Goal: Use online tool/utility: Utilize a website feature to perform a specific function

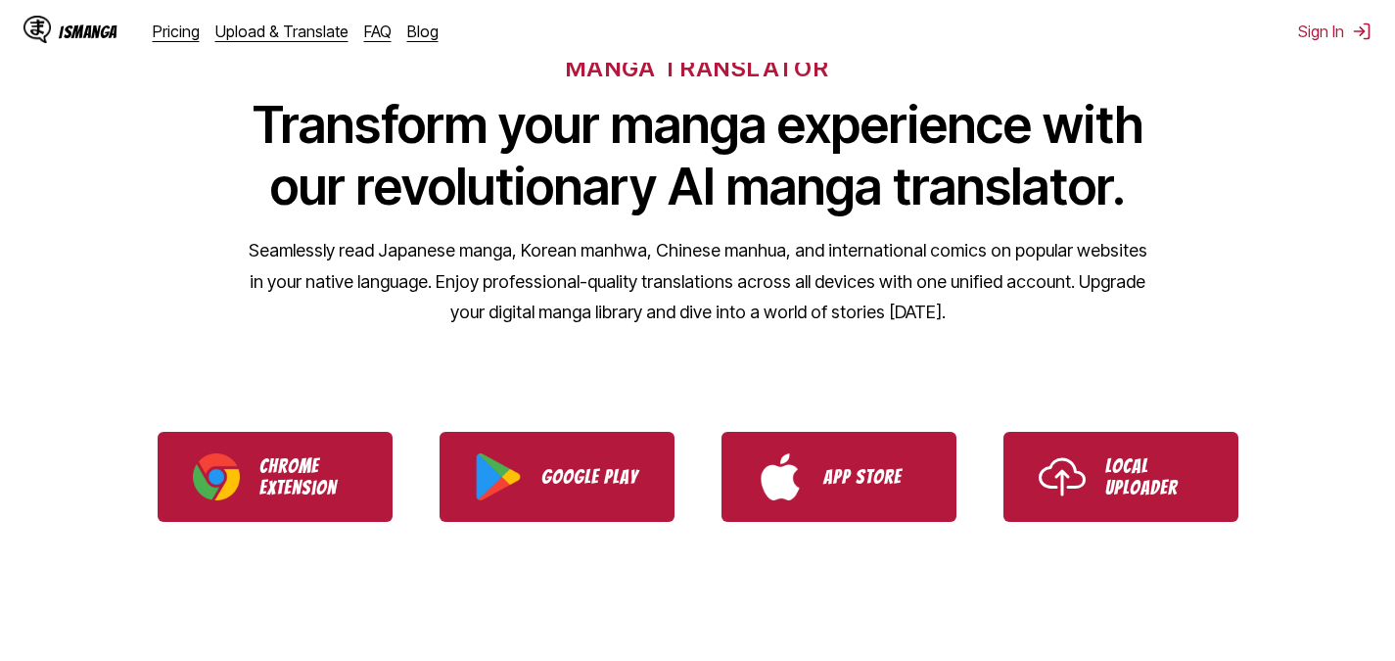
scroll to position [196, 0]
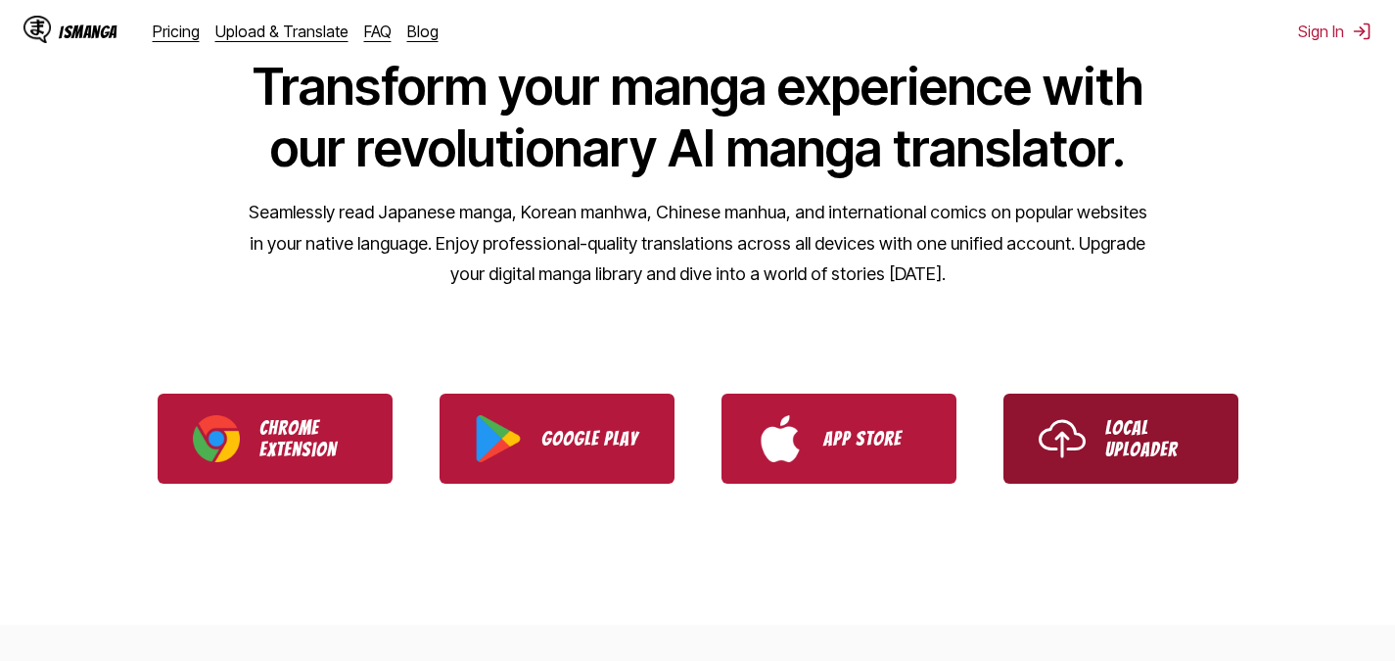
click at [1131, 424] on p "Local Uploader" at bounding box center [1154, 438] width 98 height 43
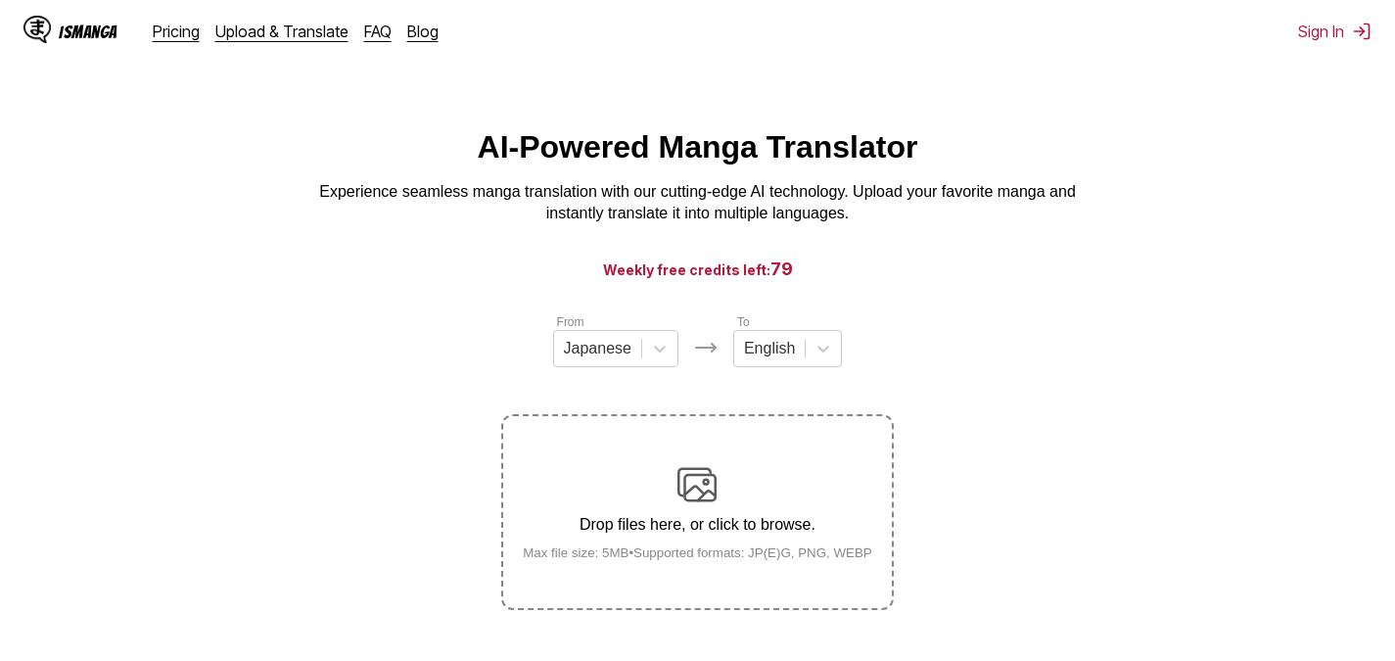
click at [709, 473] on img at bounding box center [696, 484] width 39 height 39
click at [0, 0] on input "Drop files here, or click to browse. Max file size: 5MB • Supported formats: JP…" at bounding box center [0, 0] width 0 height 0
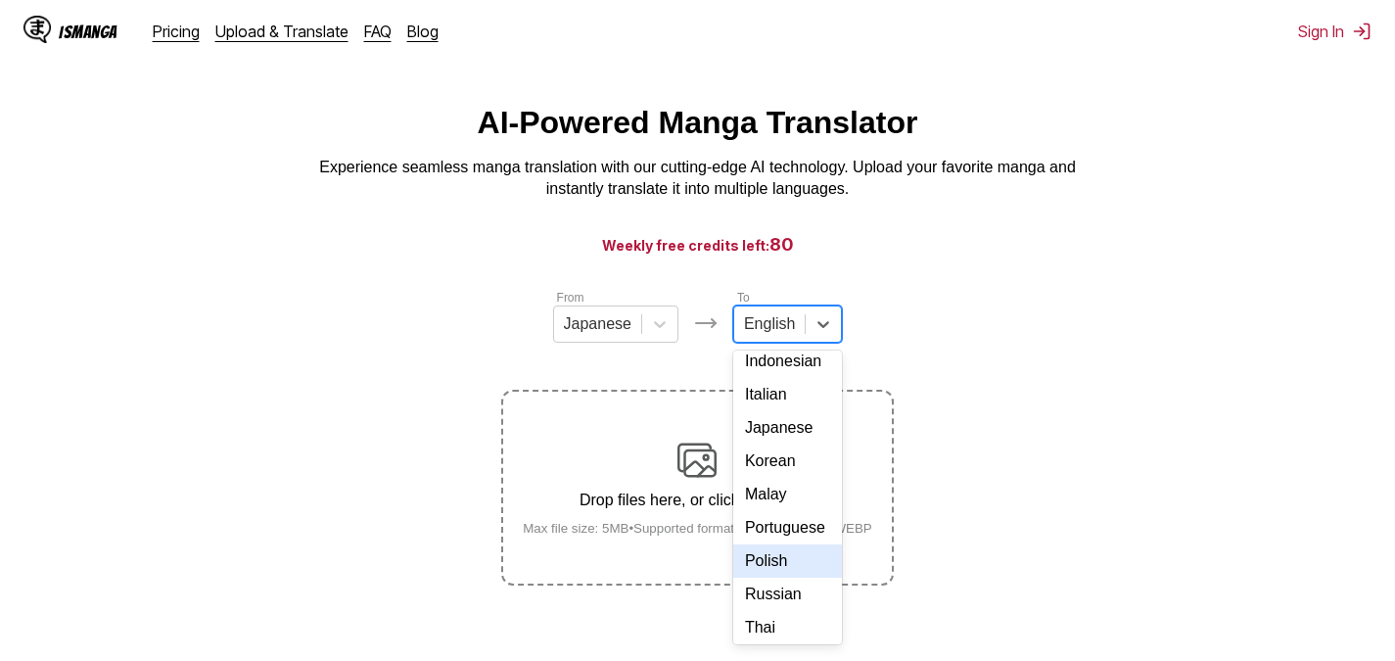
scroll to position [142, 0]
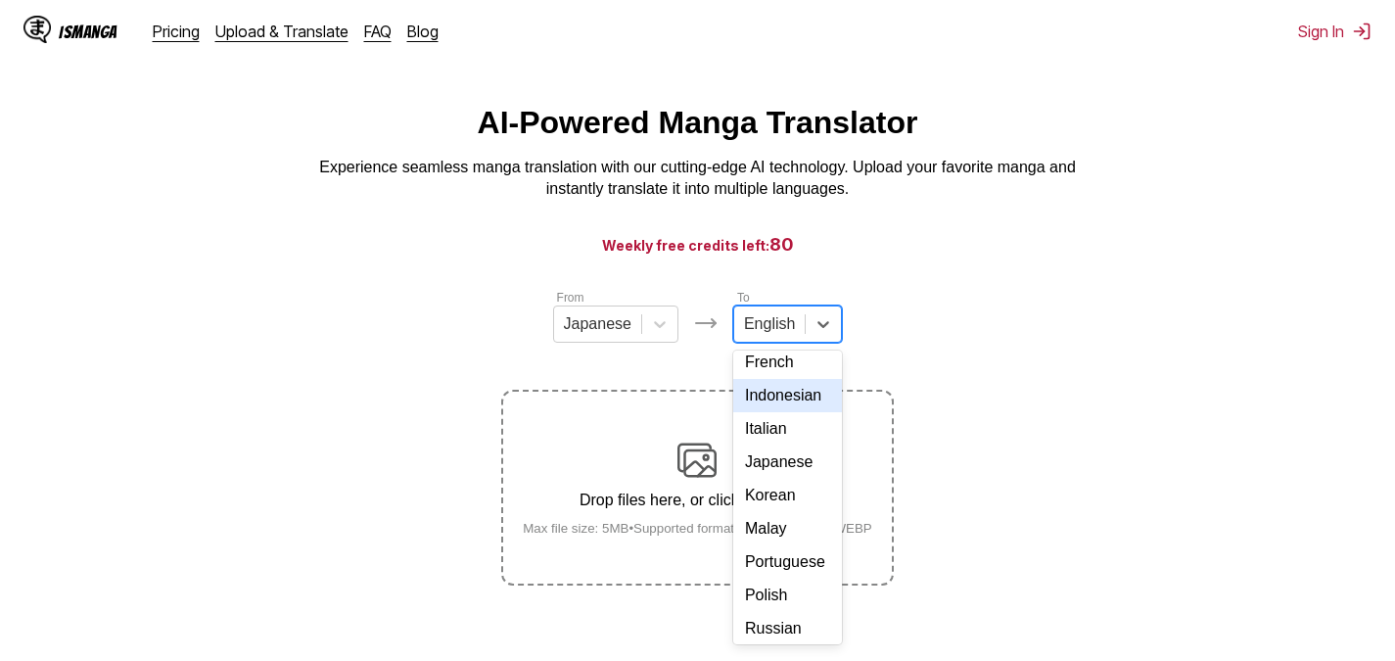
click at [795, 412] on div "Indonesian" at bounding box center [787, 395] width 109 height 33
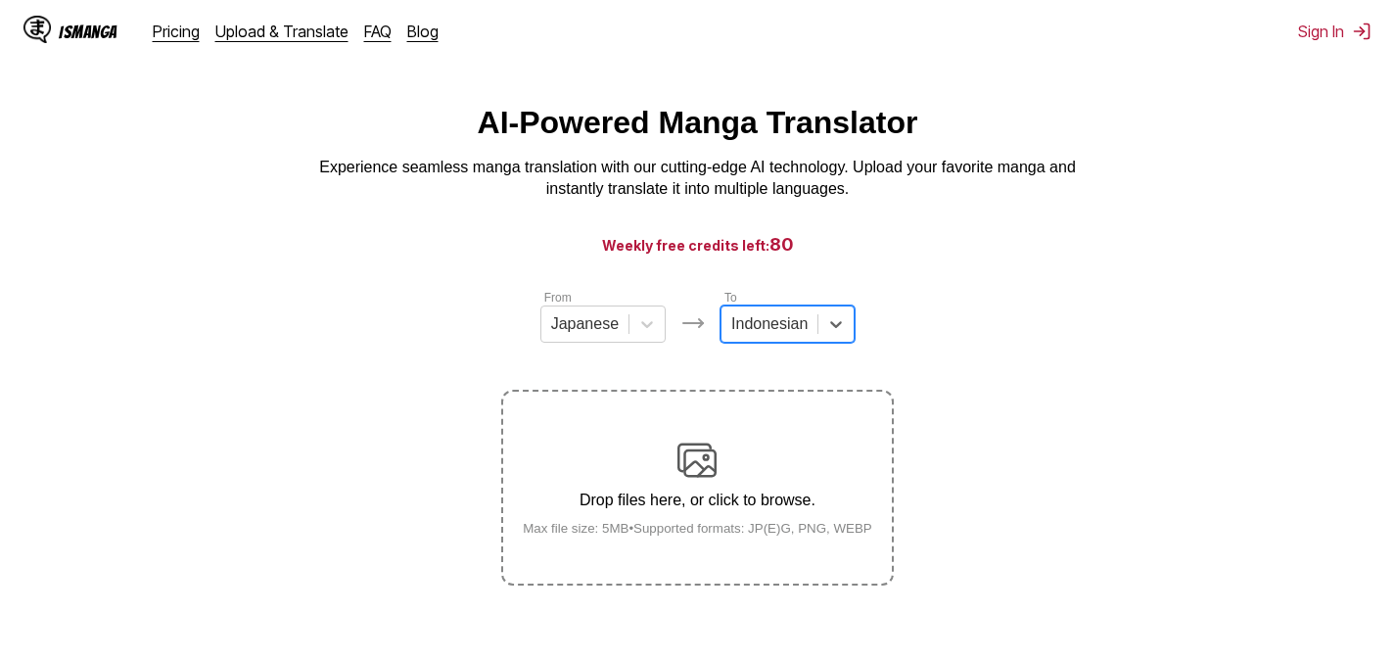
click at [754, 462] on div "Drop files here, or click to browse. Max file size: 5MB • Supported formats: JP…" at bounding box center [697, 487] width 381 height 95
click at [0, 0] on input "Drop files here, or click to browse. Max file size: 5MB • Supported formats: JP…" at bounding box center [0, 0] width 0 height 0
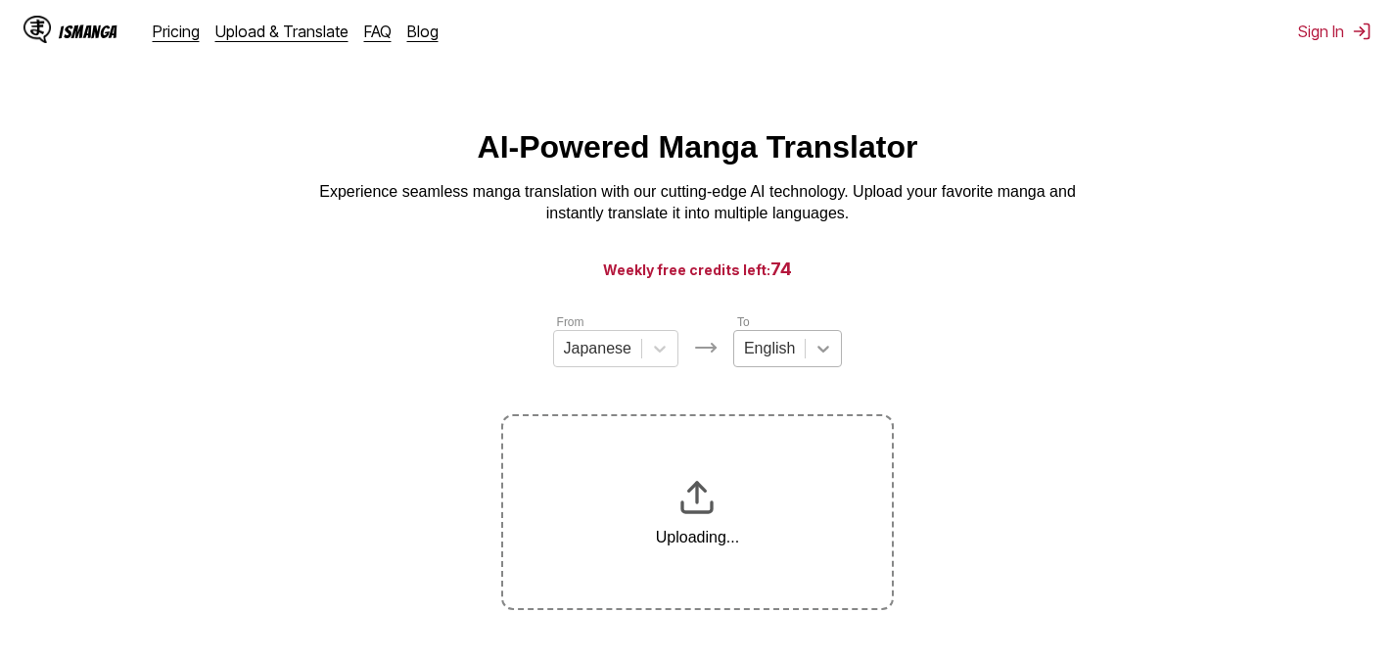
click at [820, 349] on icon at bounding box center [823, 349] width 20 height 20
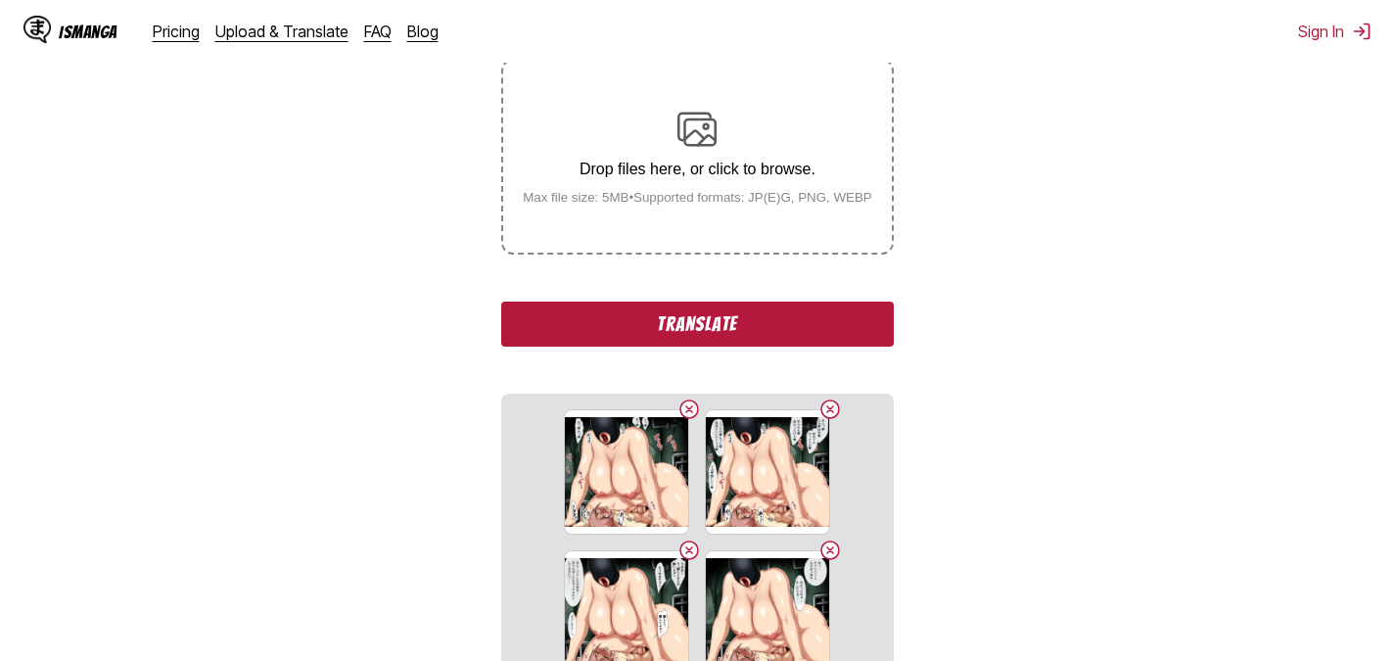
scroll to position [174, 0]
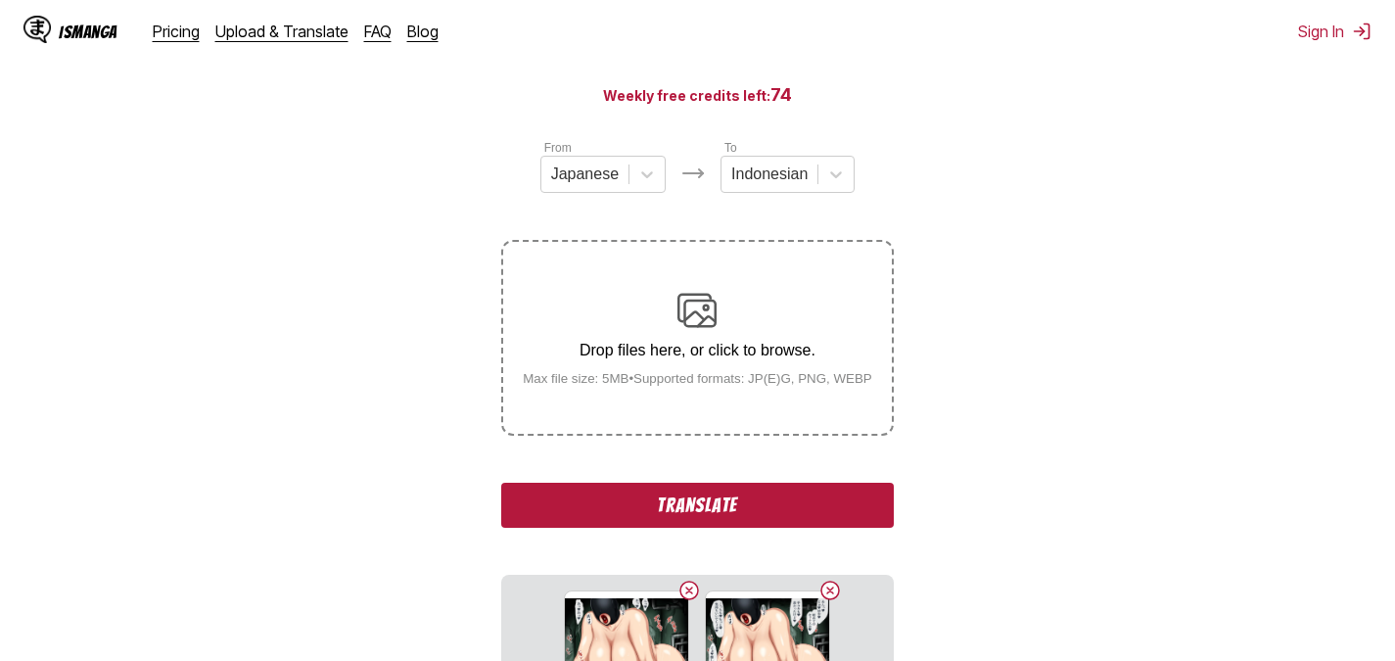
click at [723, 504] on button "Translate" at bounding box center [697, 505] width 392 height 45
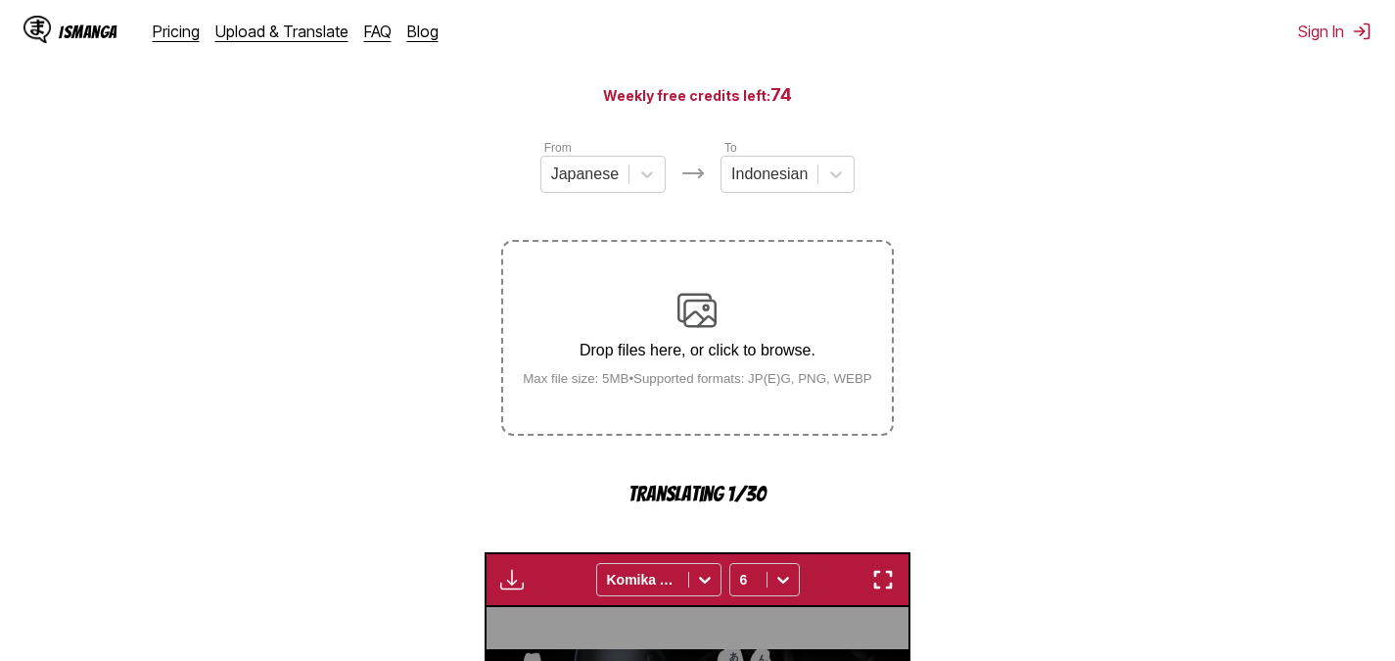
scroll to position [618, 0]
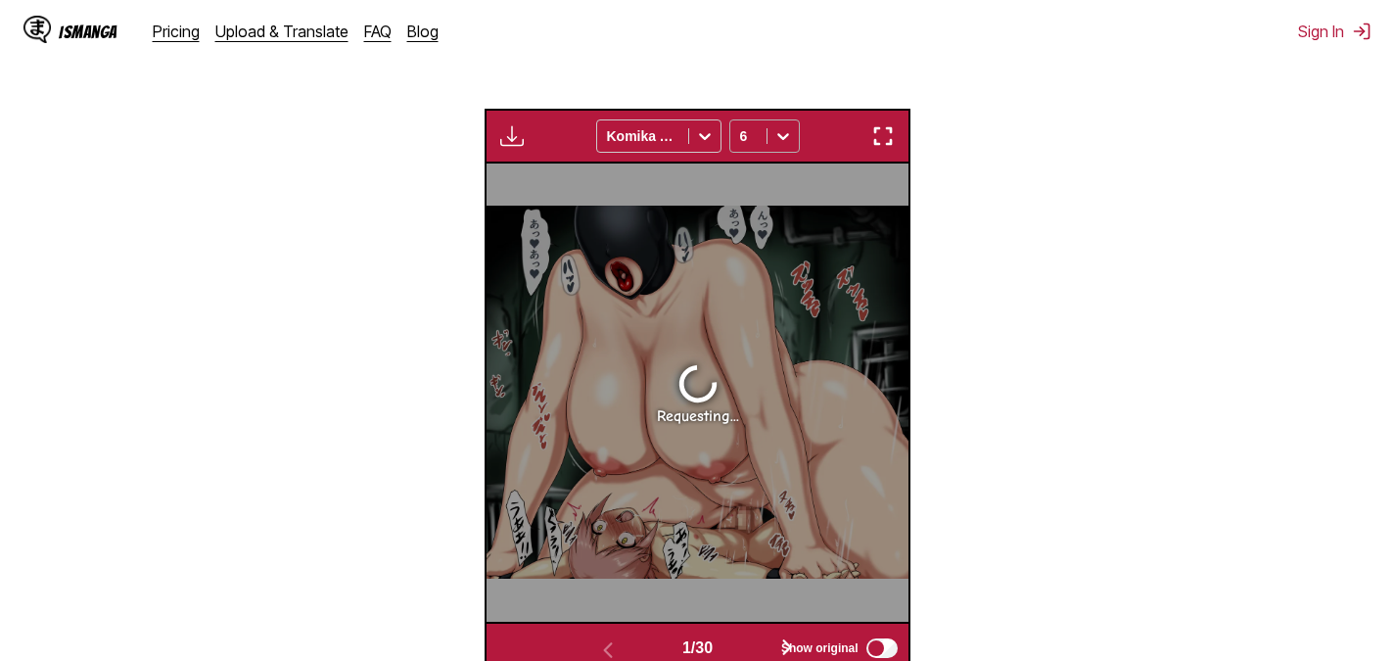
click at [785, 141] on icon at bounding box center [783, 136] width 20 height 20
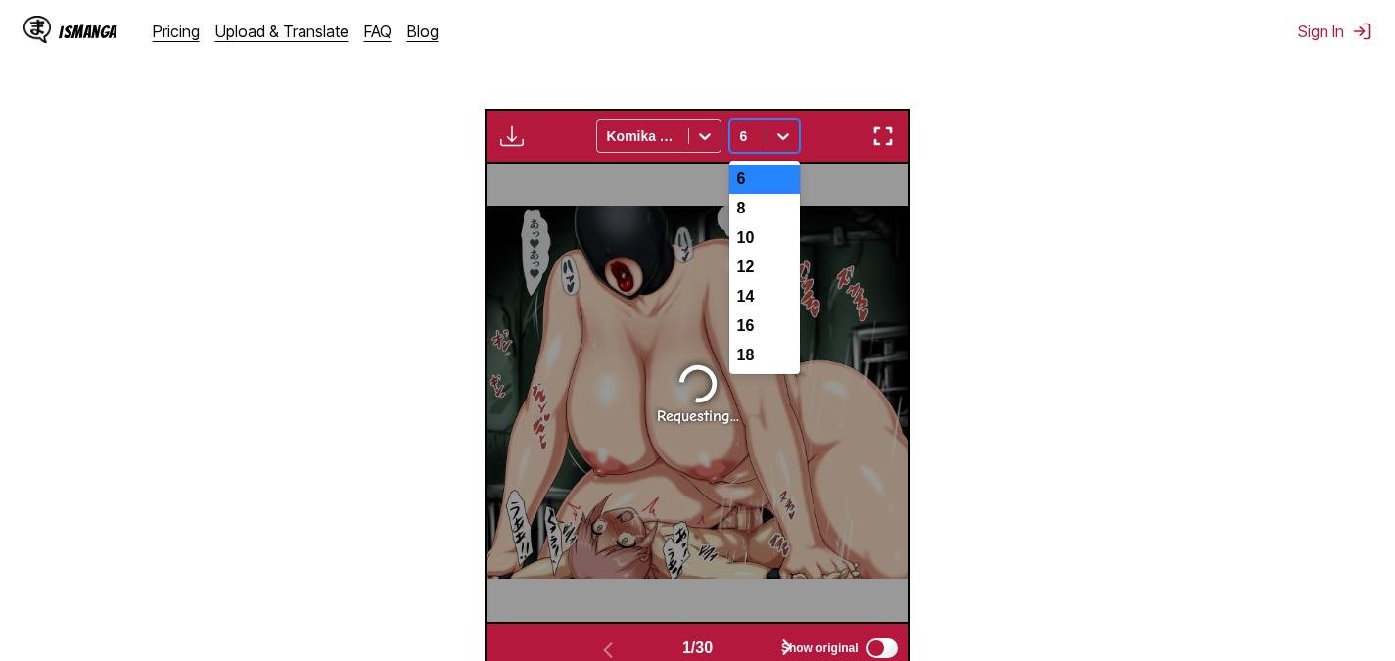
click at [785, 141] on icon at bounding box center [783, 136] width 20 height 20
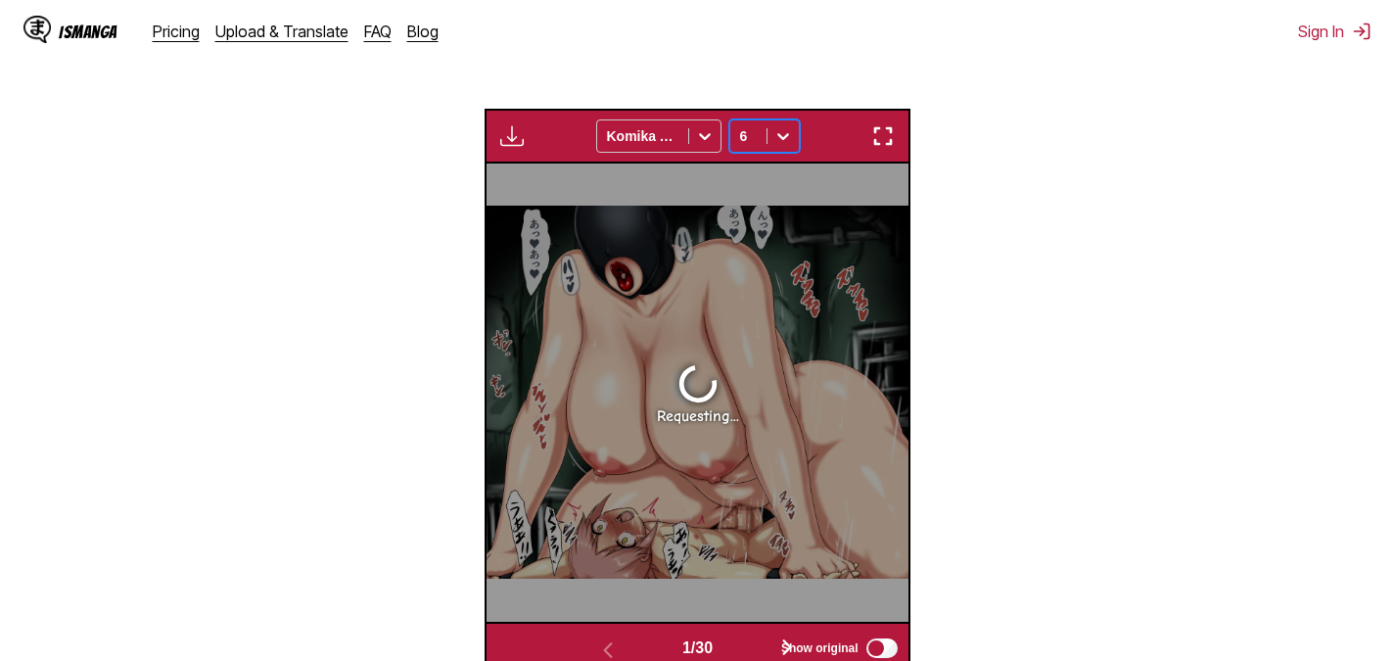
click at [785, 141] on icon at bounding box center [783, 136] width 20 height 20
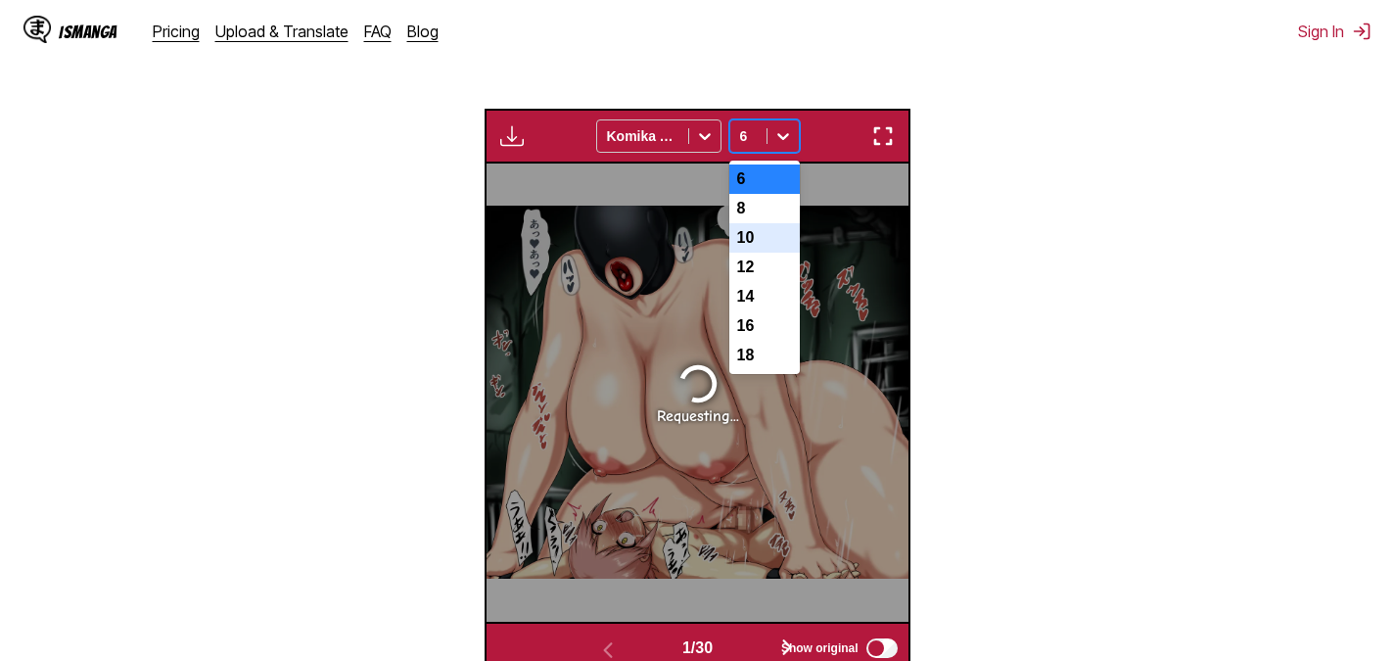
click at [768, 247] on div "10" at bounding box center [764, 237] width 70 height 29
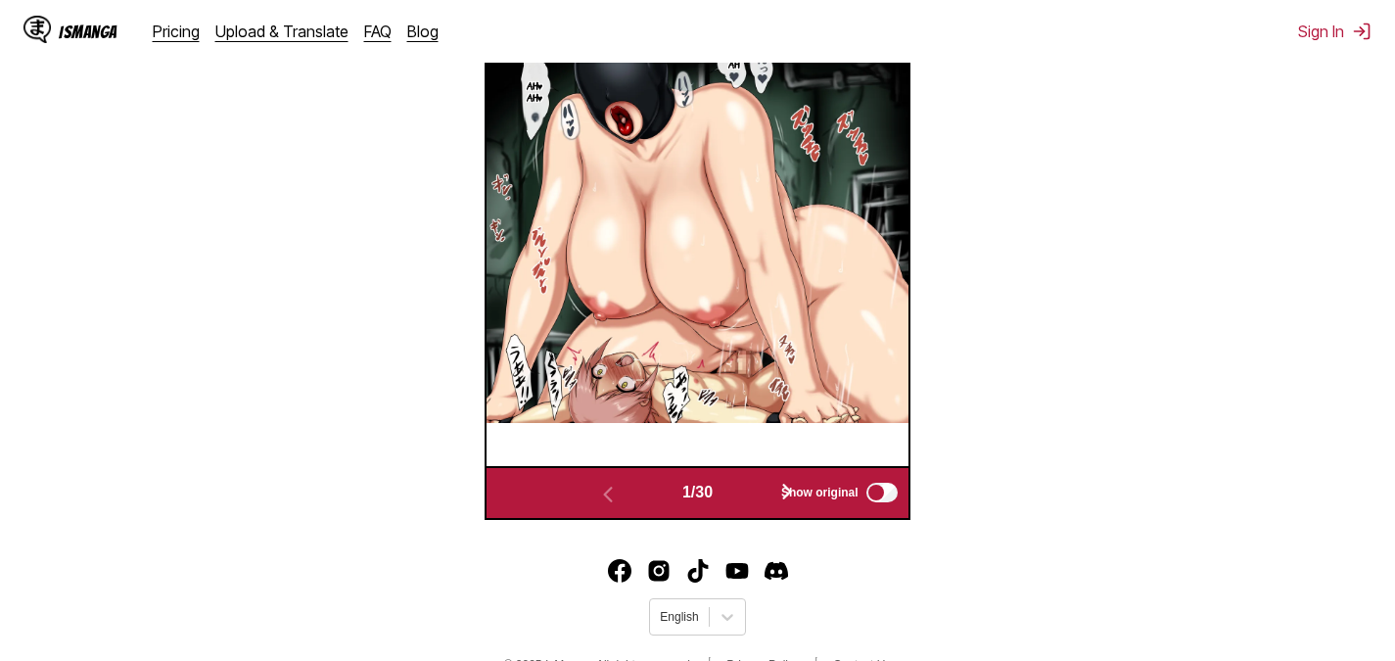
scroll to position [817, 0]
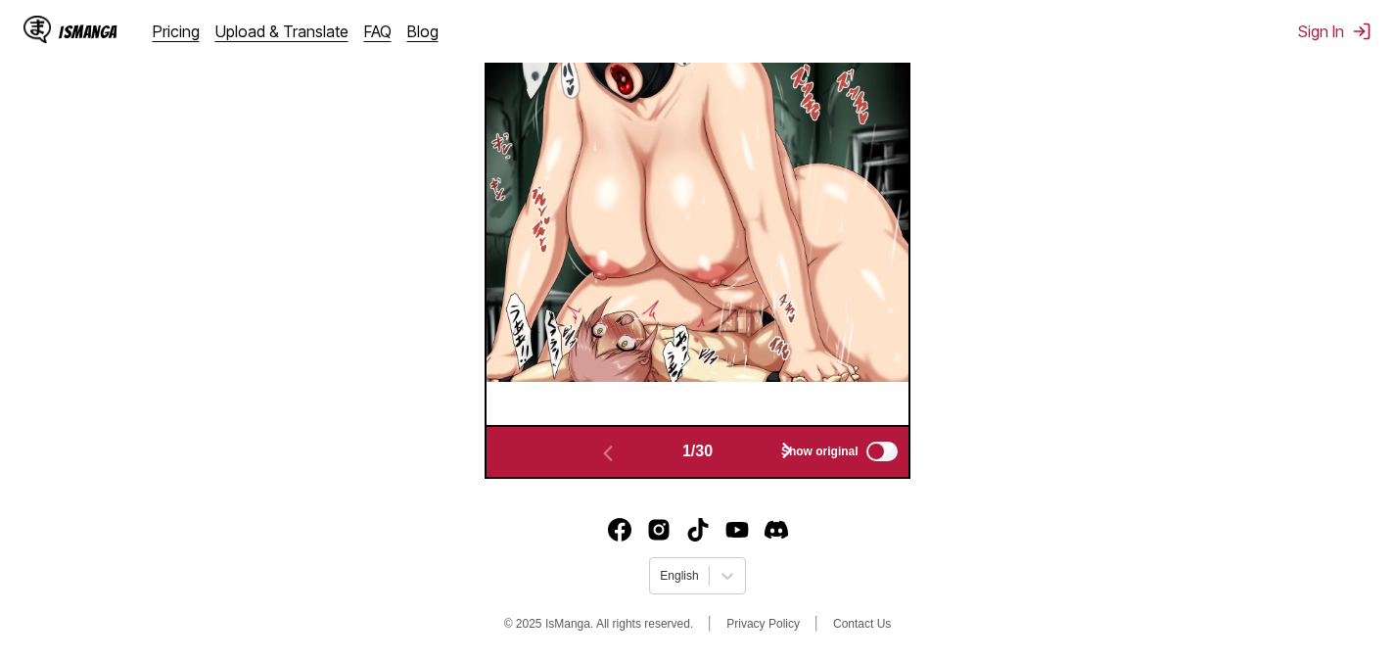
click at [787, 445] on span "Show original" at bounding box center [819, 451] width 77 height 14
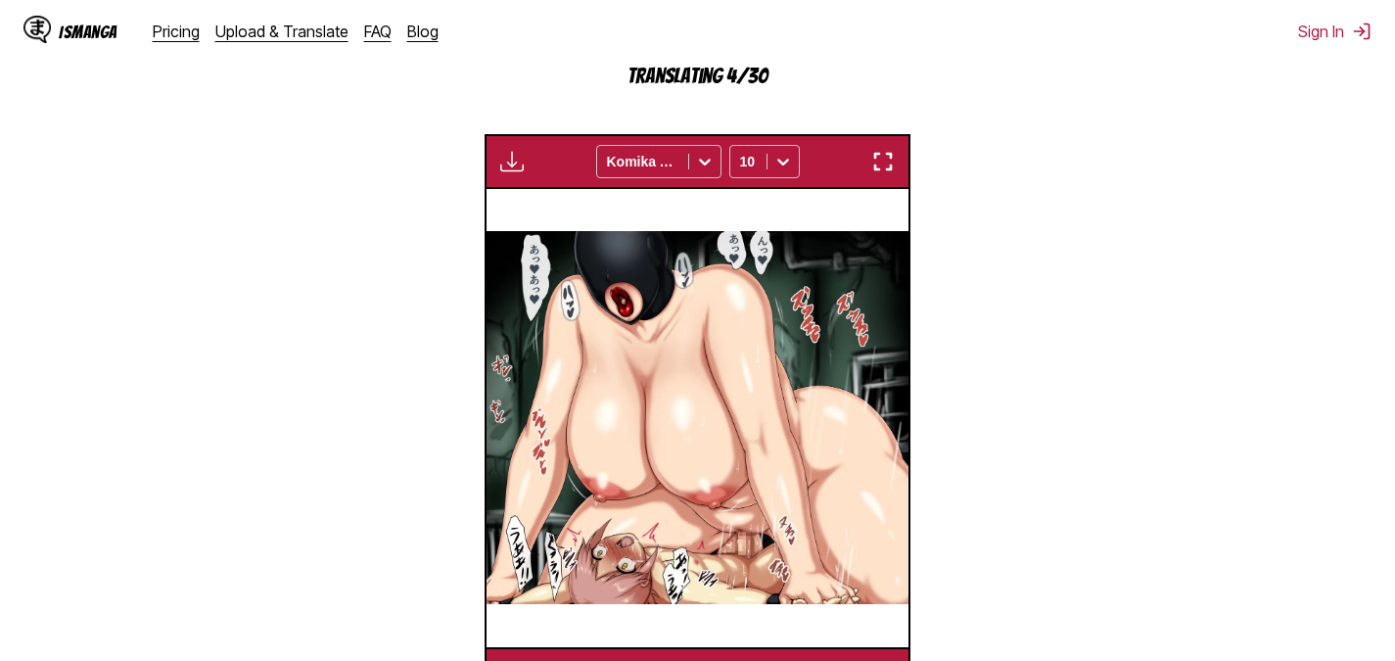
scroll to position [426, 0]
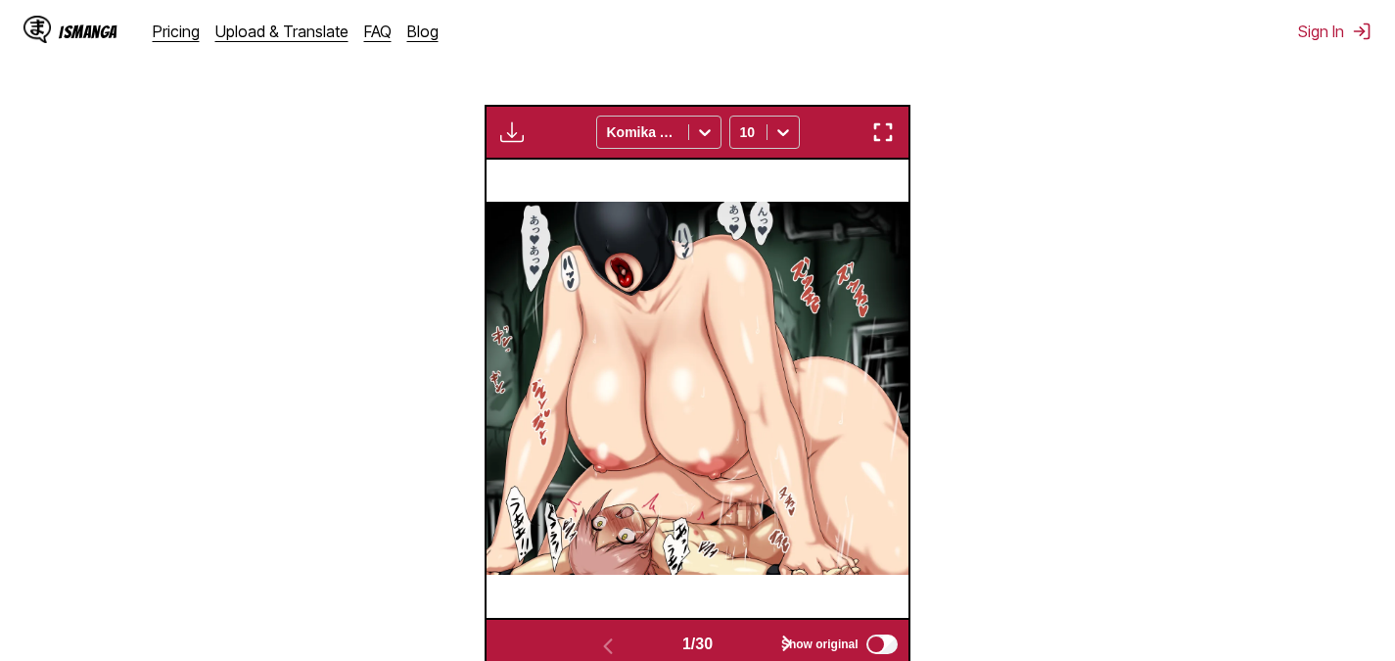
click at [889, 143] on img "button" at bounding box center [882, 131] width 23 height 23
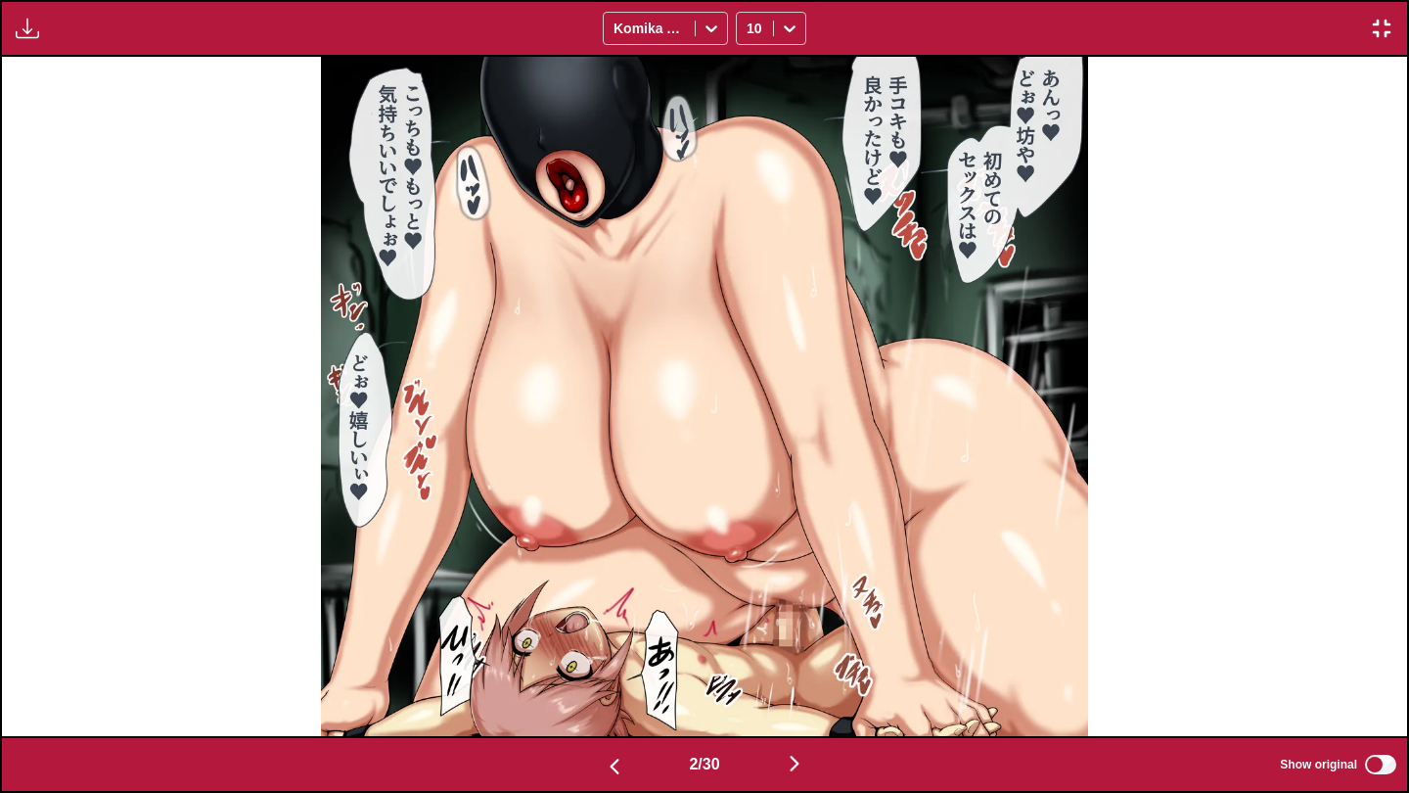
scroll to position [0, 2811]
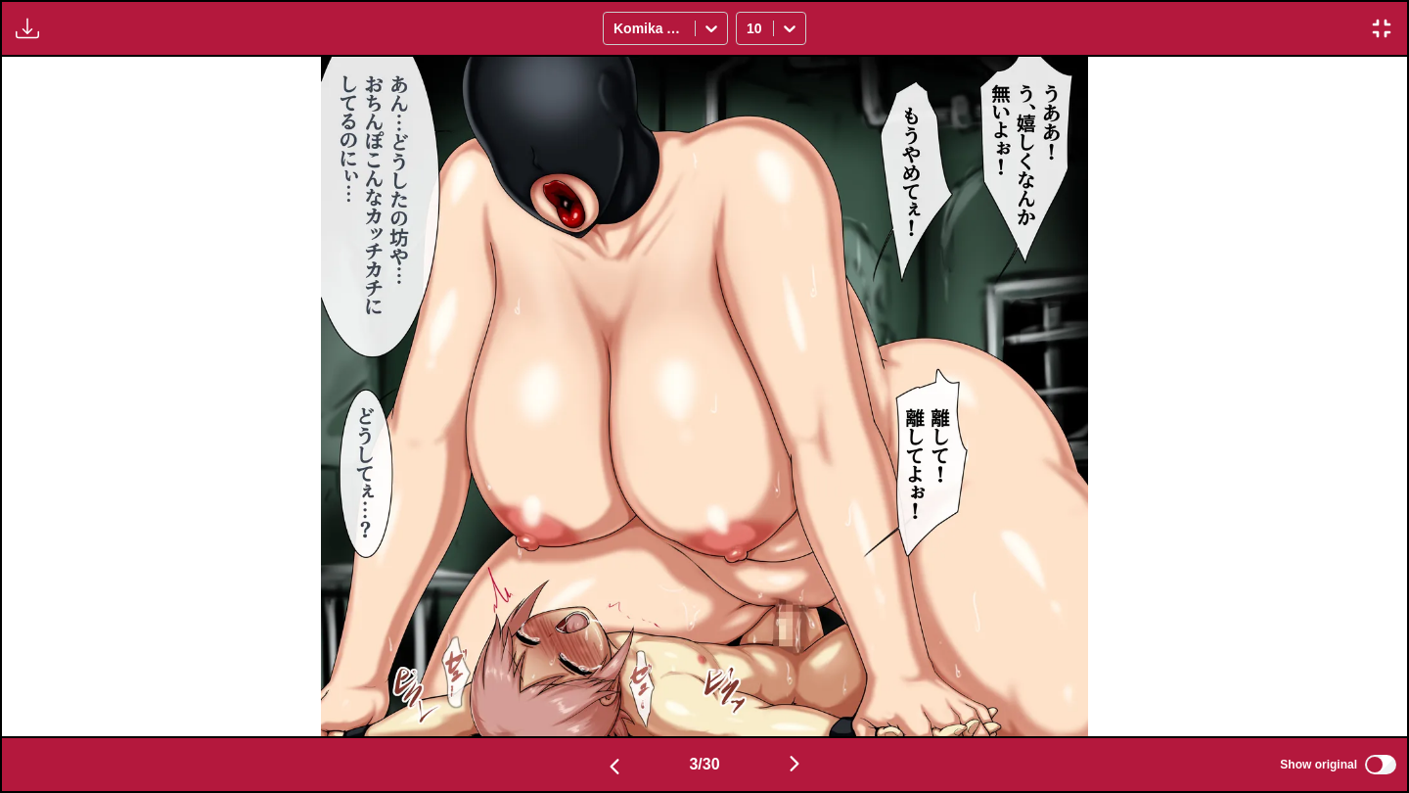
click at [889, 229] on img at bounding box center [704, 397] width 767 height 680
click at [714, 27] on icon at bounding box center [712, 28] width 12 height 7
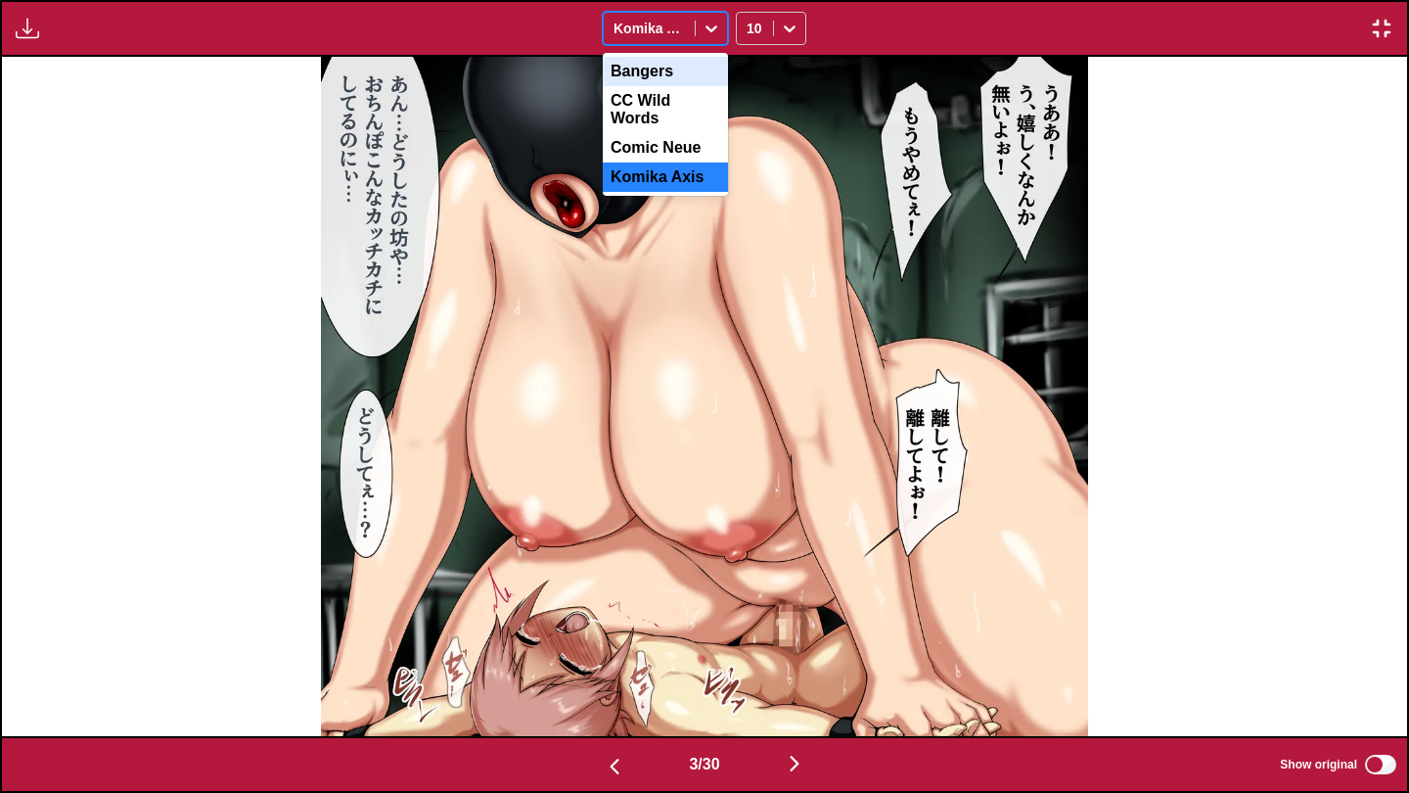
click at [707, 75] on div "Bangers" at bounding box center [665, 71] width 125 height 29
click at [707, 40] on div at bounding box center [711, 28] width 31 height 31
click at [712, 163] on div "Komika Axis" at bounding box center [665, 176] width 125 height 29
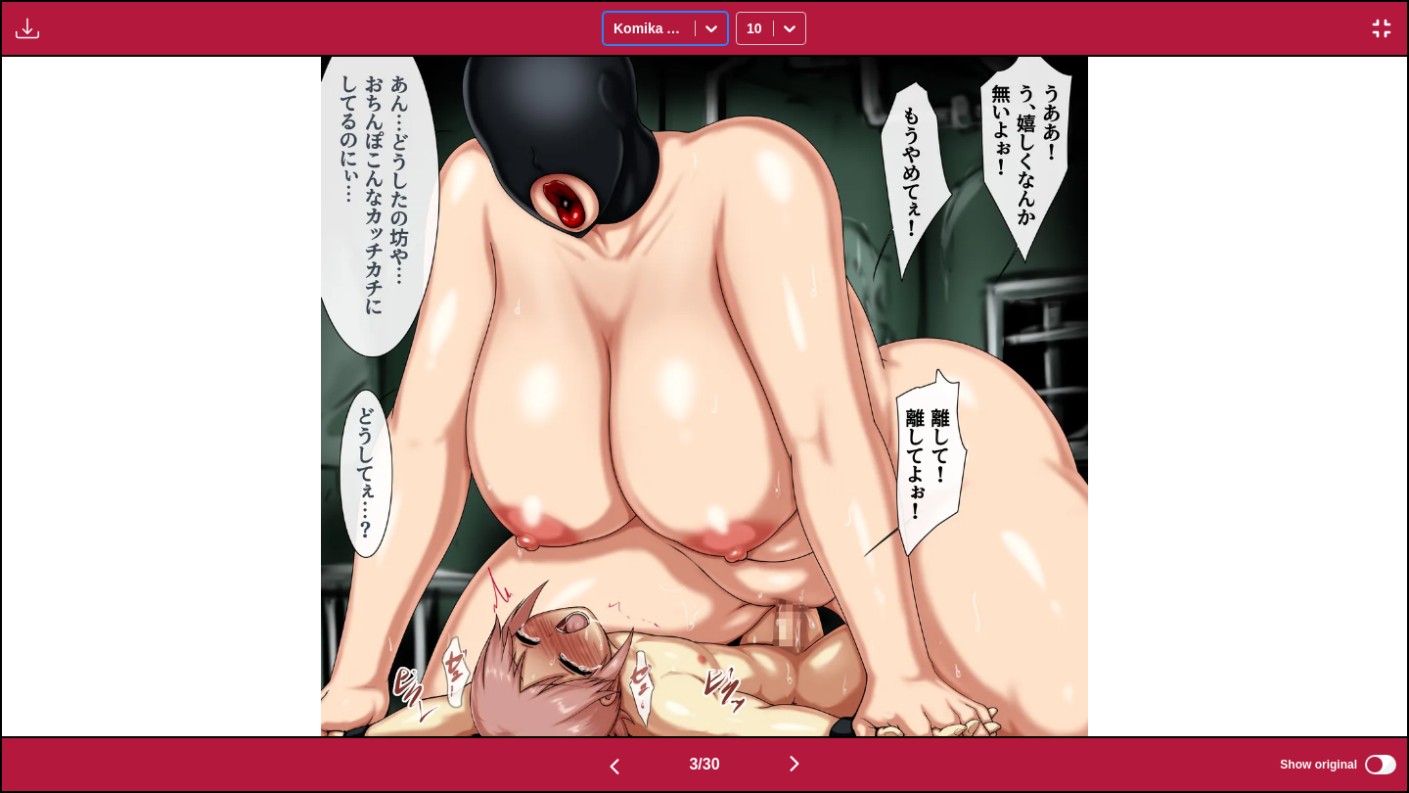
scroll to position [0, 1406]
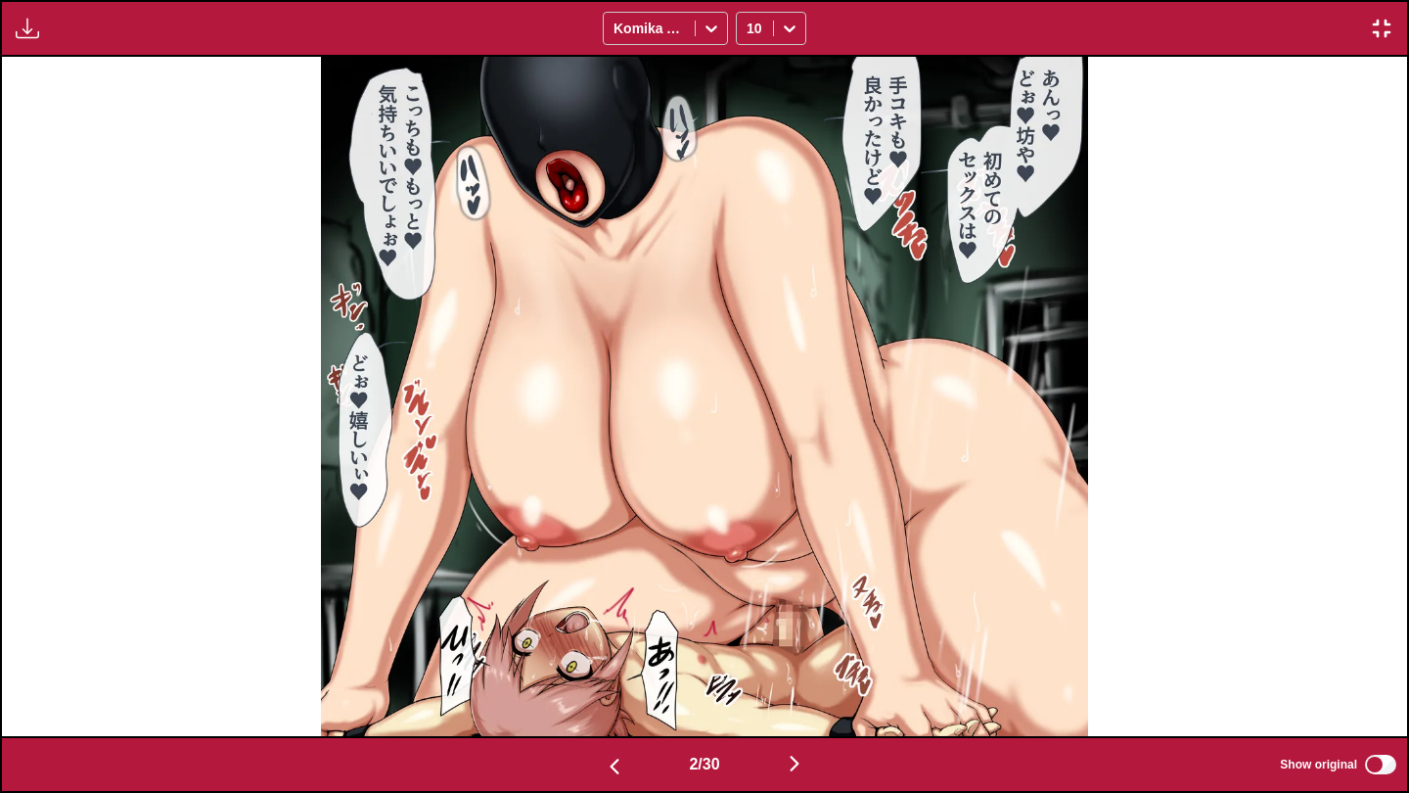
click at [1394, 26] on button "button" at bounding box center [1381, 28] width 35 height 25
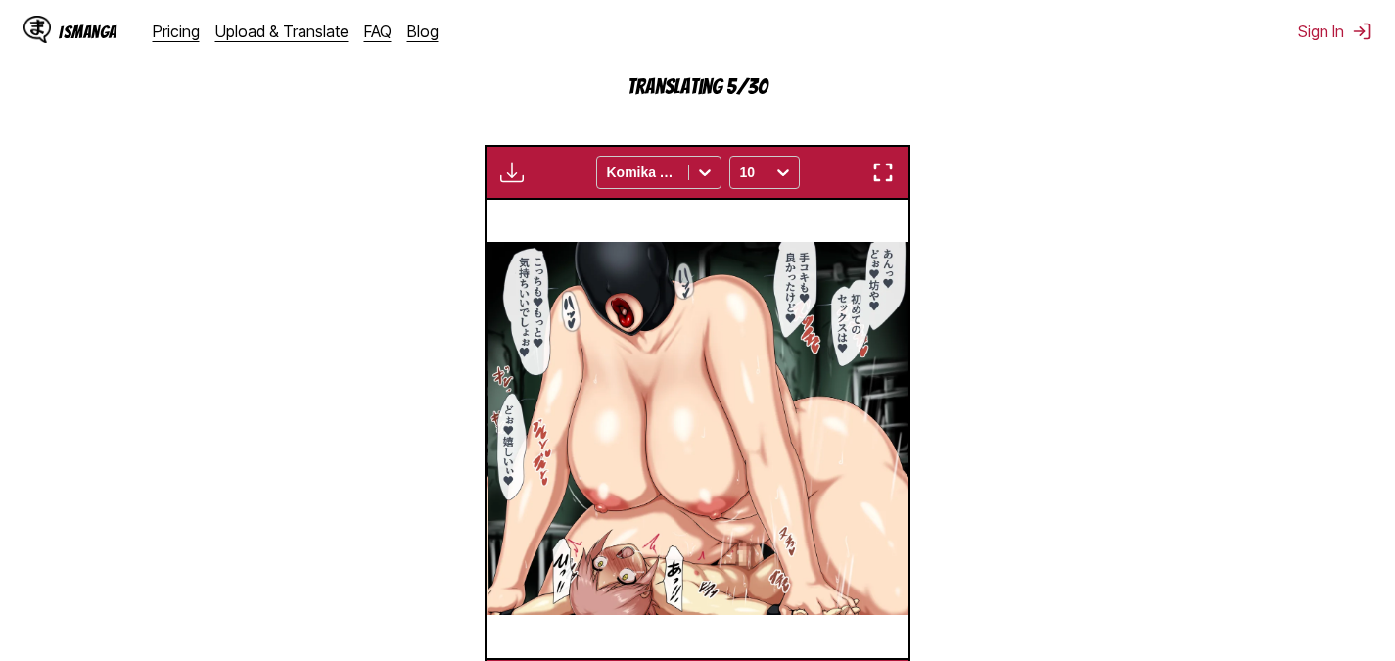
scroll to position [817, 0]
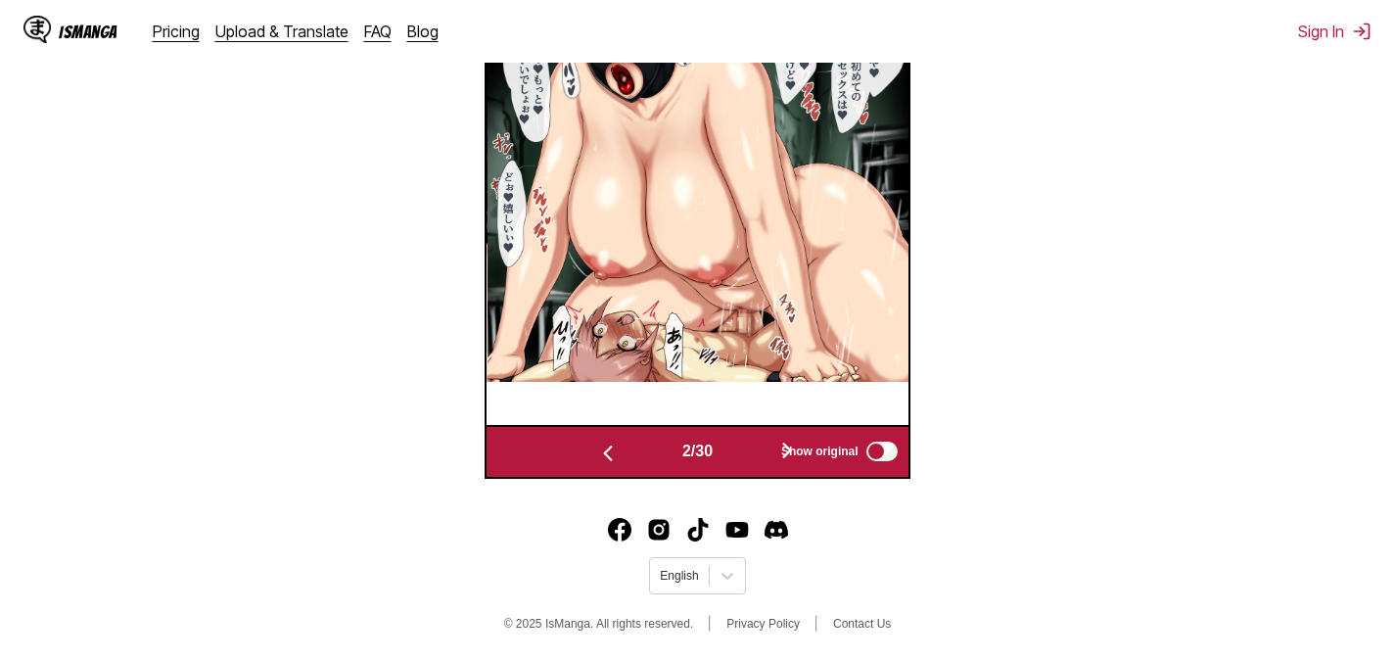
click at [821, 276] on img at bounding box center [697, 195] width 421 height 373
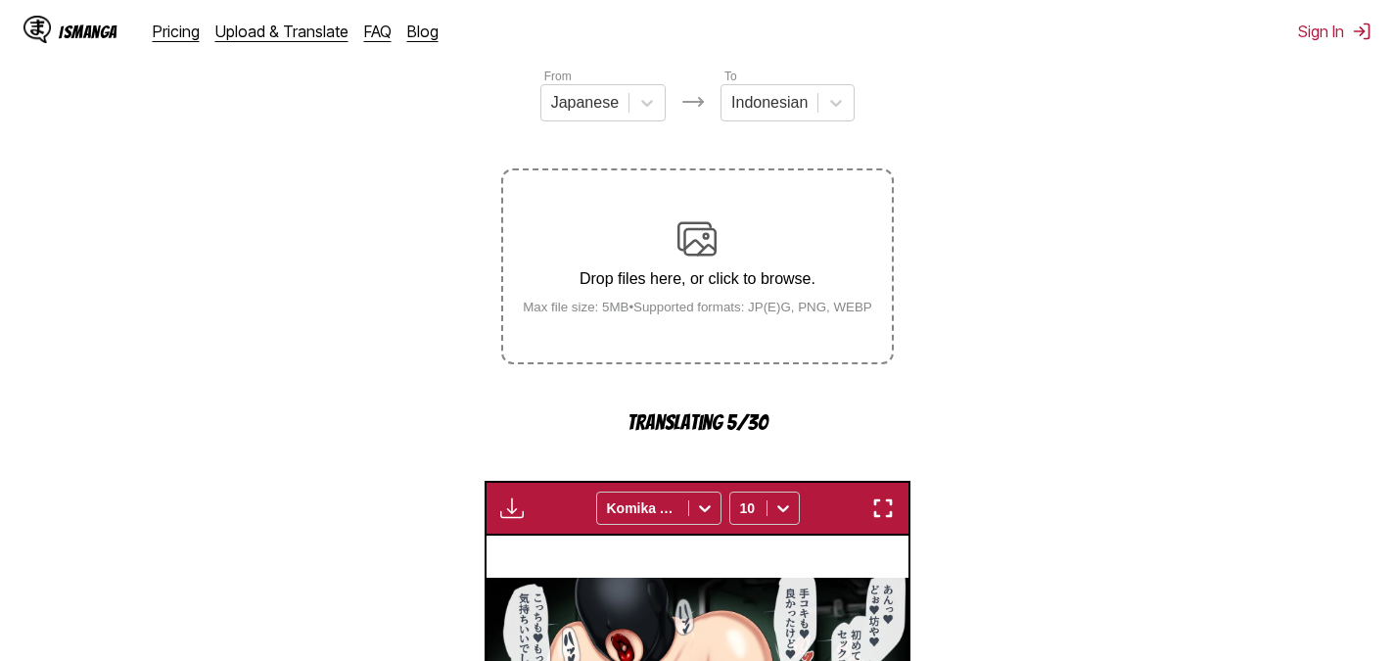
scroll to position [489, 0]
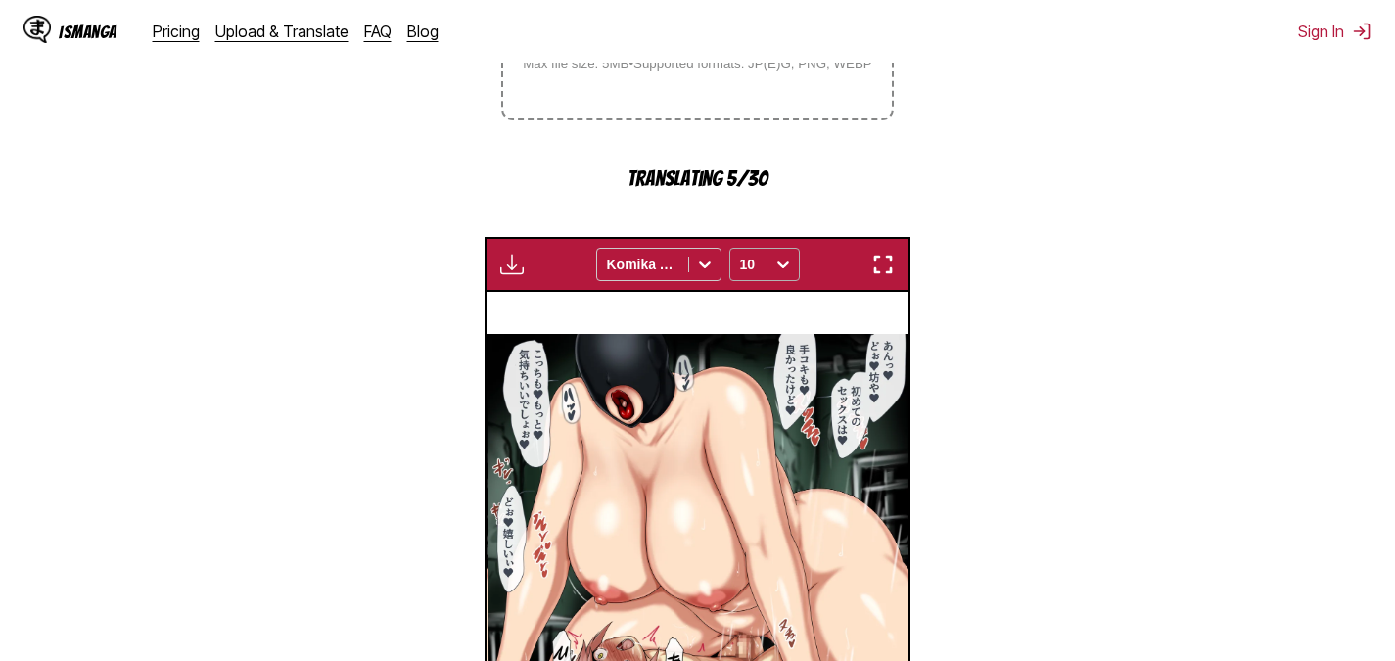
click at [786, 273] on icon at bounding box center [783, 264] width 20 height 20
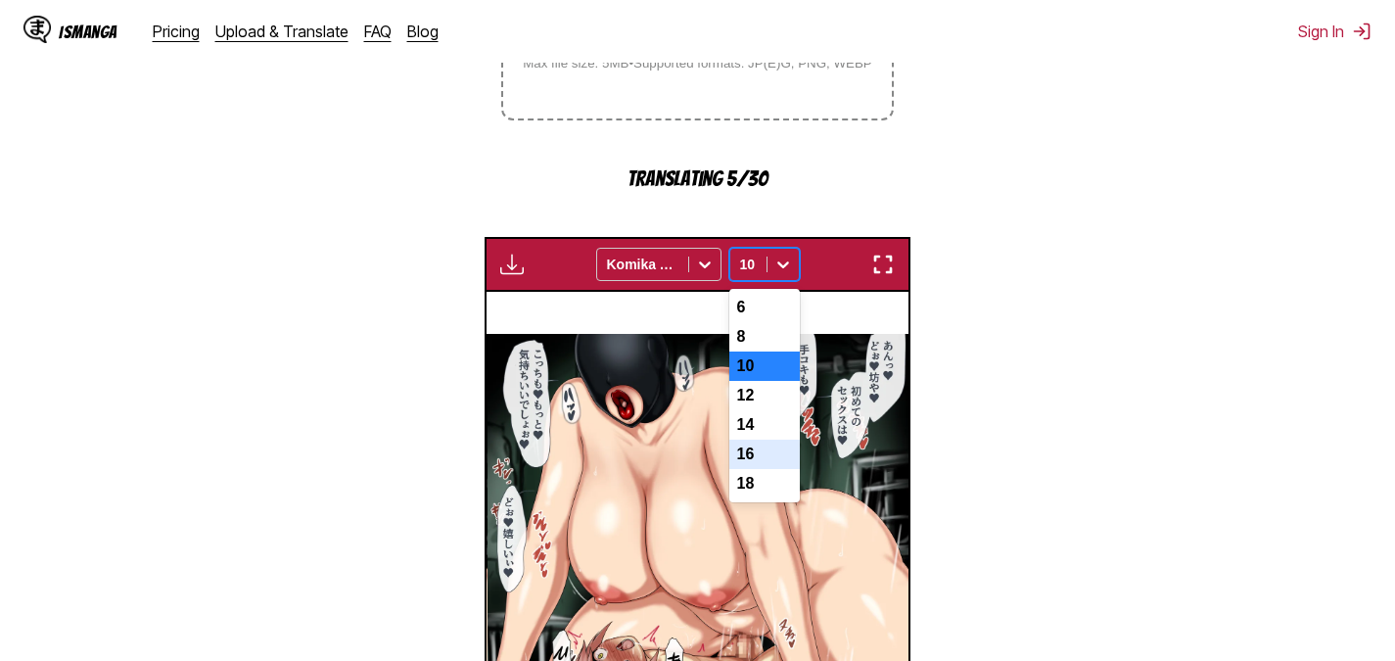
click at [777, 469] on div "16" at bounding box center [764, 453] width 70 height 29
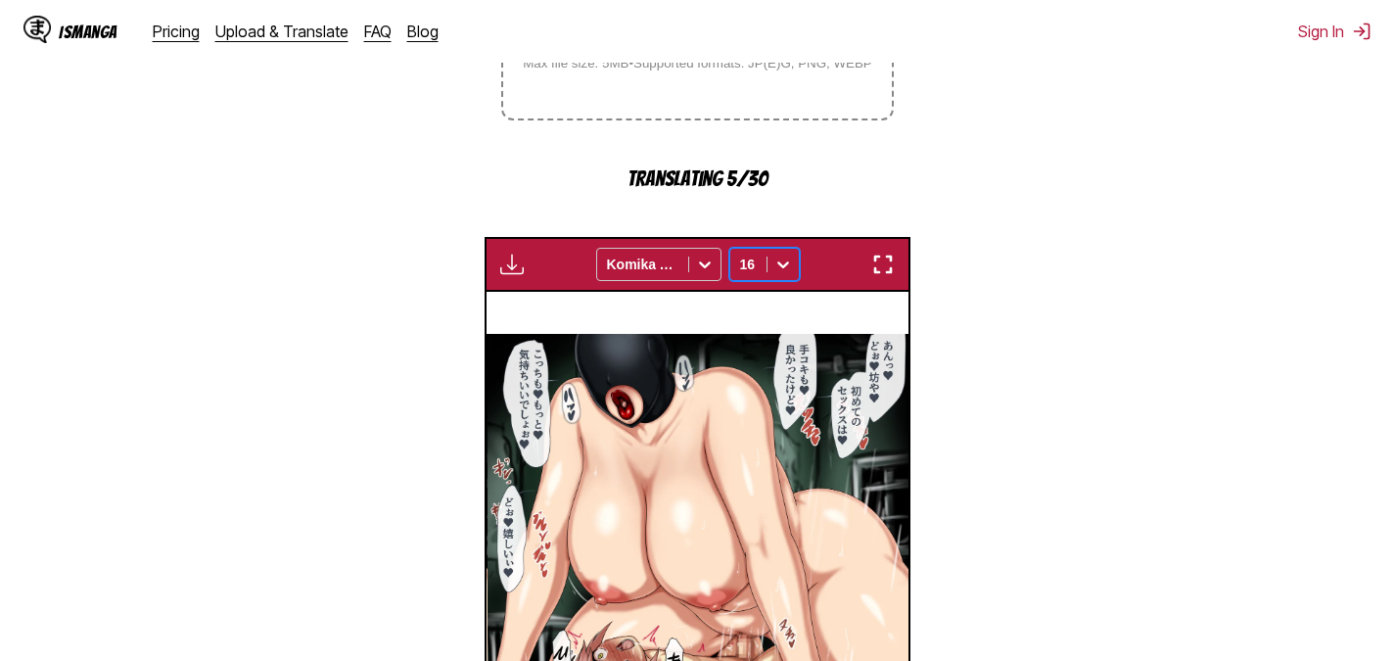
scroll to position [817, 0]
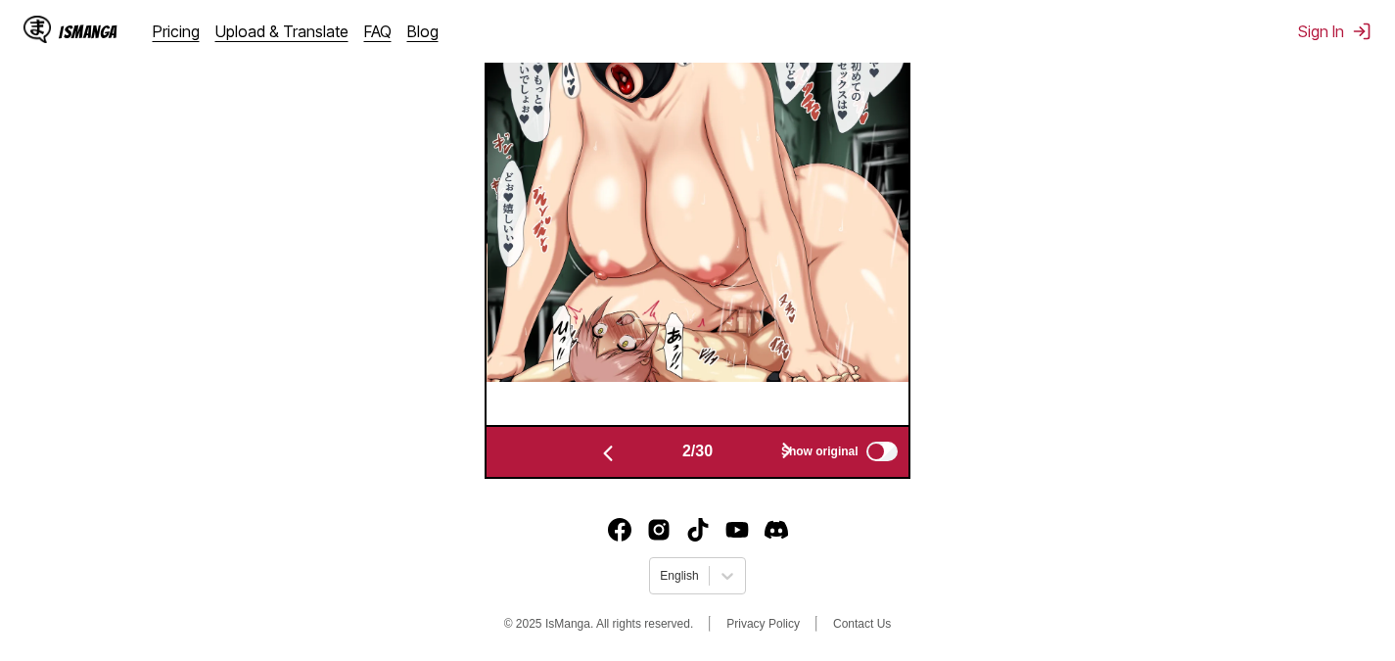
click at [753, 322] on img at bounding box center [697, 195] width 421 height 373
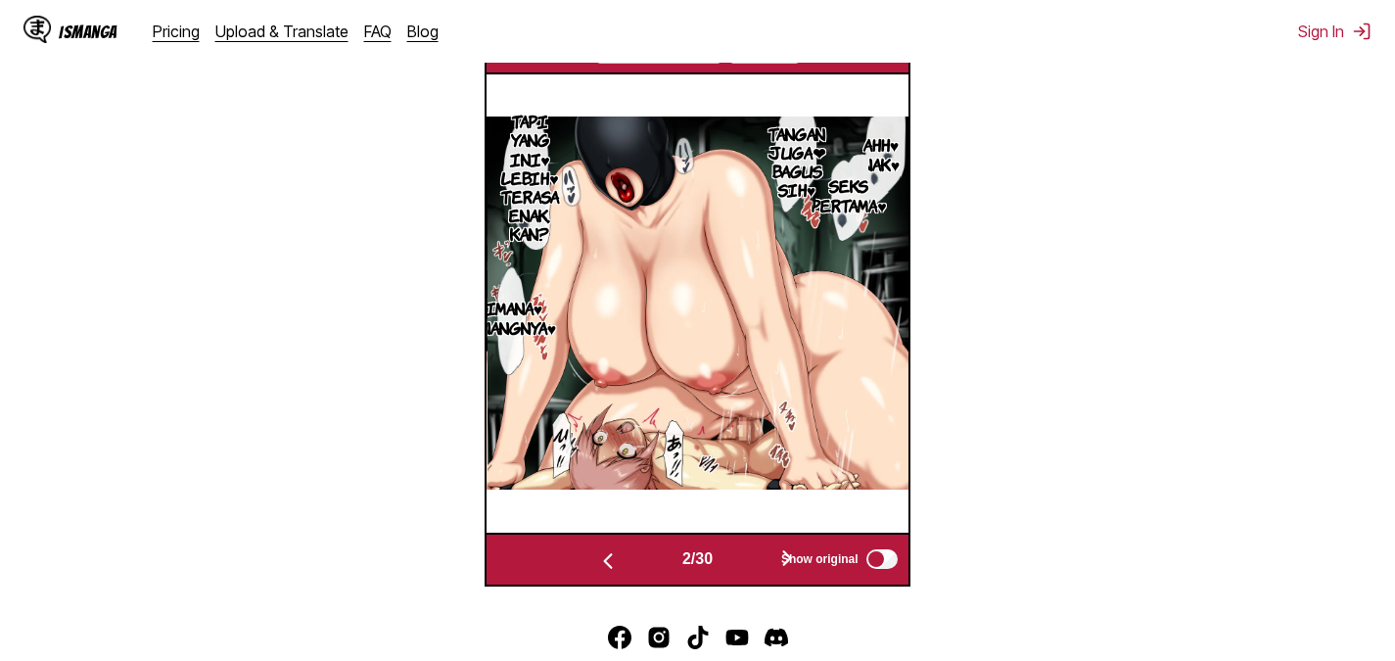
scroll to position [622, 0]
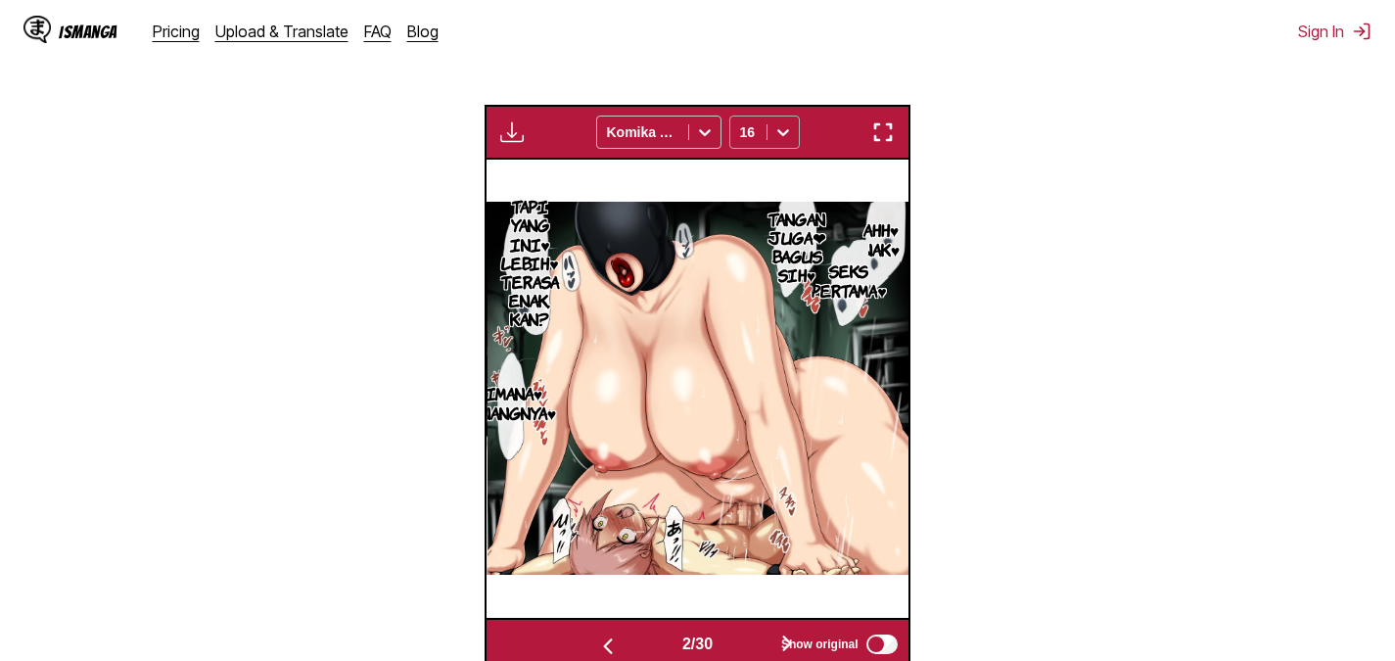
click at [775, 142] on icon at bounding box center [783, 132] width 20 height 20
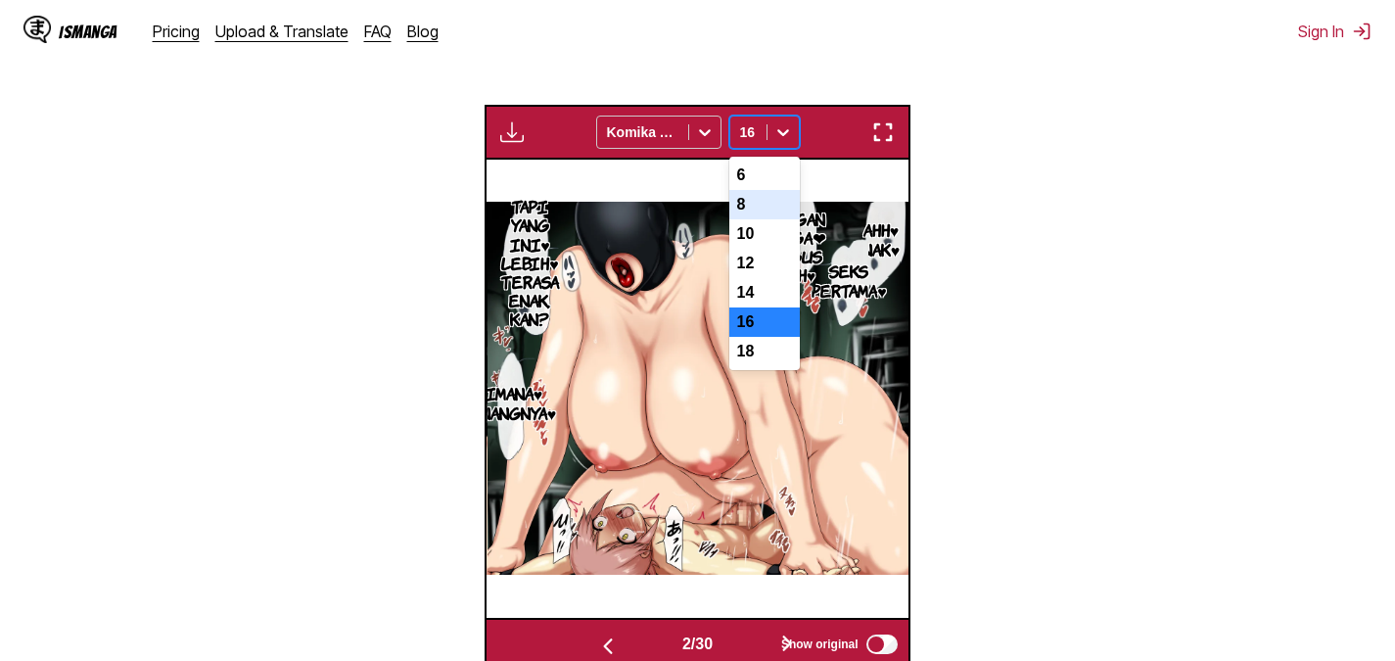
click at [778, 213] on div "8" at bounding box center [764, 204] width 70 height 29
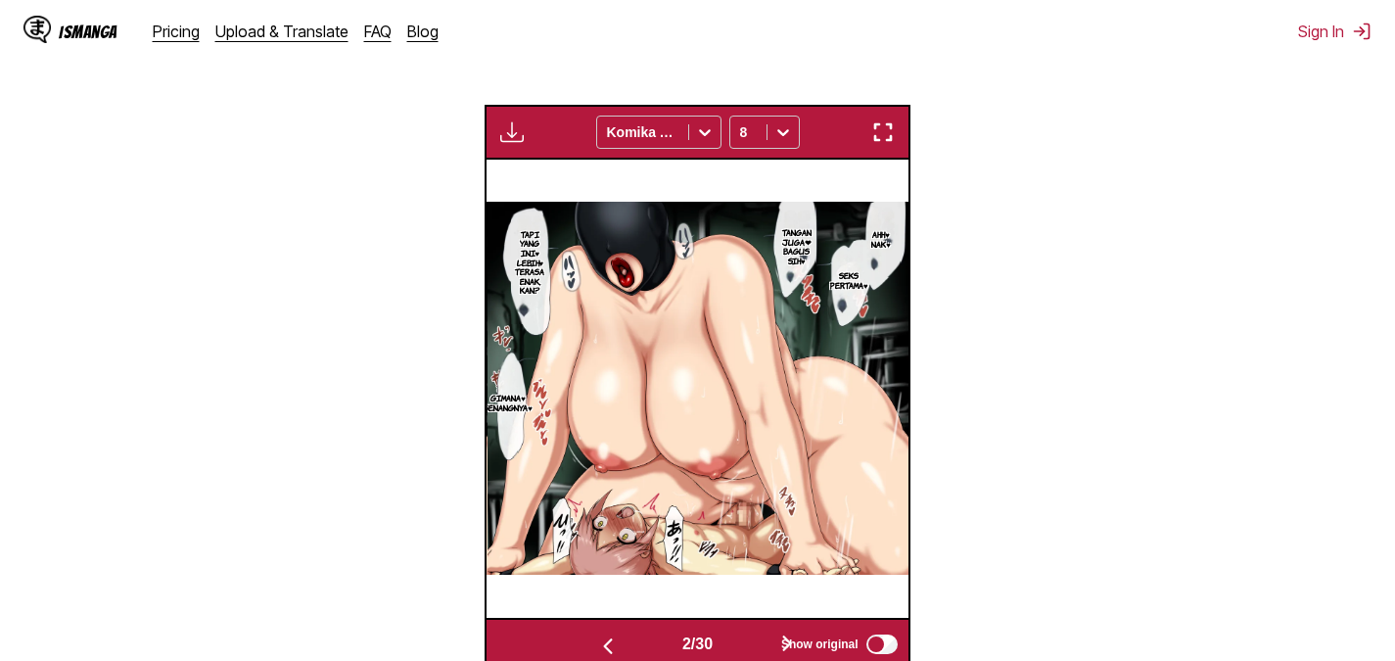
click at [887, 135] on img "button" at bounding box center [882, 131] width 23 height 23
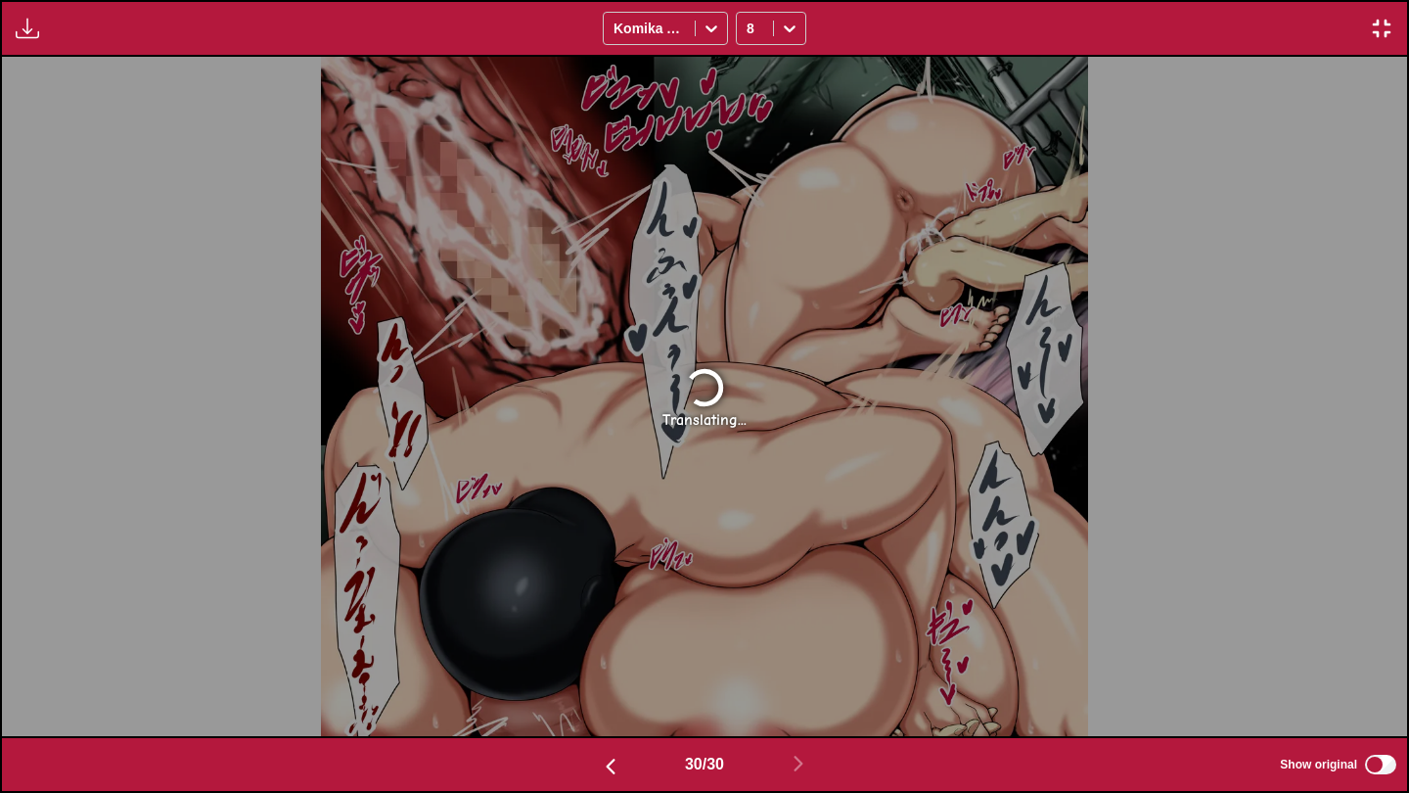
scroll to position [0, 40760]
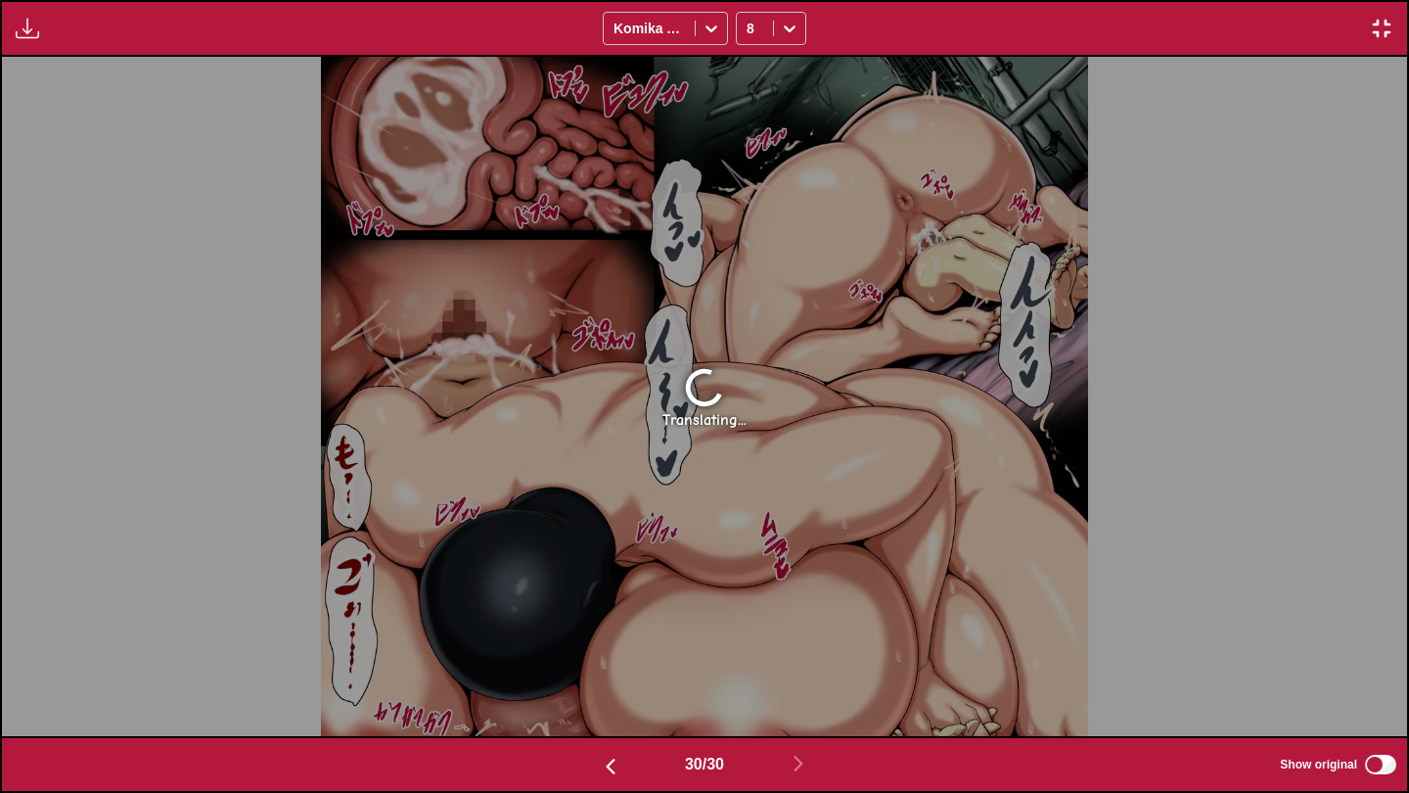
click at [1385, 30] on img "button" at bounding box center [1381, 28] width 23 height 23
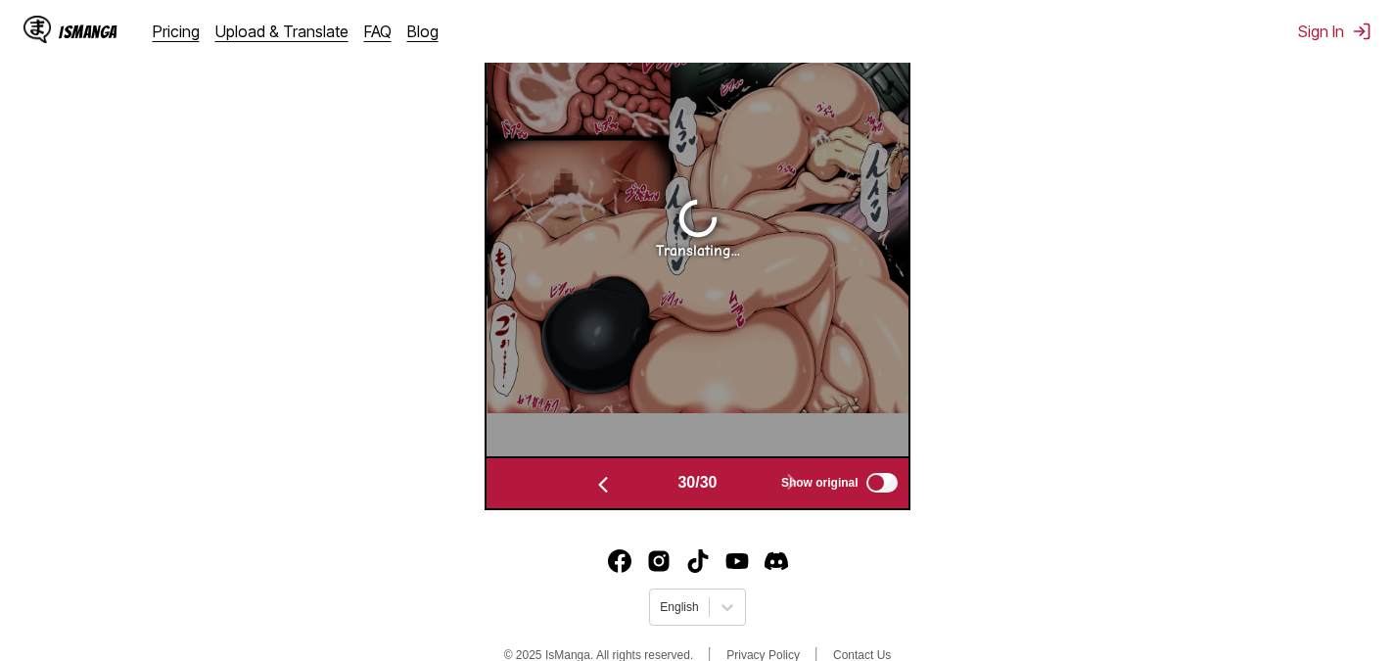
scroll to position [489, 0]
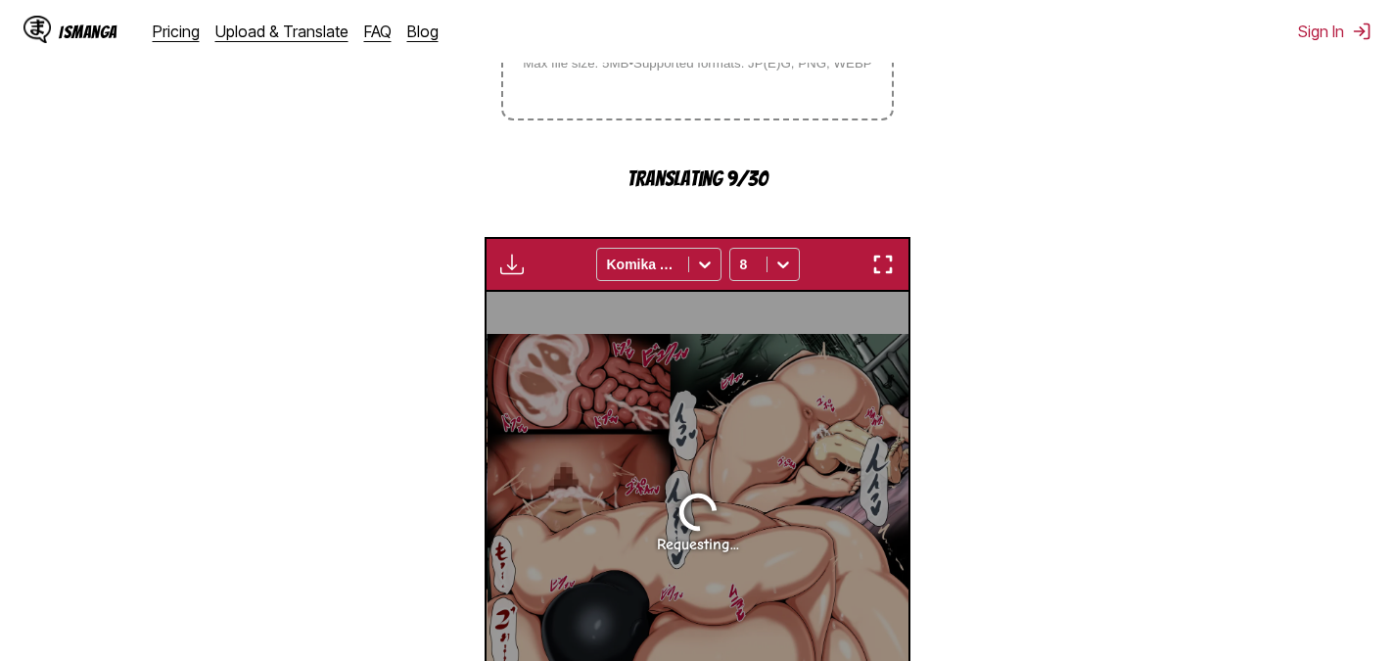
click at [897, 264] on button "button" at bounding box center [882, 264] width 35 height 25
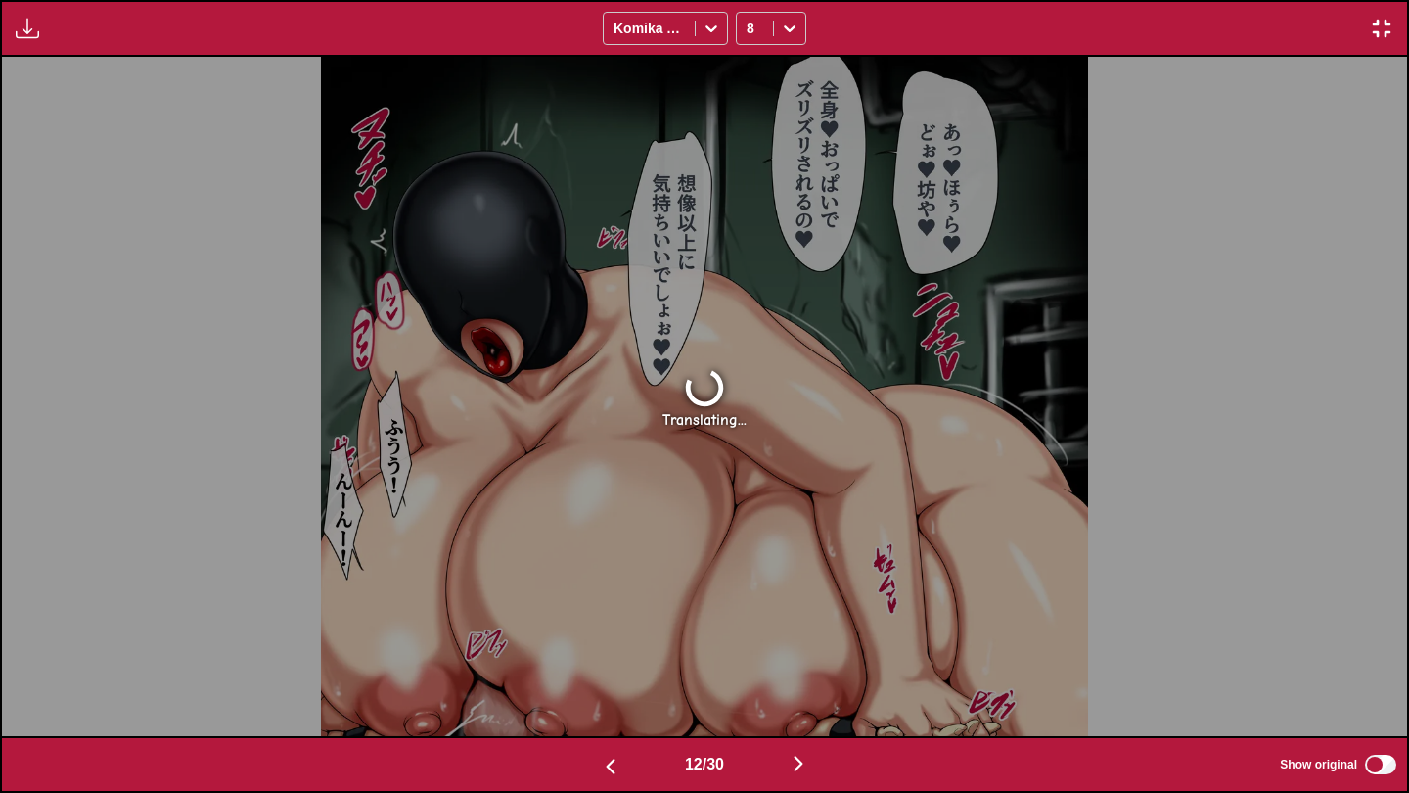
scroll to position [0, 16866]
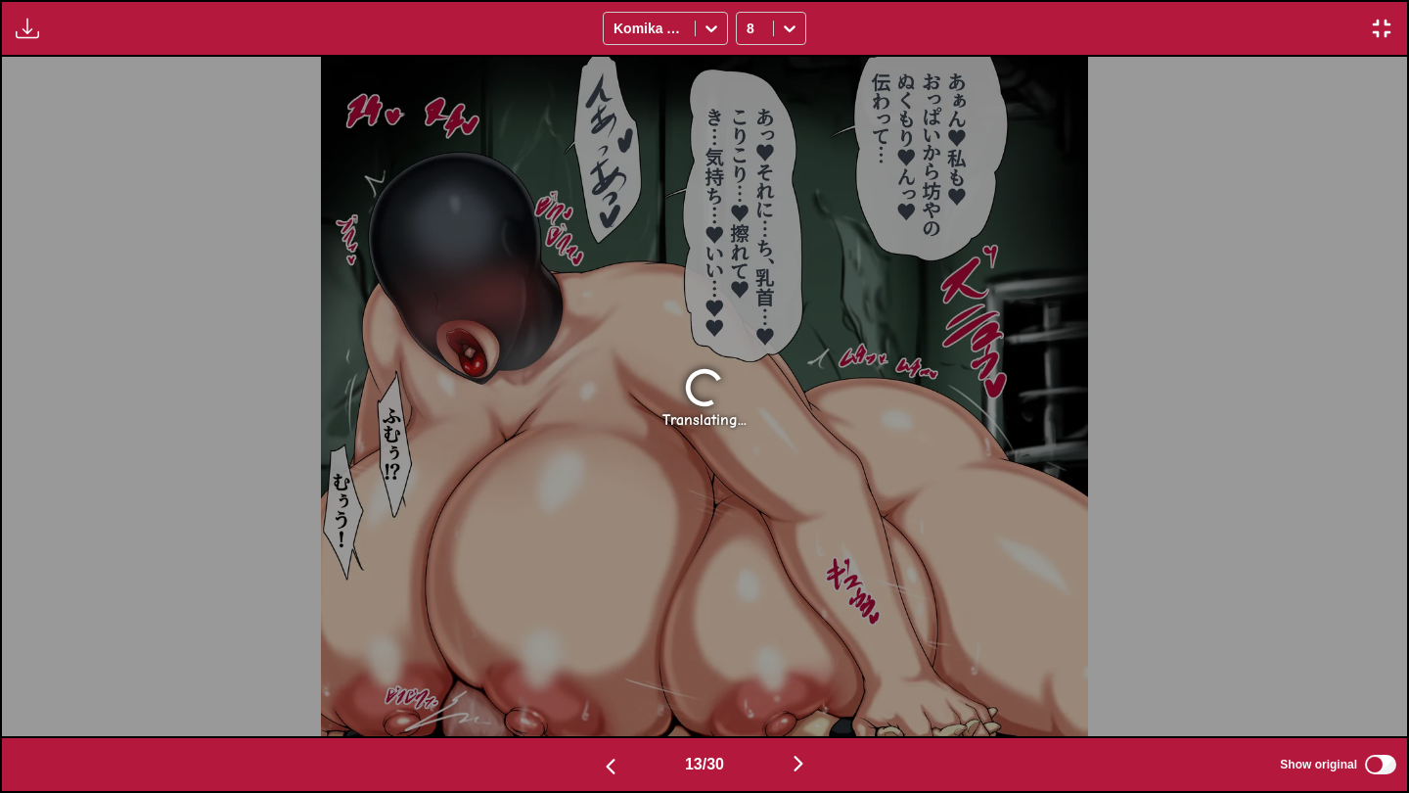
click at [1394, 22] on button "button" at bounding box center [1381, 28] width 35 height 25
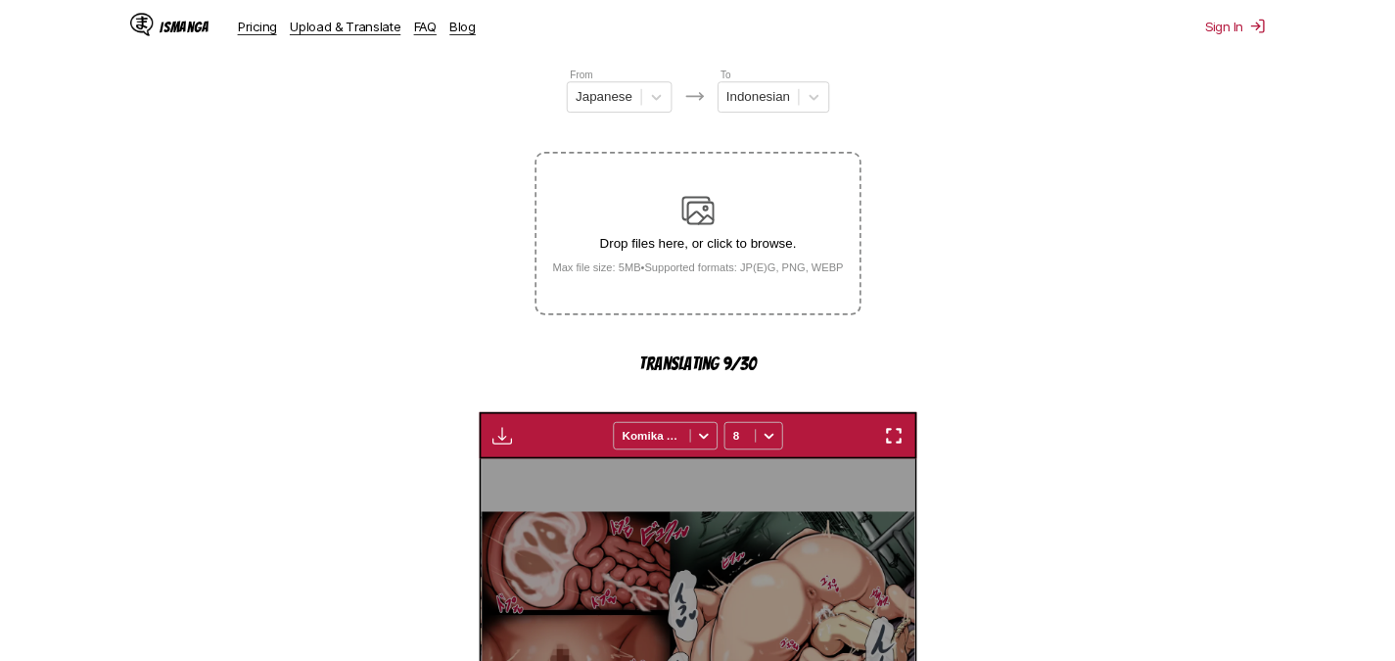
scroll to position [0, 5053]
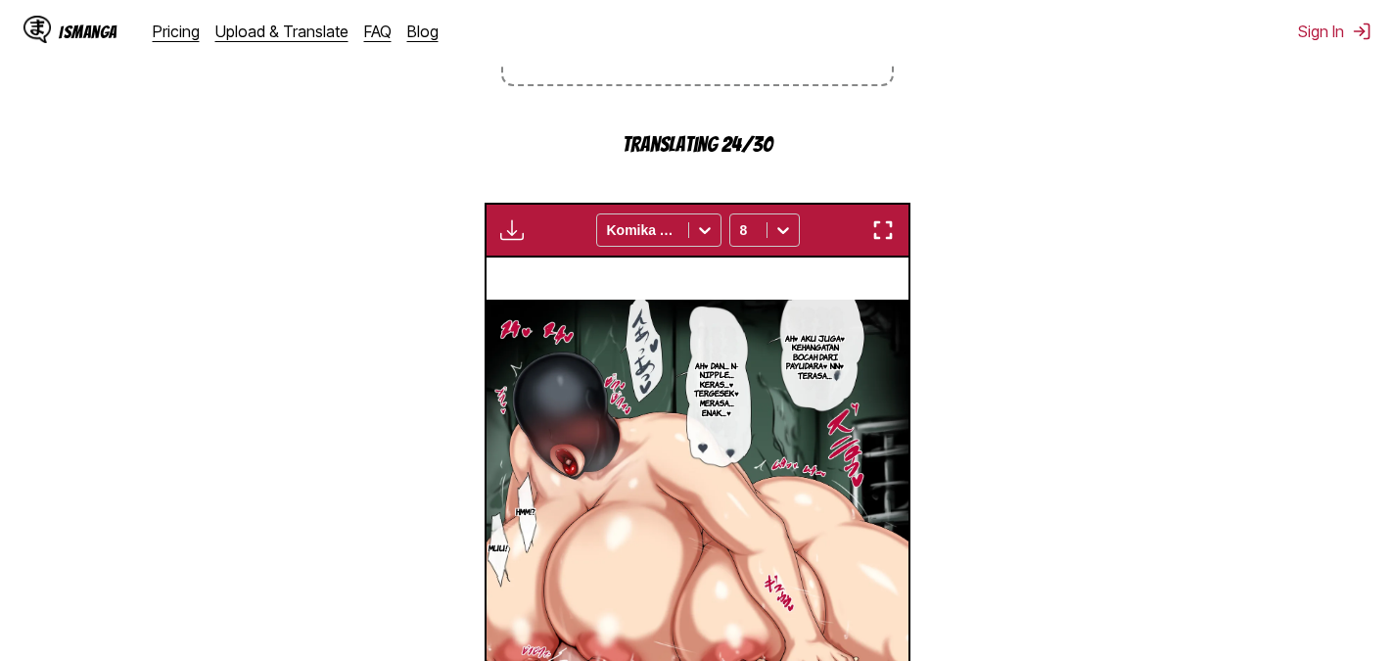
click at [880, 233] on img "button" at bounding box center [882, 229] width 23 height 23
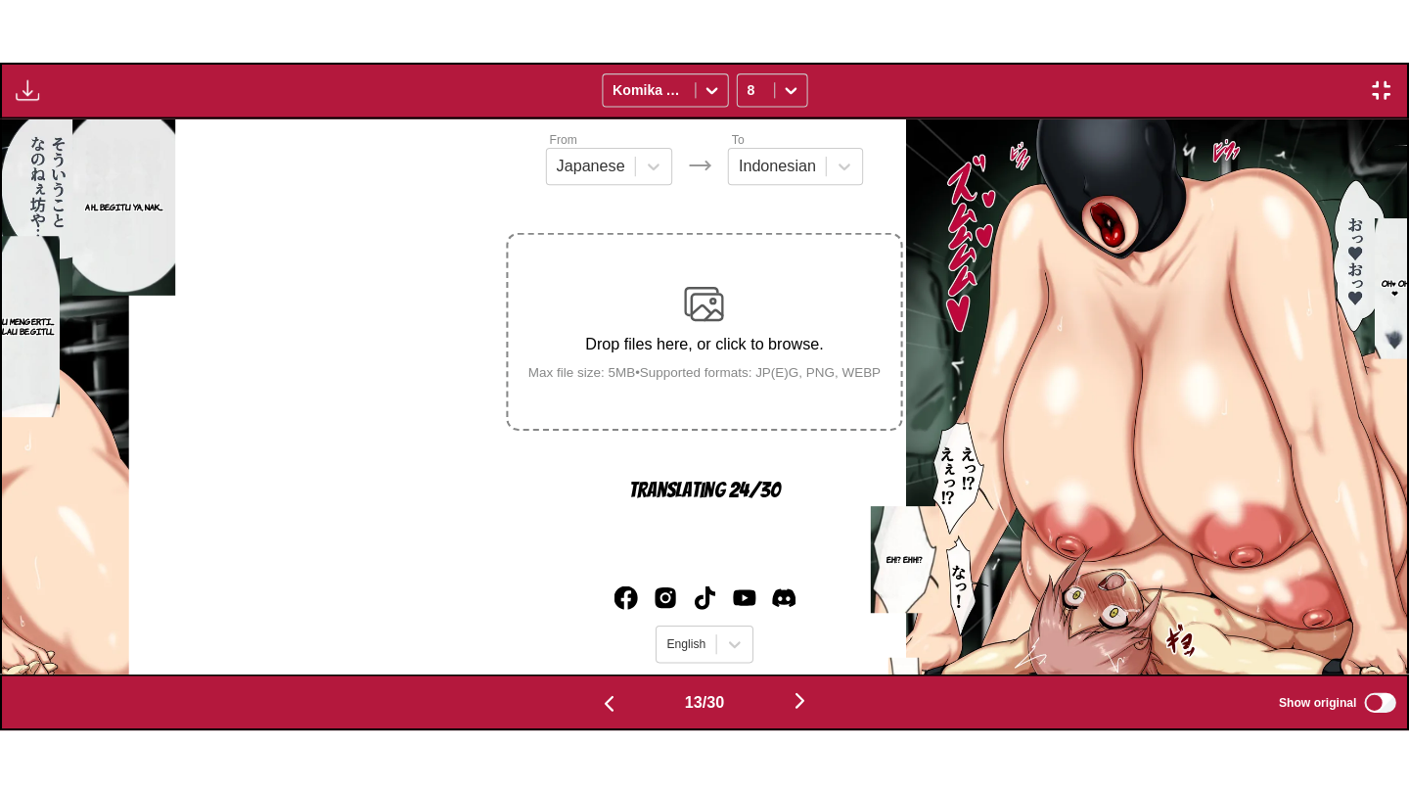
scroll to position [0, 16866]
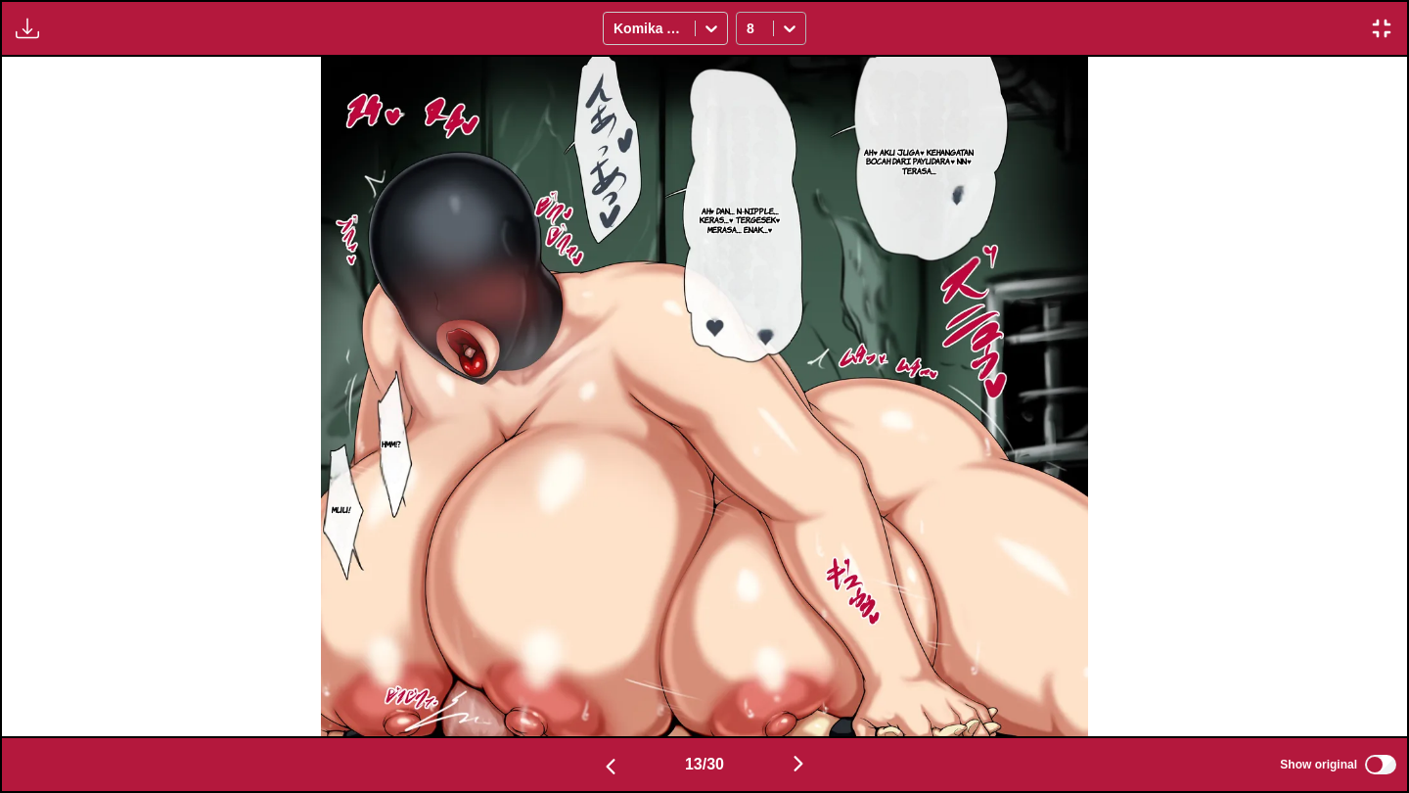
click at [788, 34] on icon at bounding box center [790, 29] width 20 height 20
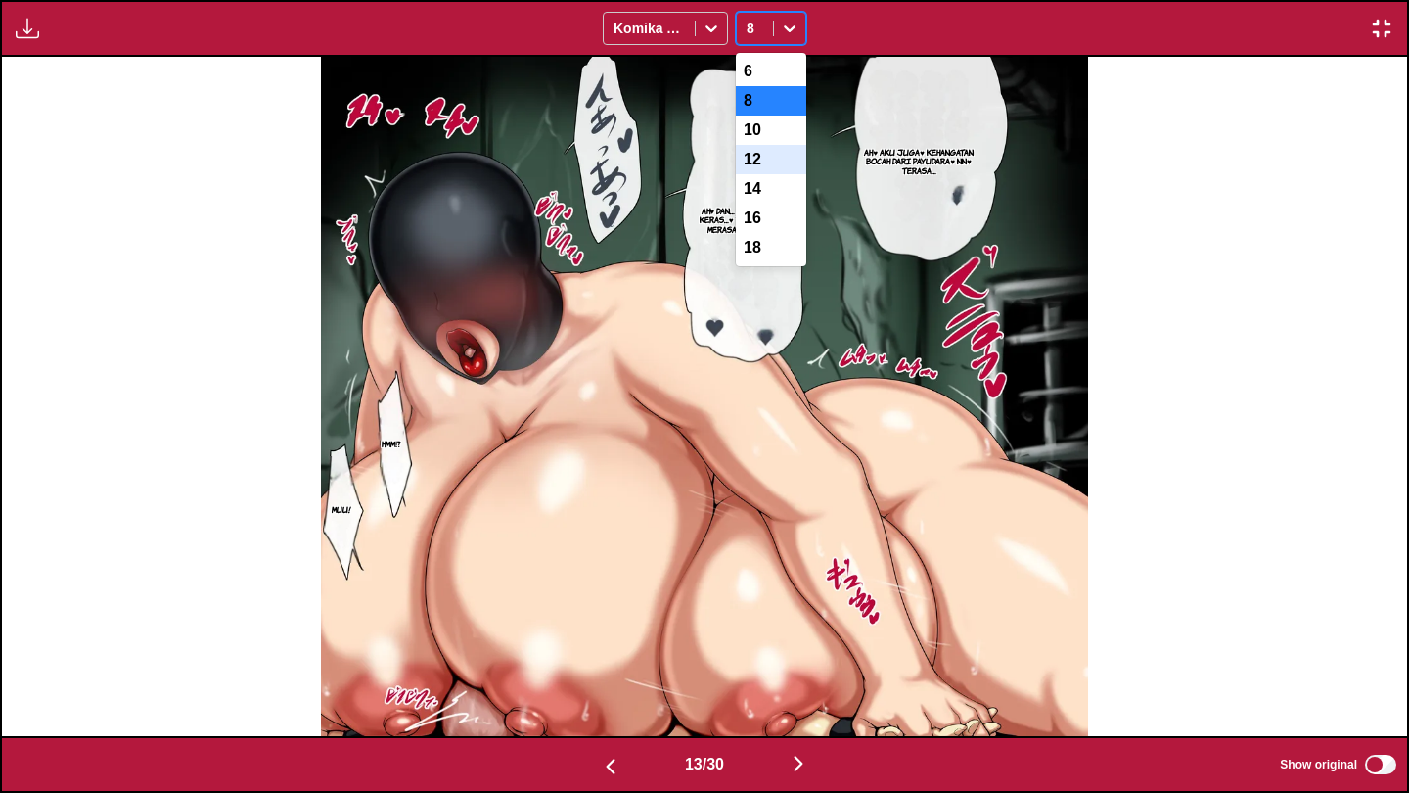
click at [770, 174] on div "12" at bounding box center [771, 159] width 70 height 29
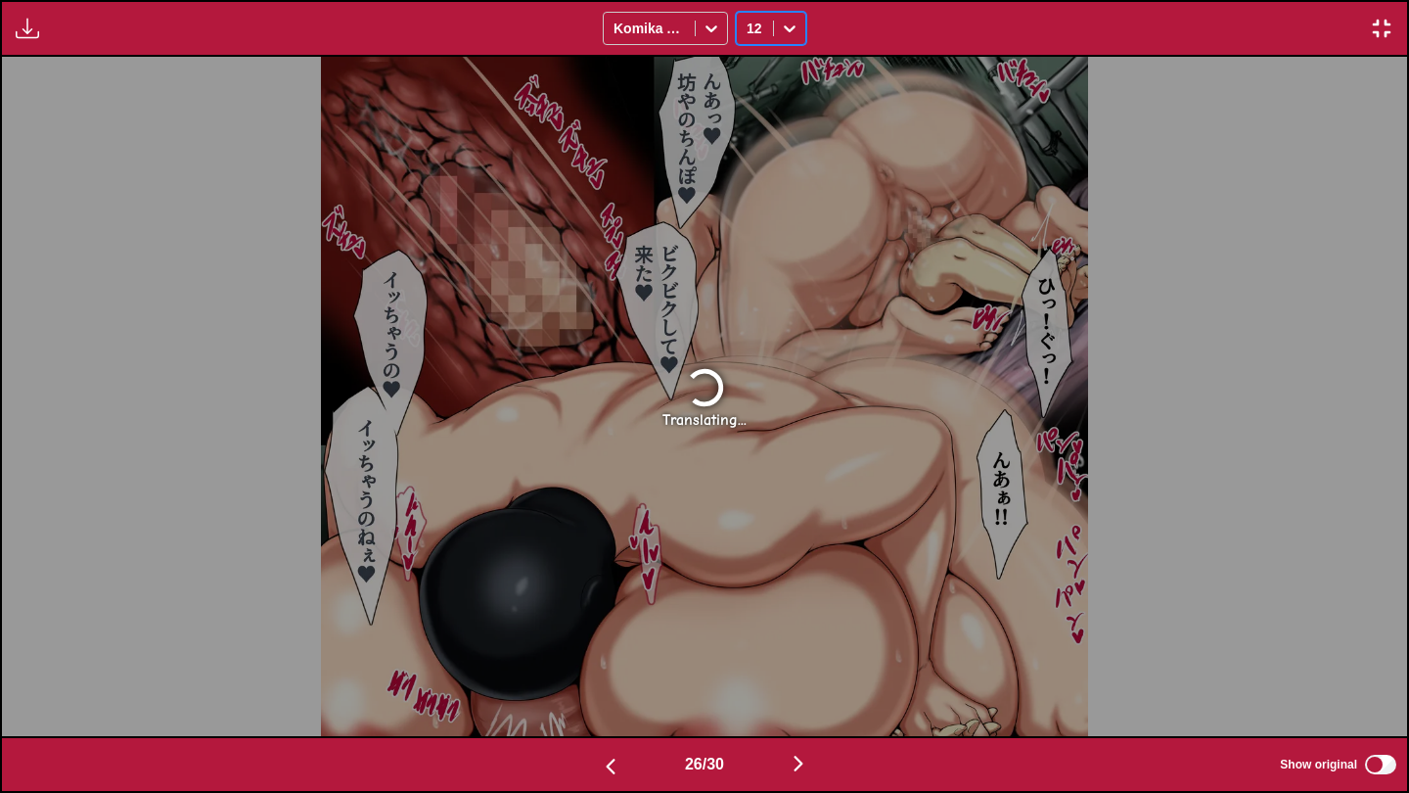
scroll to position [0, 35138]
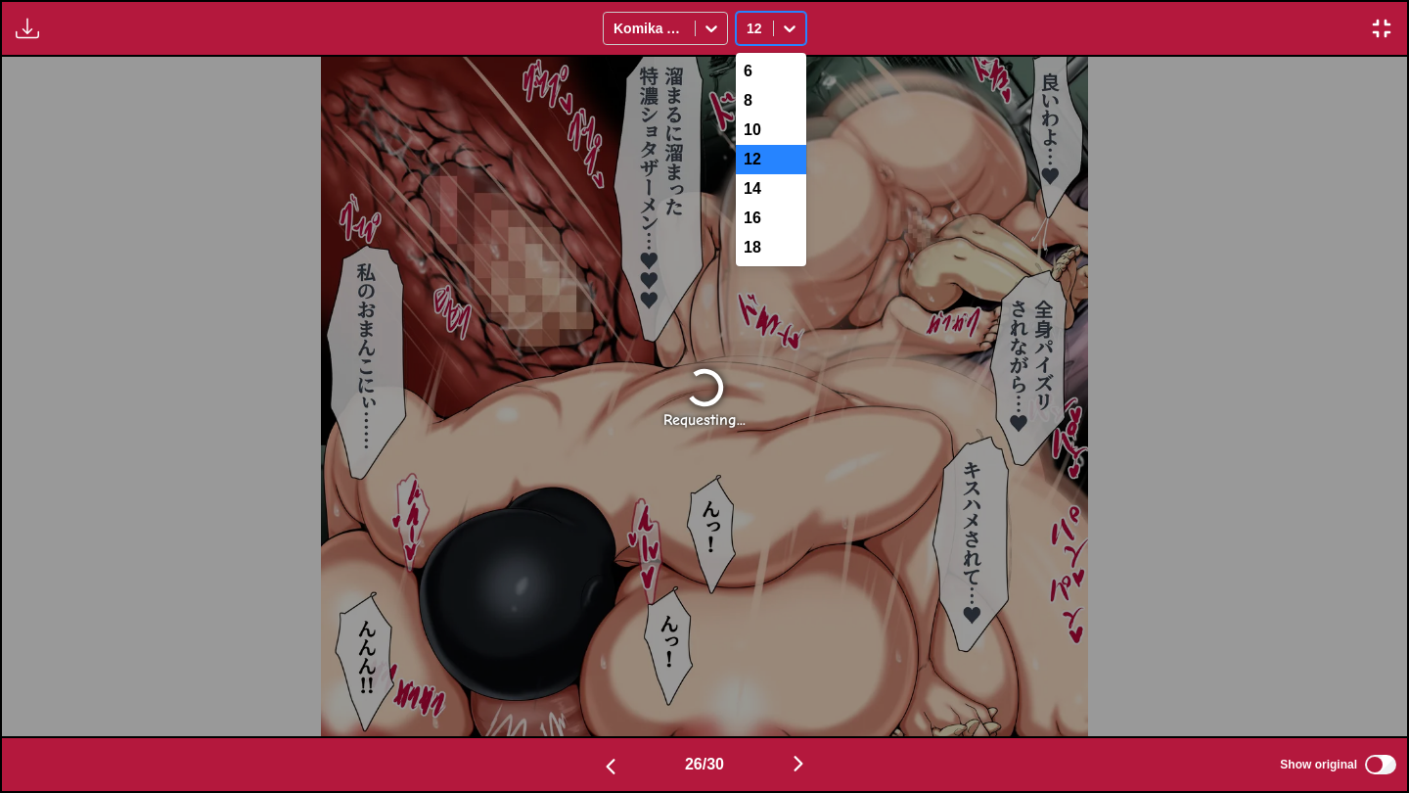
click at [829, 283] on div "Requesting..." at bounding box center [705, 397] width 1406 height 680
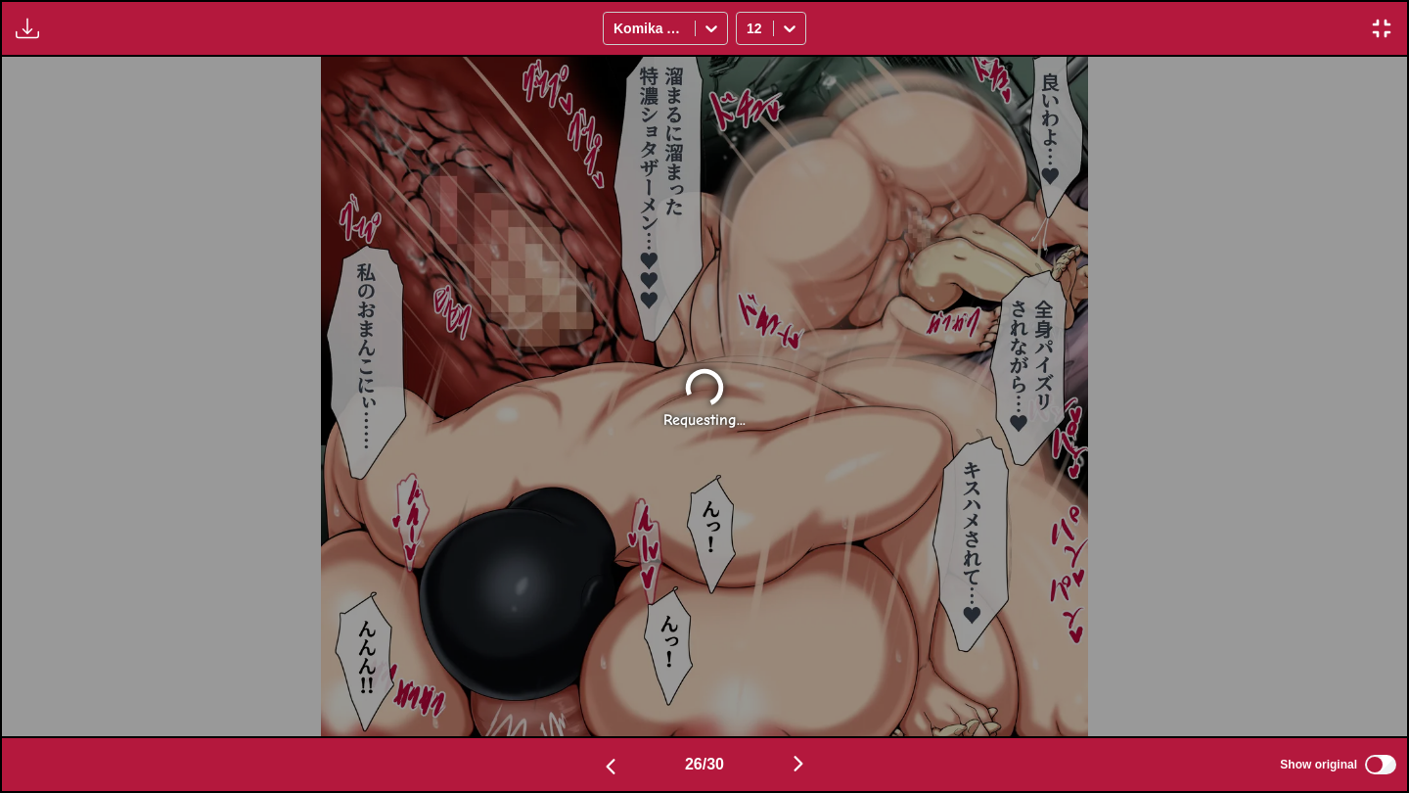
click at [1389, 27] on img "button" at bounding box center [1381, 28] width 23 height 23
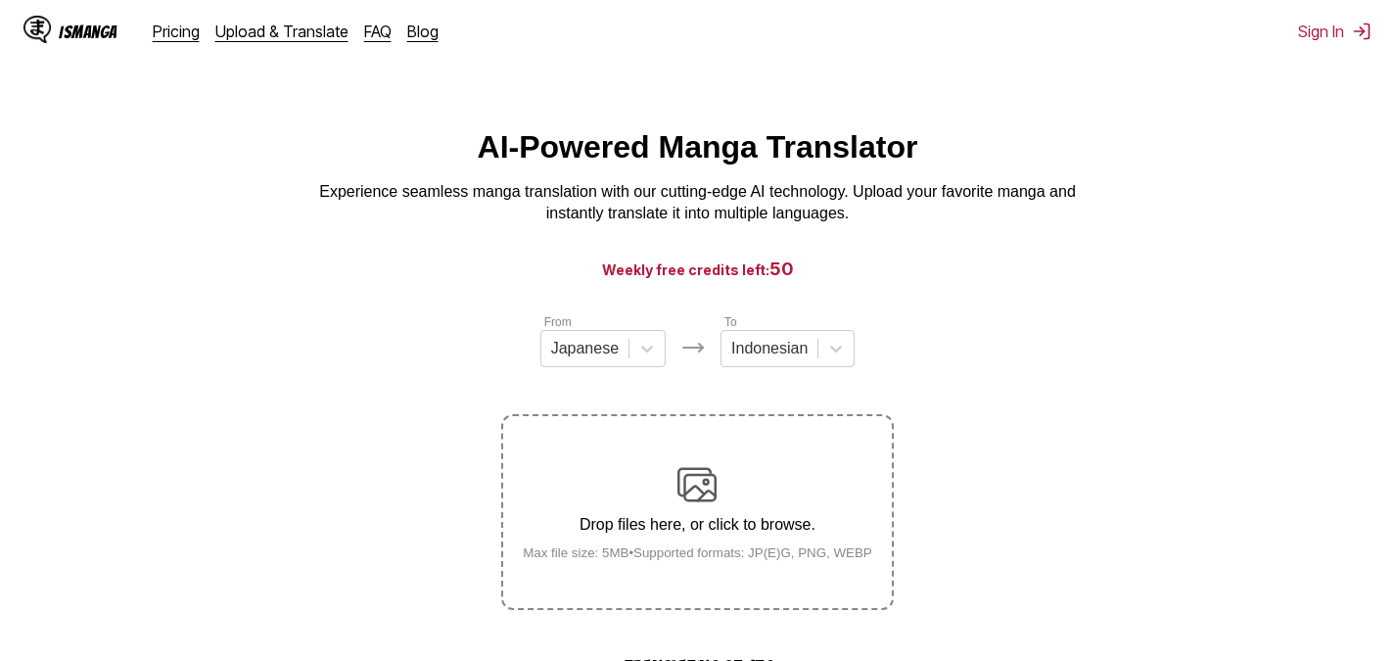
scroll to position [685, 0]
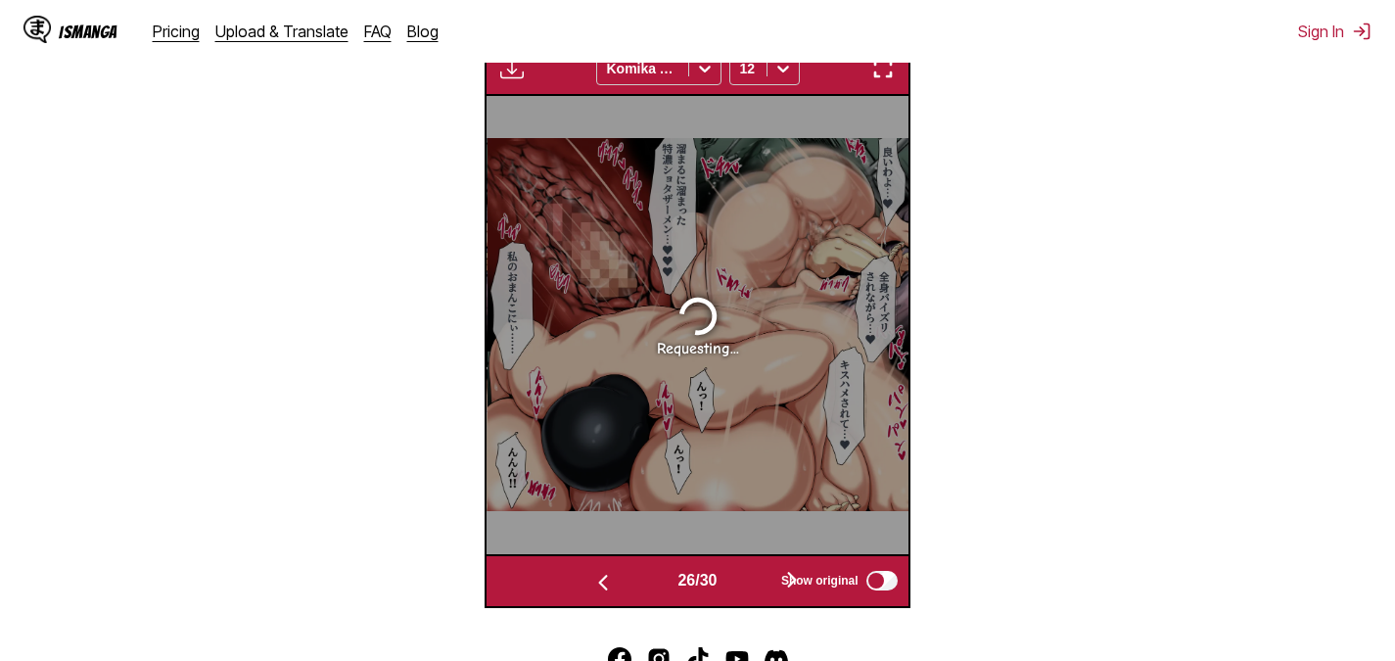
click at [806, 360] on div "Requesting..." at bounding box center [697, 325] width 421 height 458
click at [795, 580] on span "Show original" at bounding box center [819, 581] width 77 height 14
click at [884, 77] on img "button" at bounding box center [882, 68] width 23 height 23
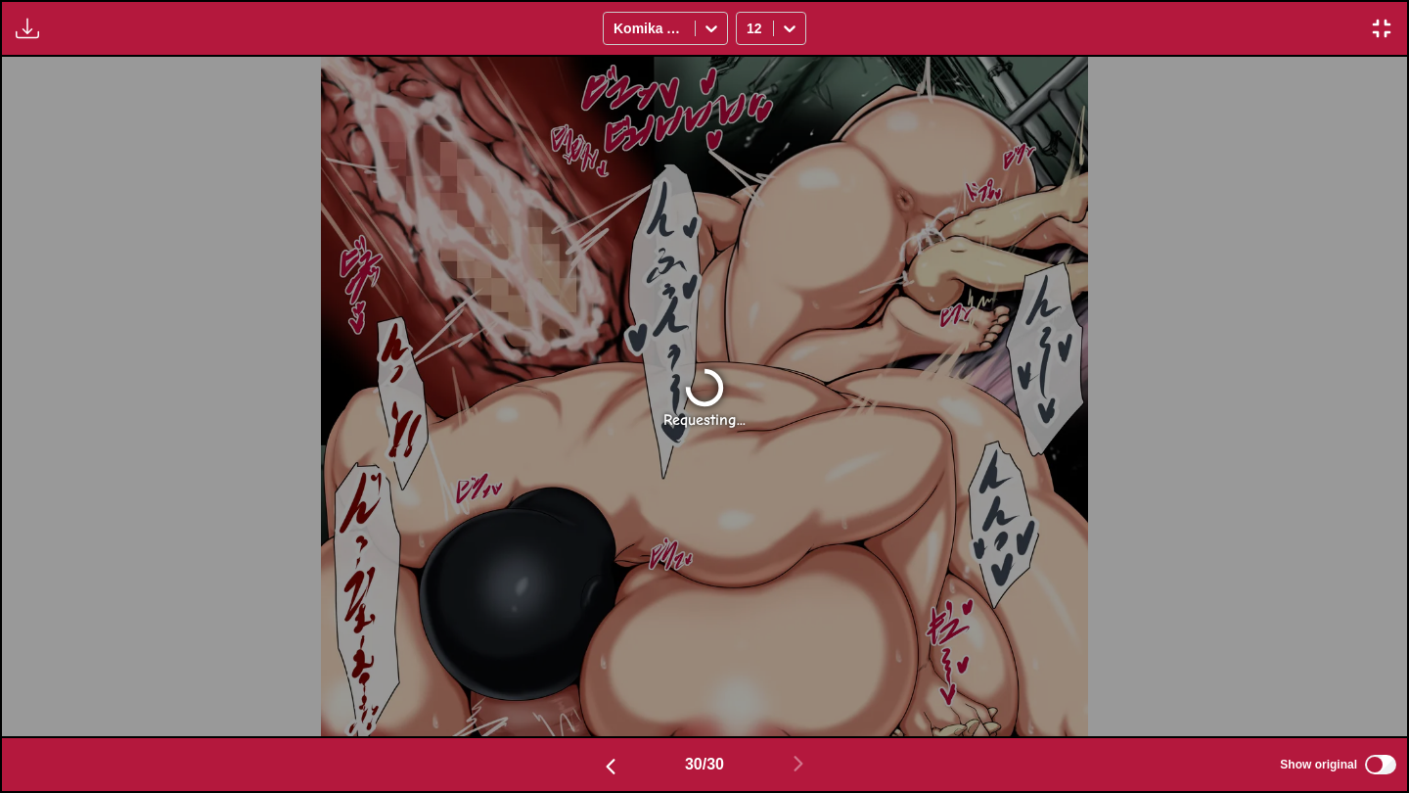
scroll to position [0, 40760]
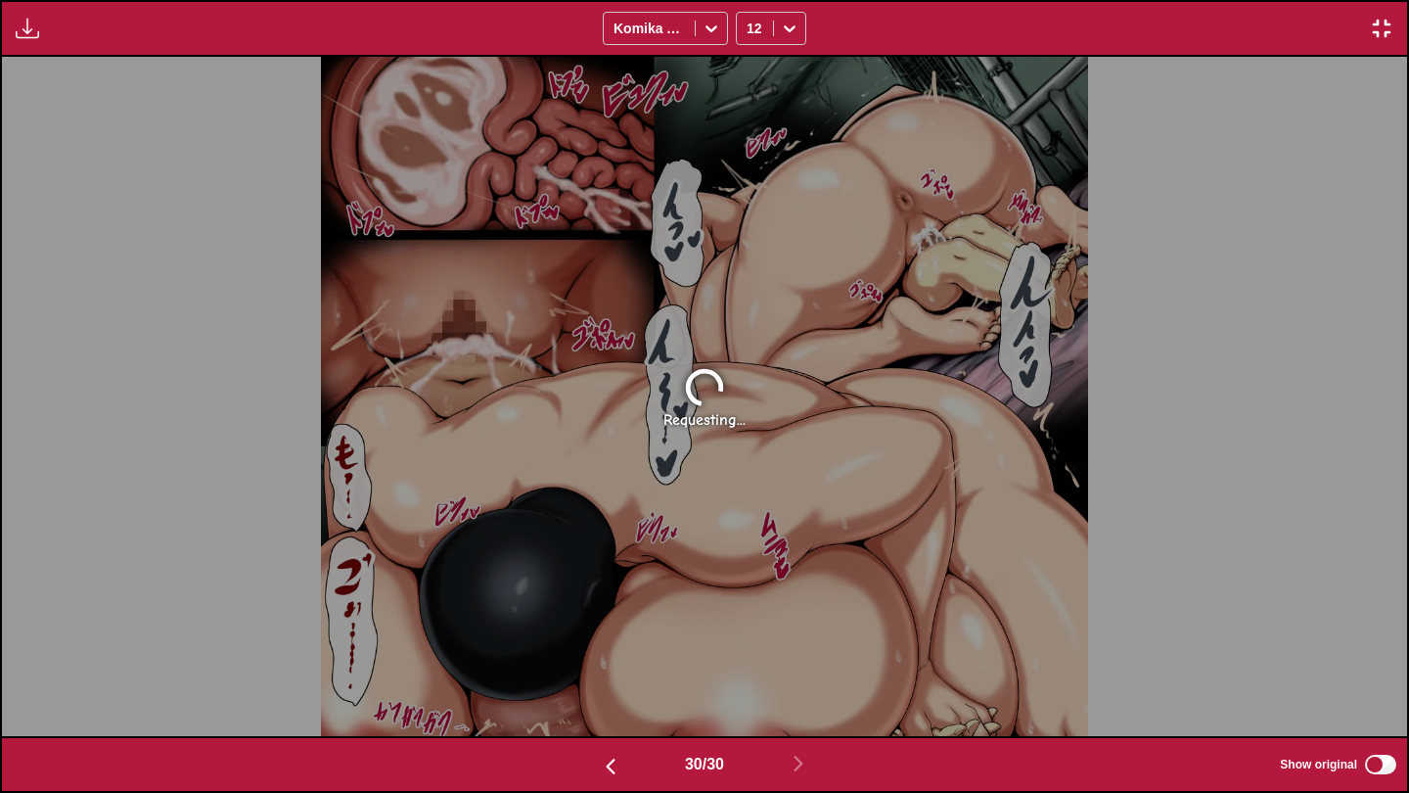
click at [1370, 34] on img "button" at bounding box center [1381, 28] width 23 height 23
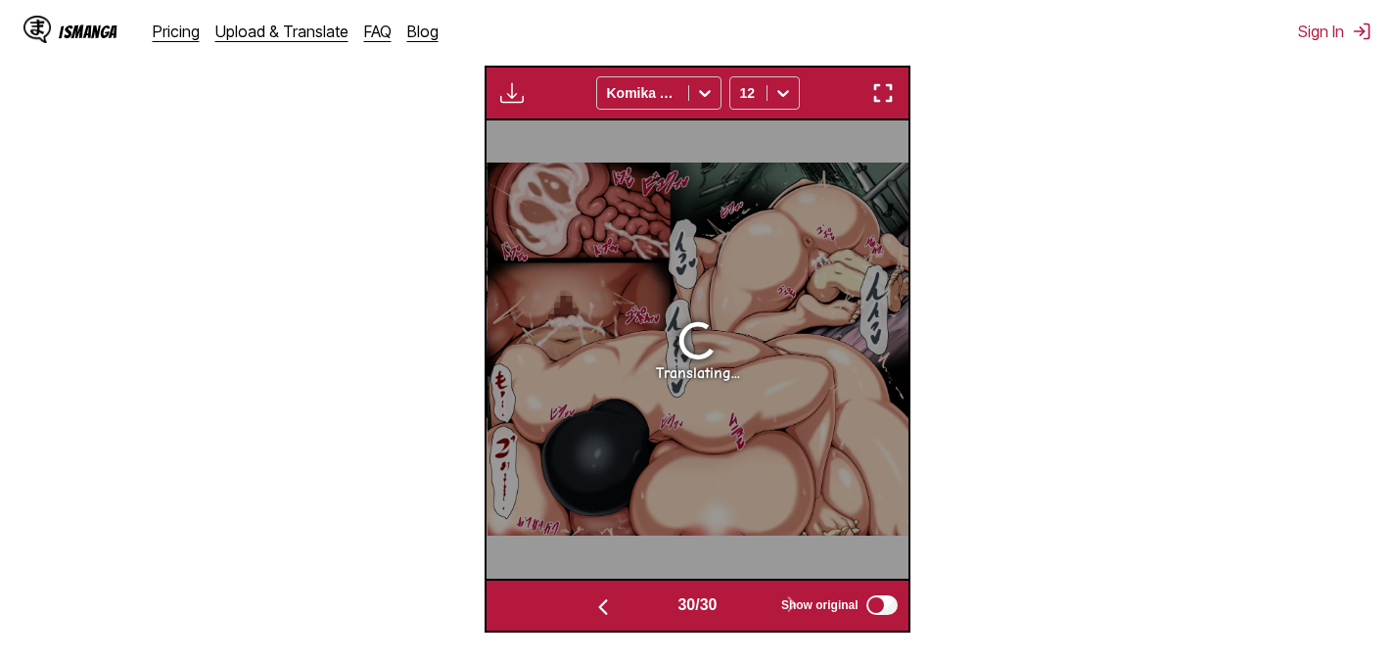
scroll to position [817, 0]
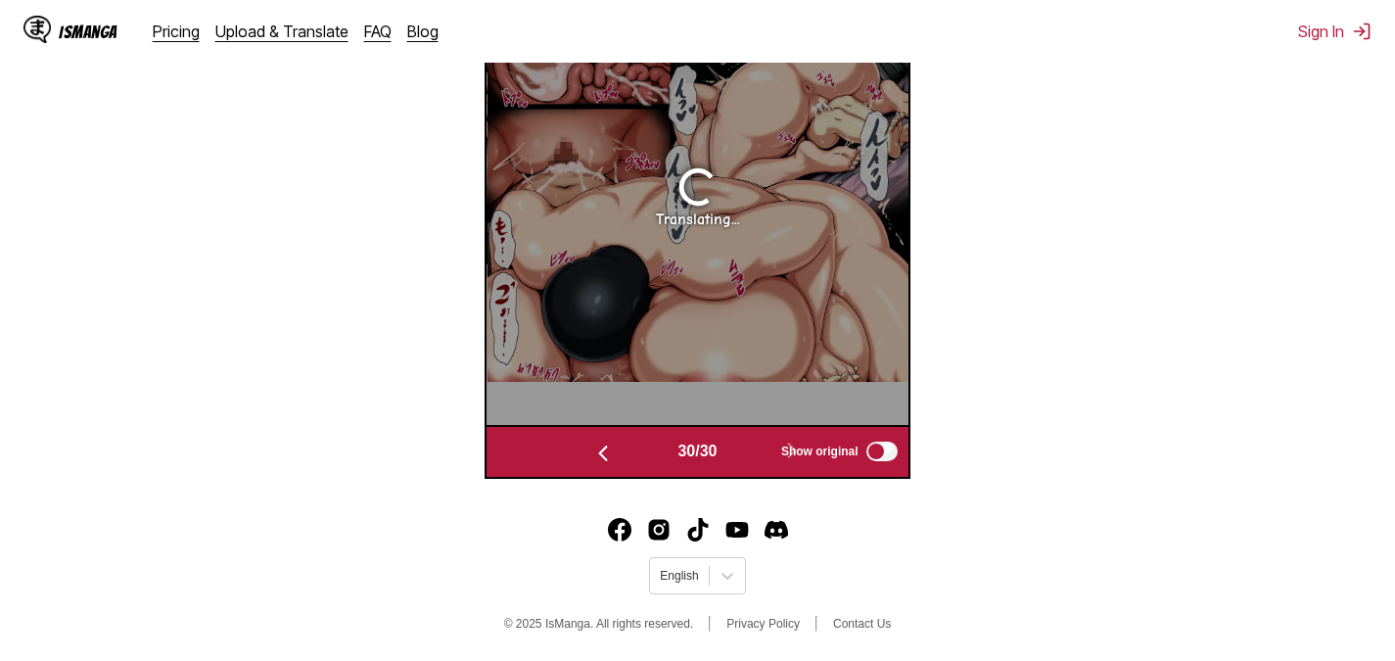
click at [601, 451] on img "button" at bounding box center [602, 452] width 23 height 23
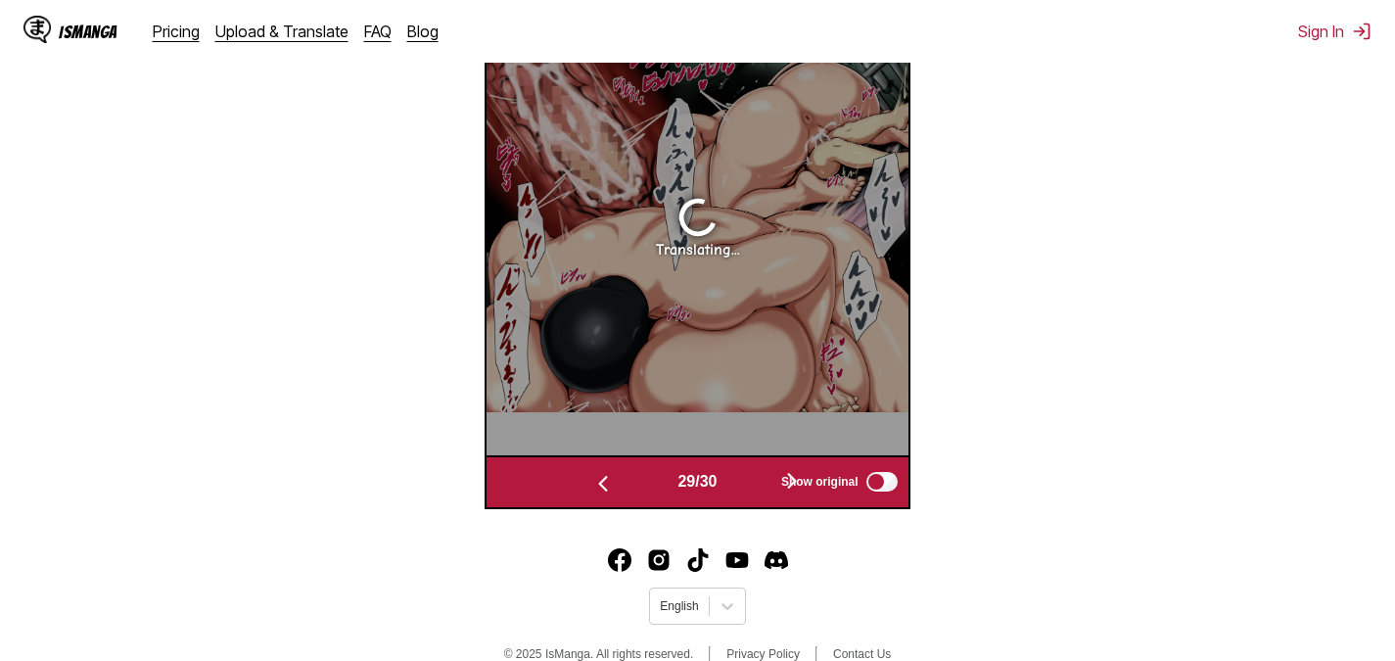
click at [598, 481] on img "button" at bounding box center [602, 483] width 23 height 23
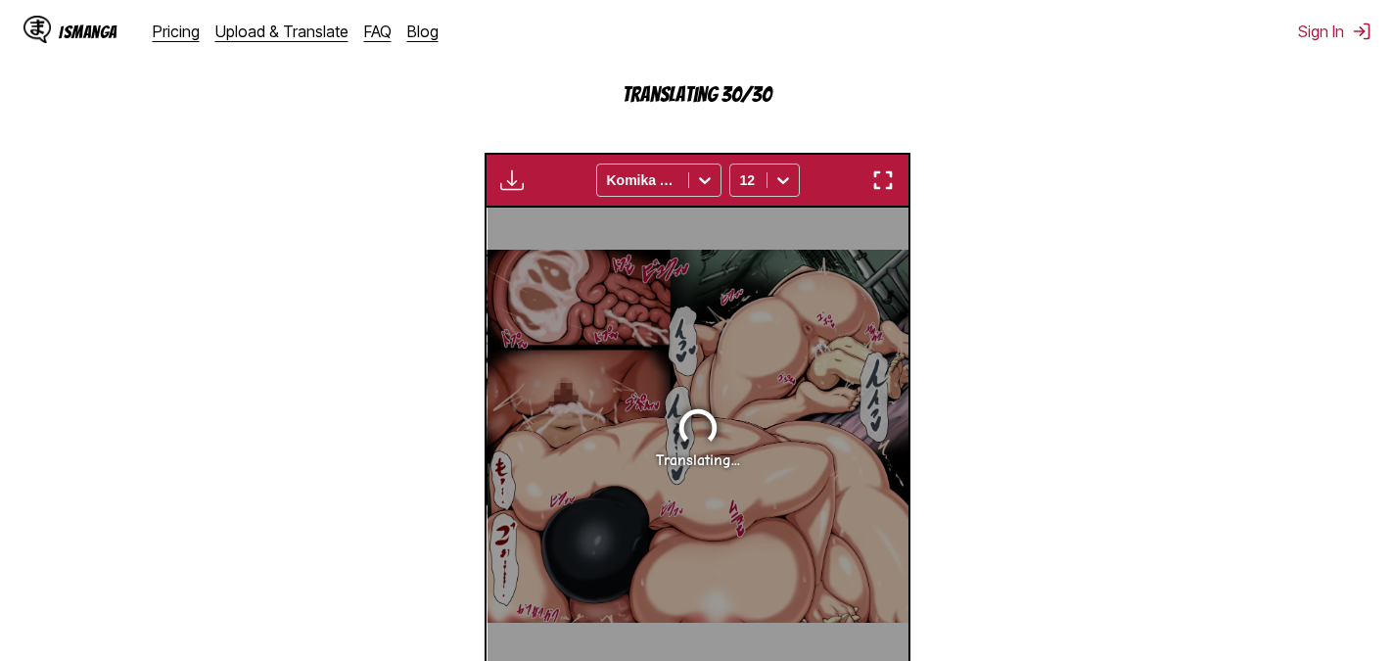
scroll to position [426, 0]
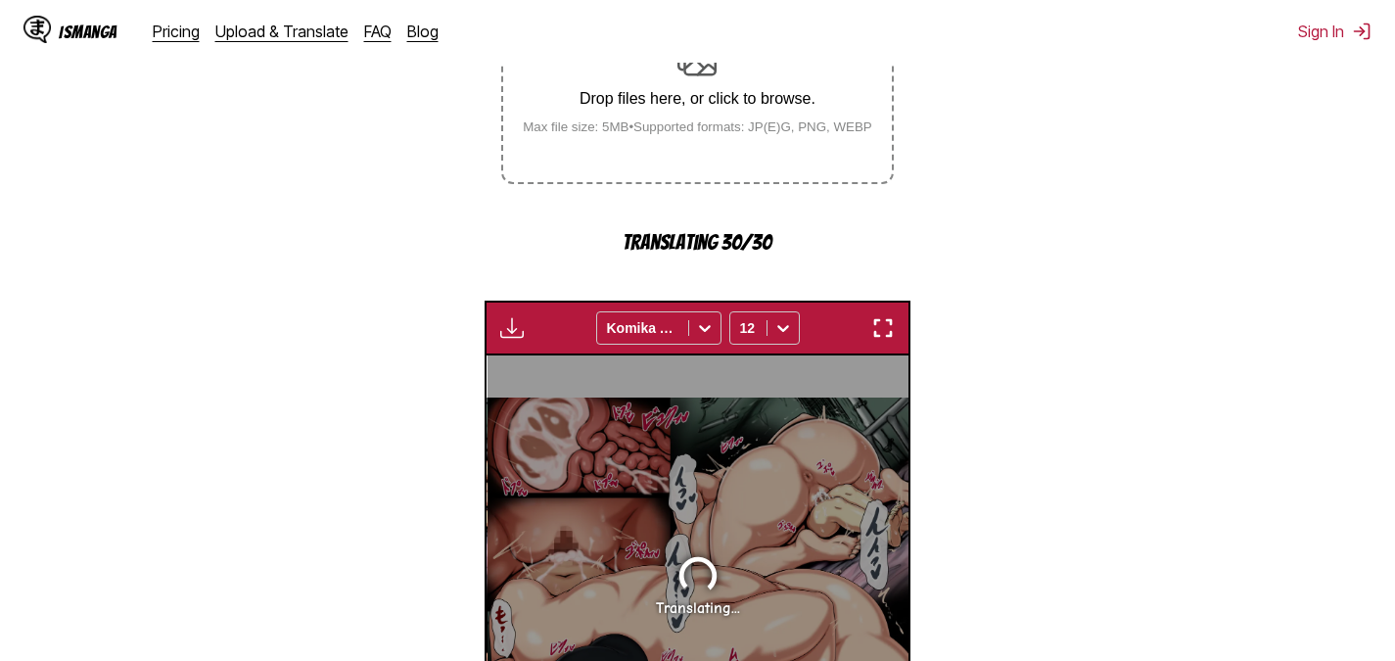
click at [516, 321] on img "button" at bounding box center [511, 327] width 23 height 23
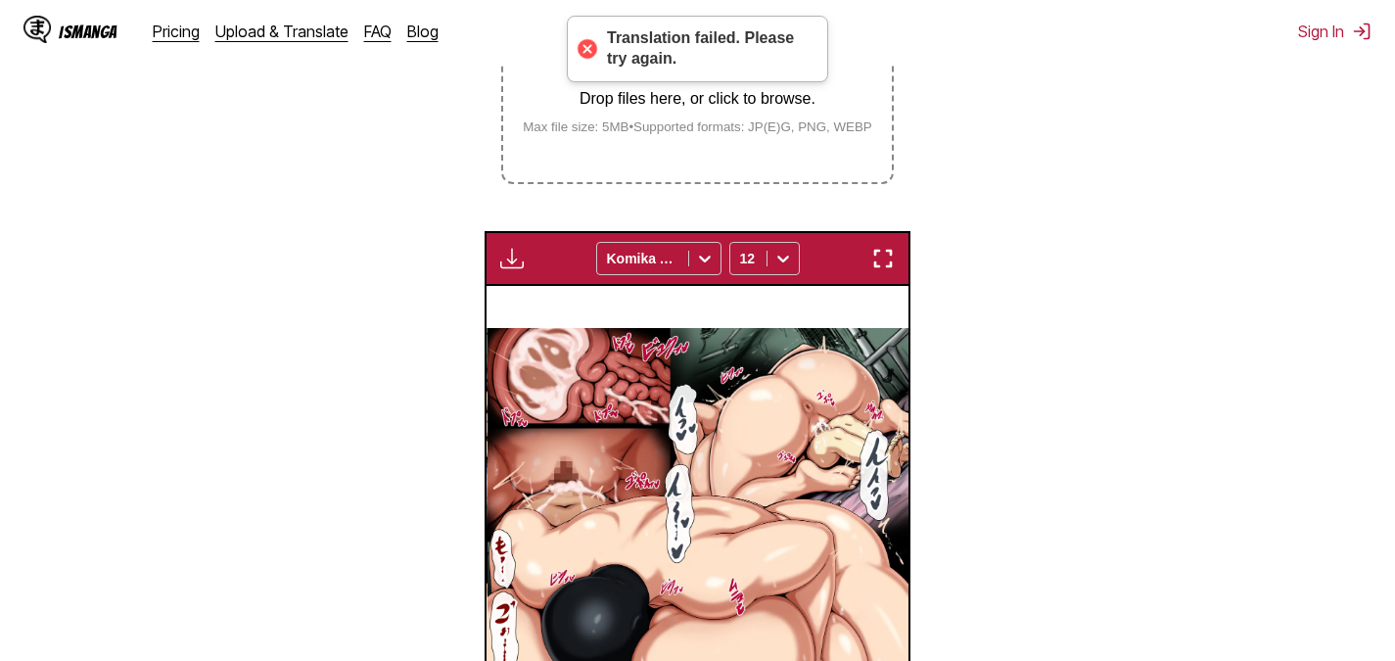
click at [876, 266] on img "button" at bounding box center [882, 258] width 23 height 23
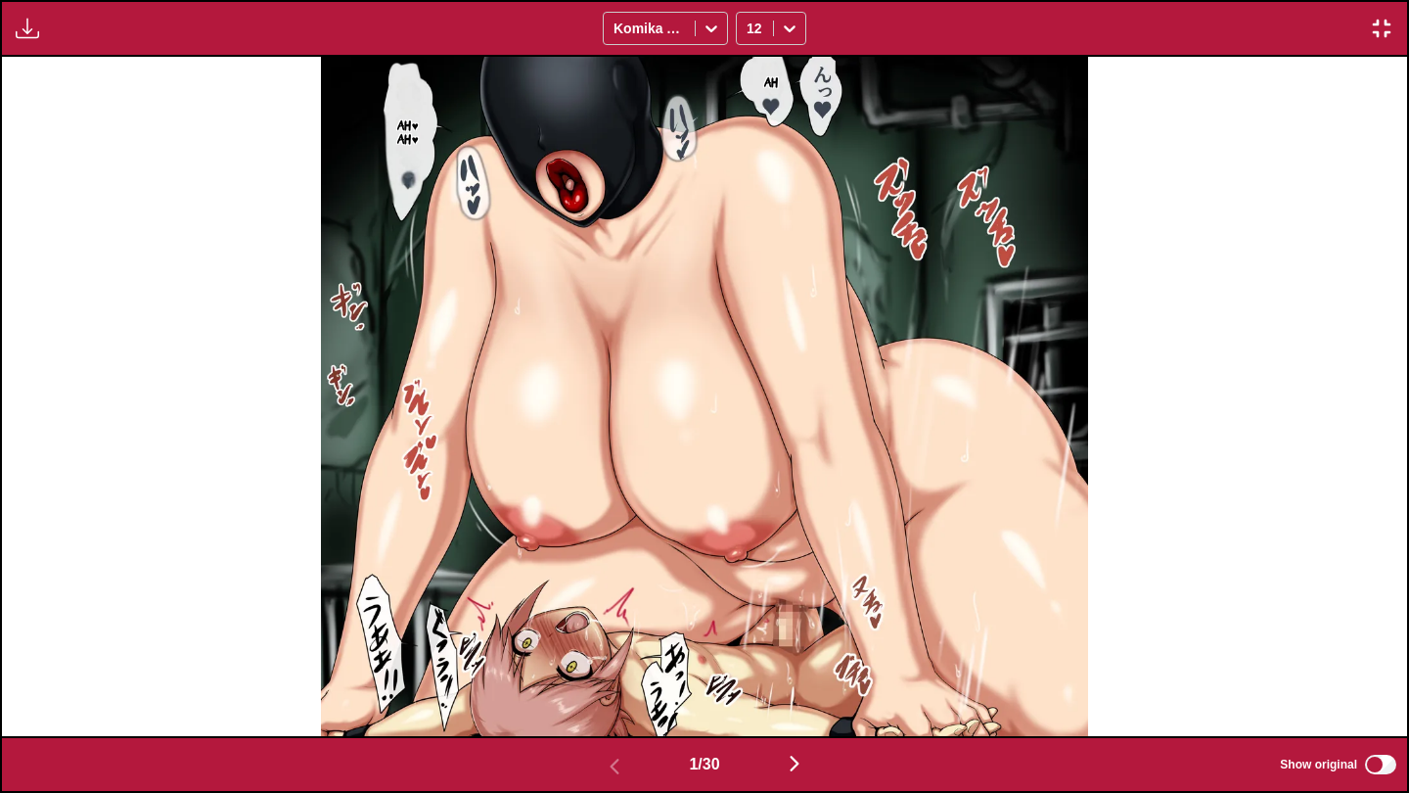
scroll to position [0, 1406]
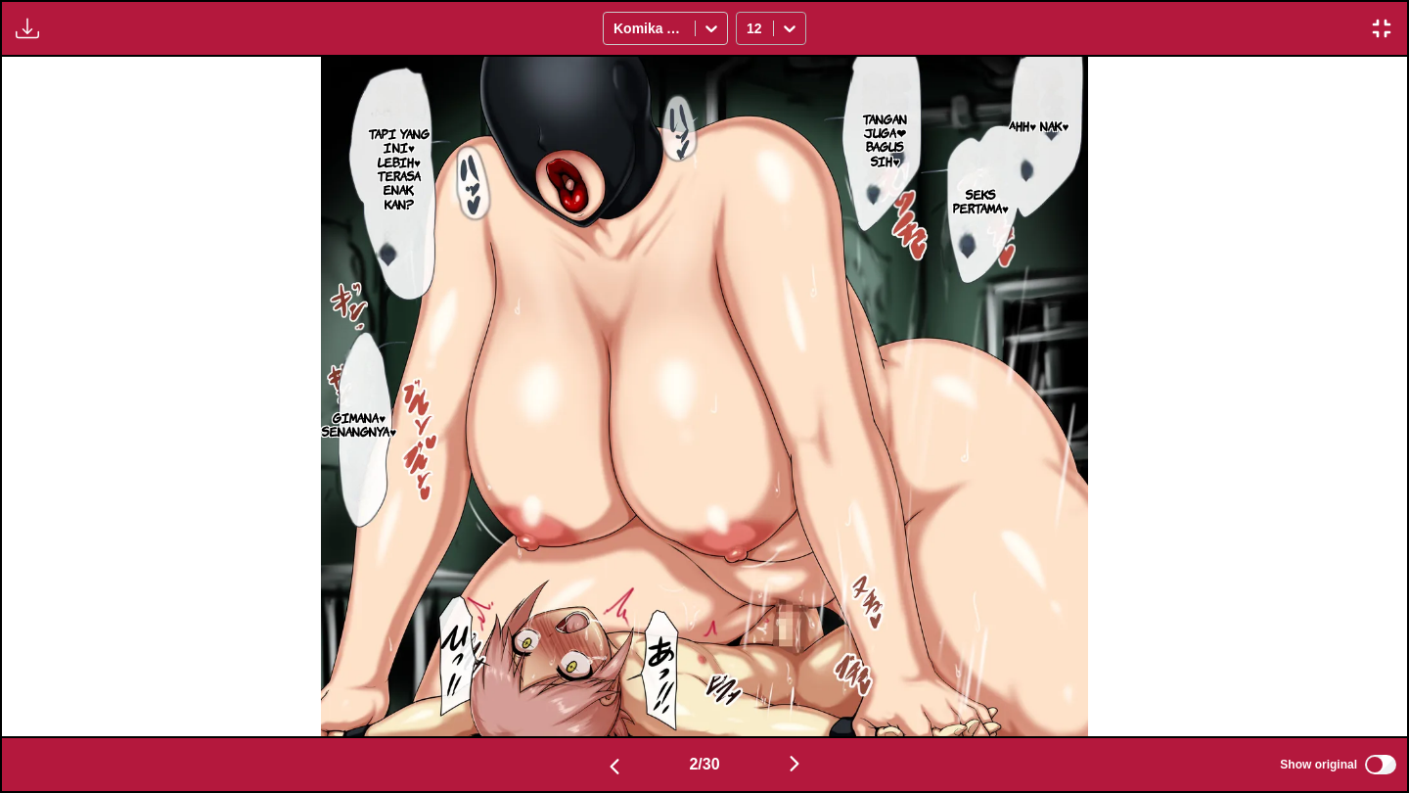
click at [793, 26] on icon at bounding box center [790, 29] width 20 height 20
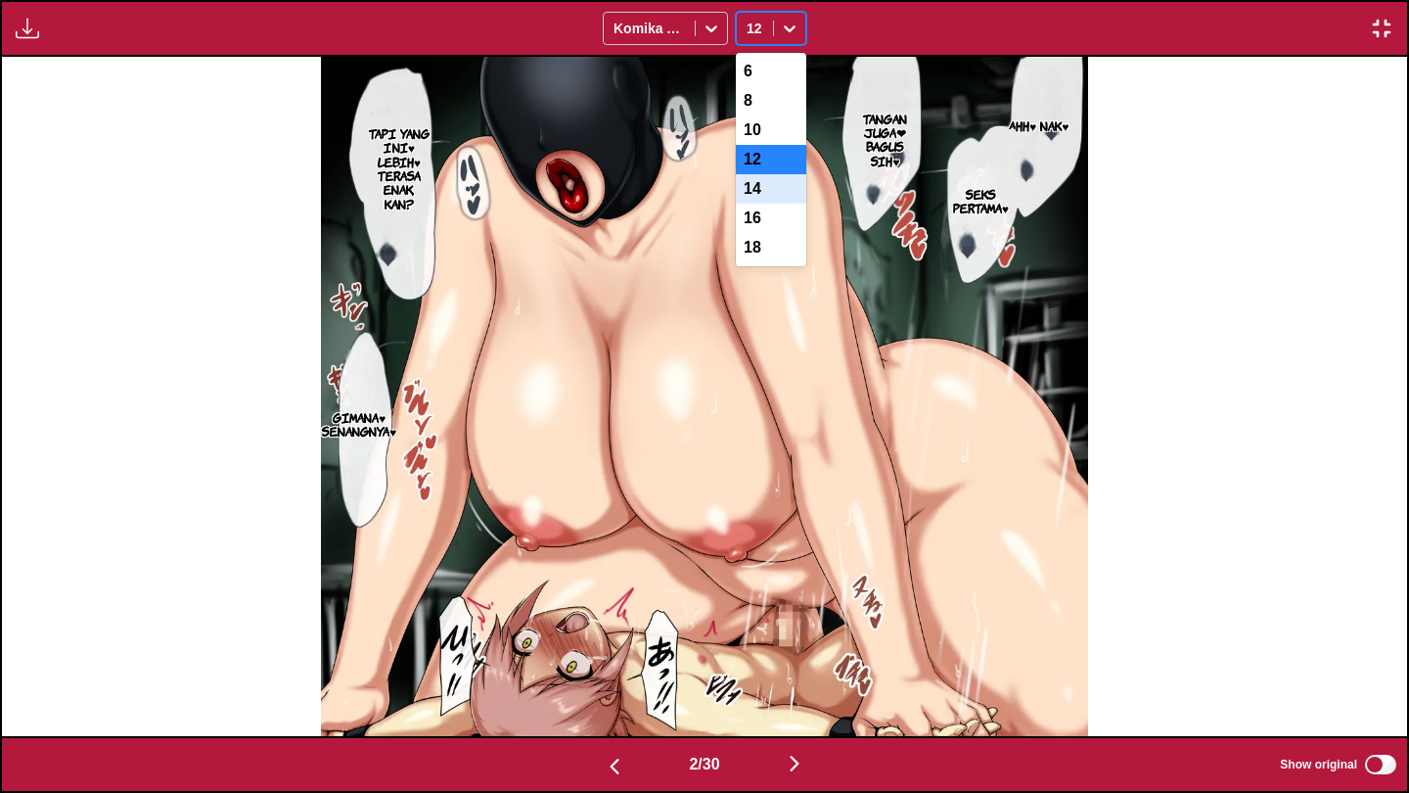
click at [792, 204] on div "14" at bounding box center [771, 188] width 70 height 29
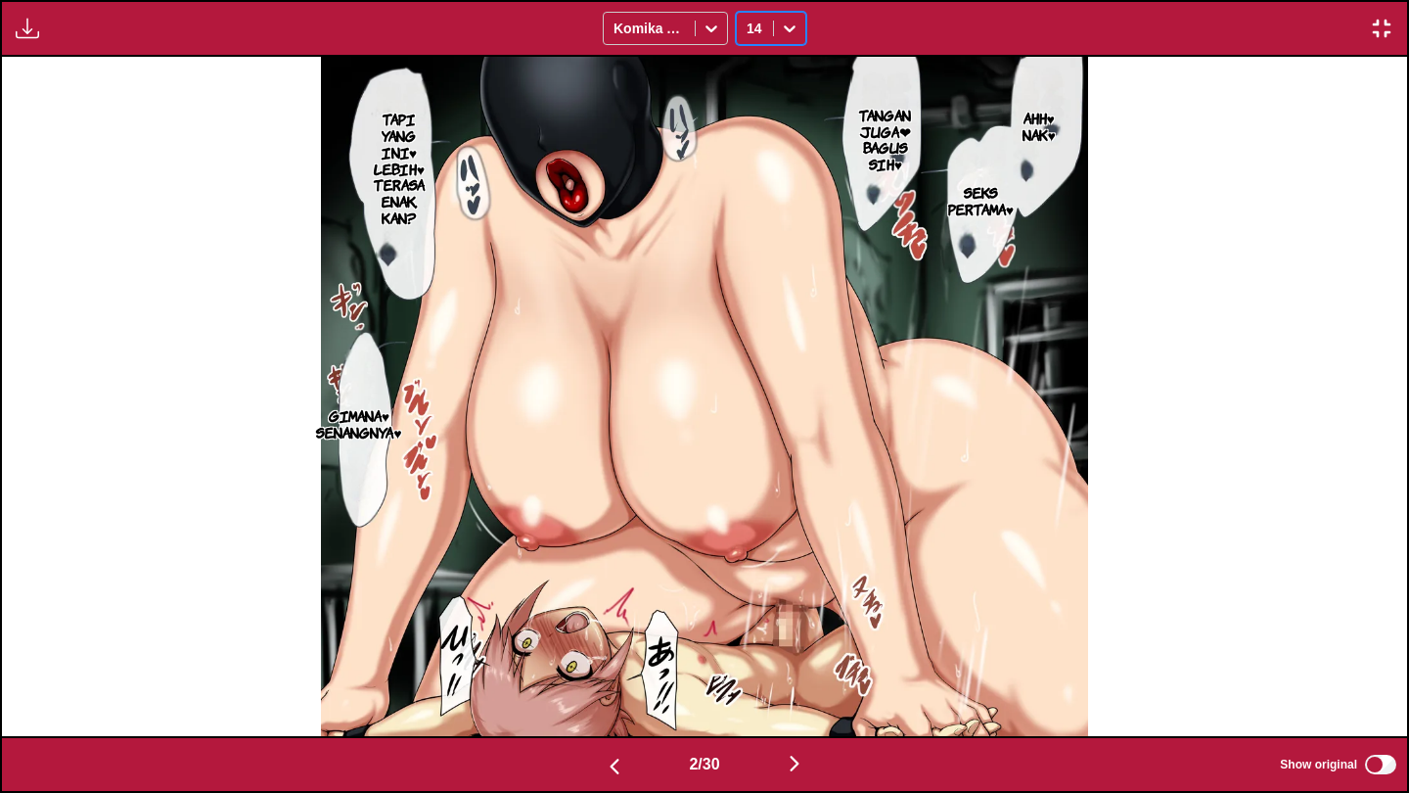
scroll to position [0, 2811]
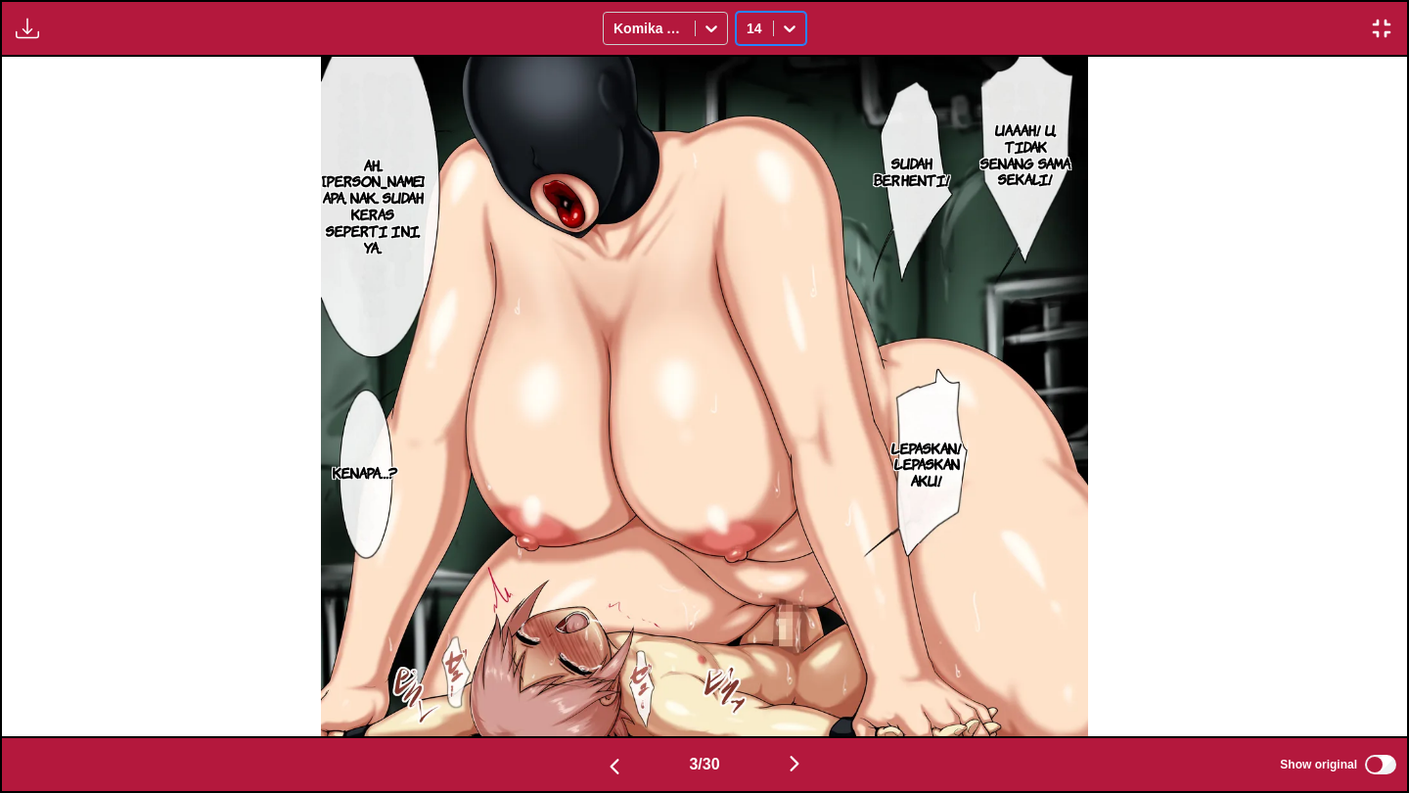
click at [1007, 174] on p "Uaaah! U, tidak senang sama sekali!" at bounding box center [1026, 153] width 101 height 73
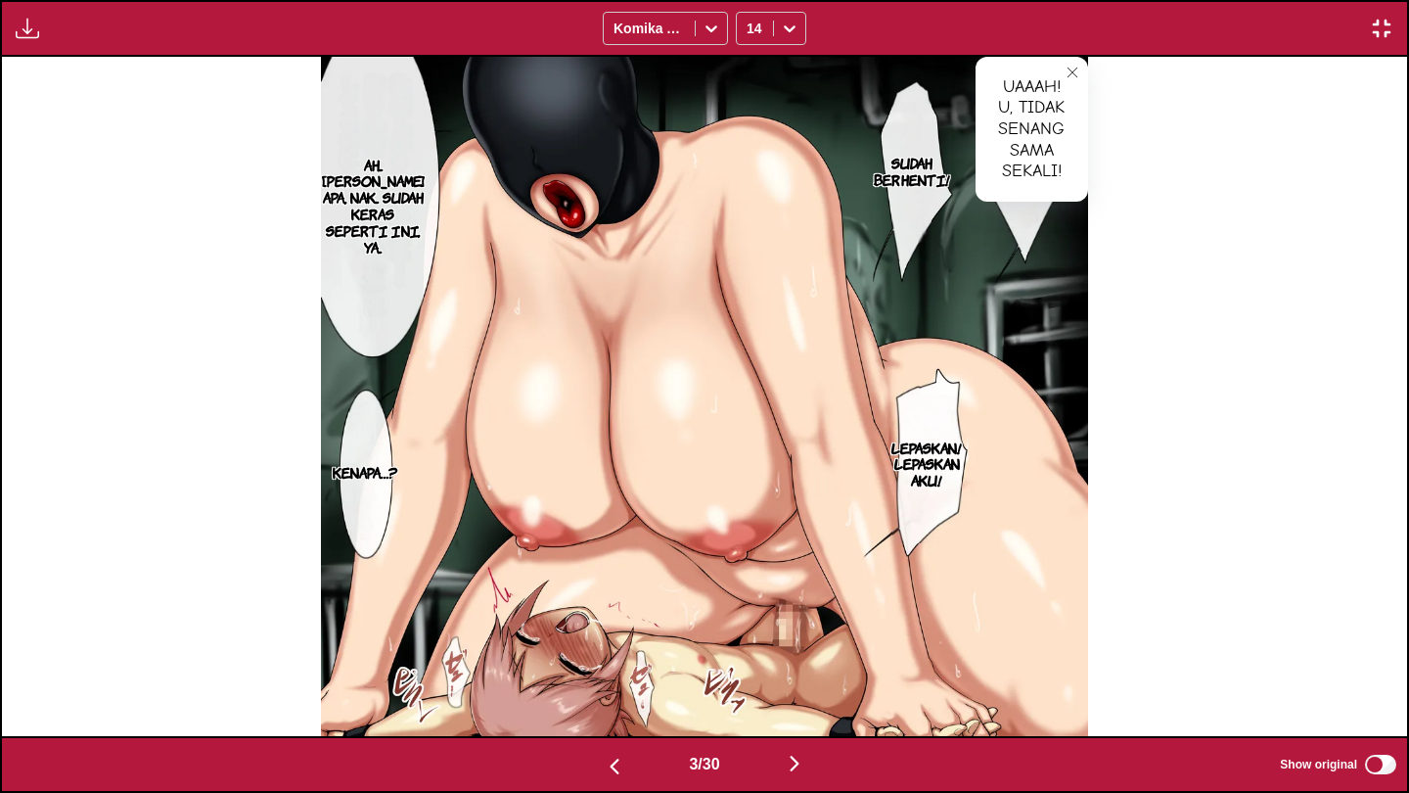
click at [1070, 74] on icon "close-tooltip" at bounding box center [1073, 73] width 14 height 14
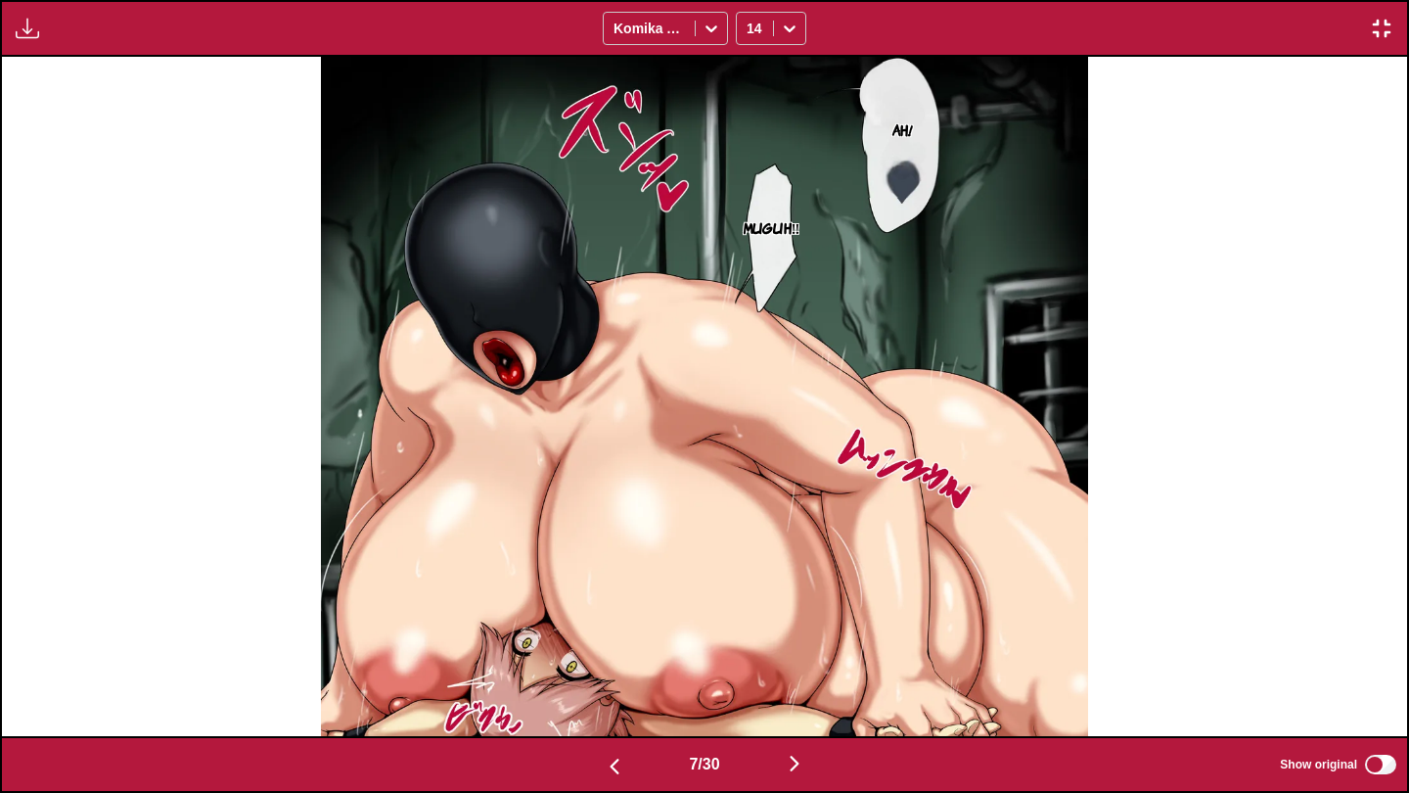
scroll to position [0, 9839]
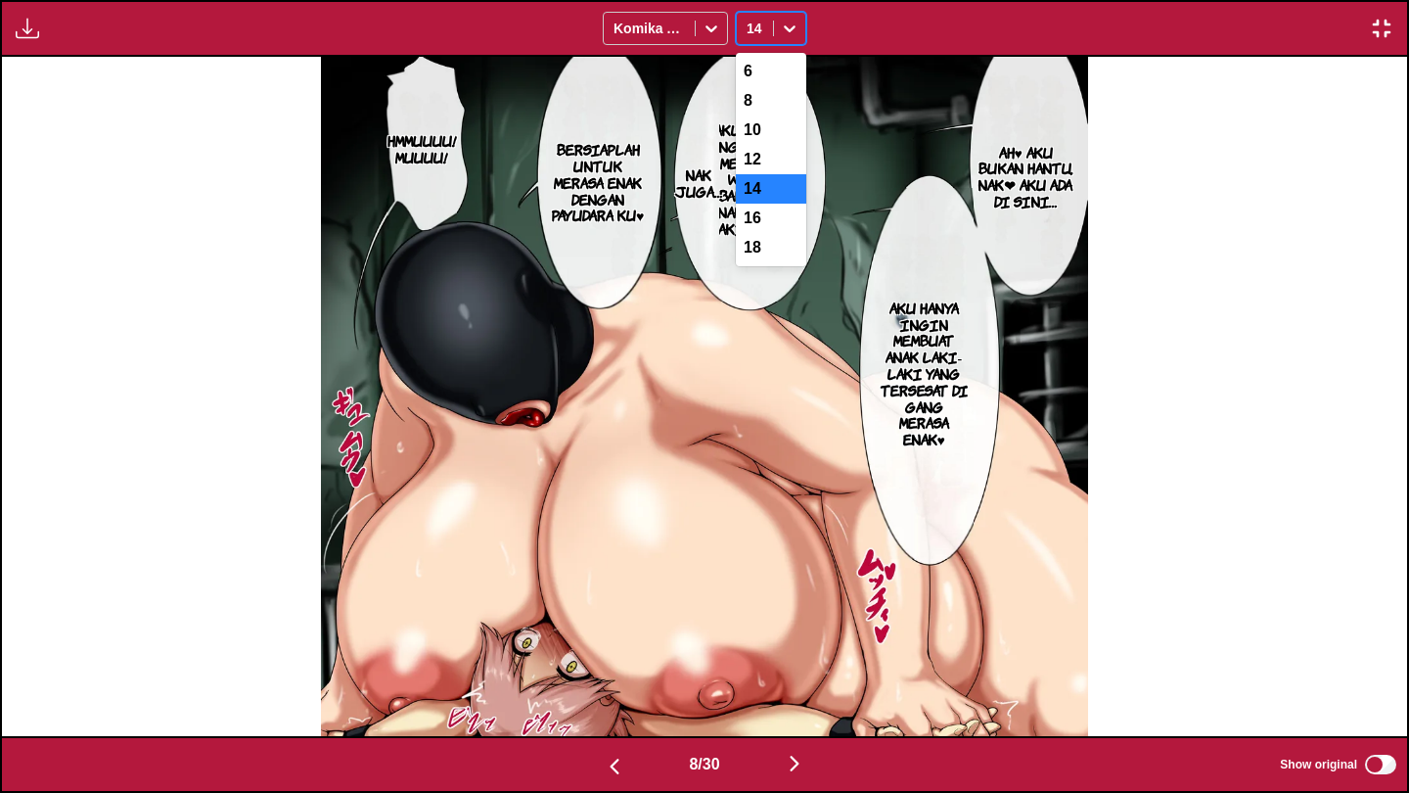
click at [778, 29] on div at bounding box center [789, 28] width 31 height 31
click at [770, 168] on div "12" at bounding box center [771, 159] width 70 height 29
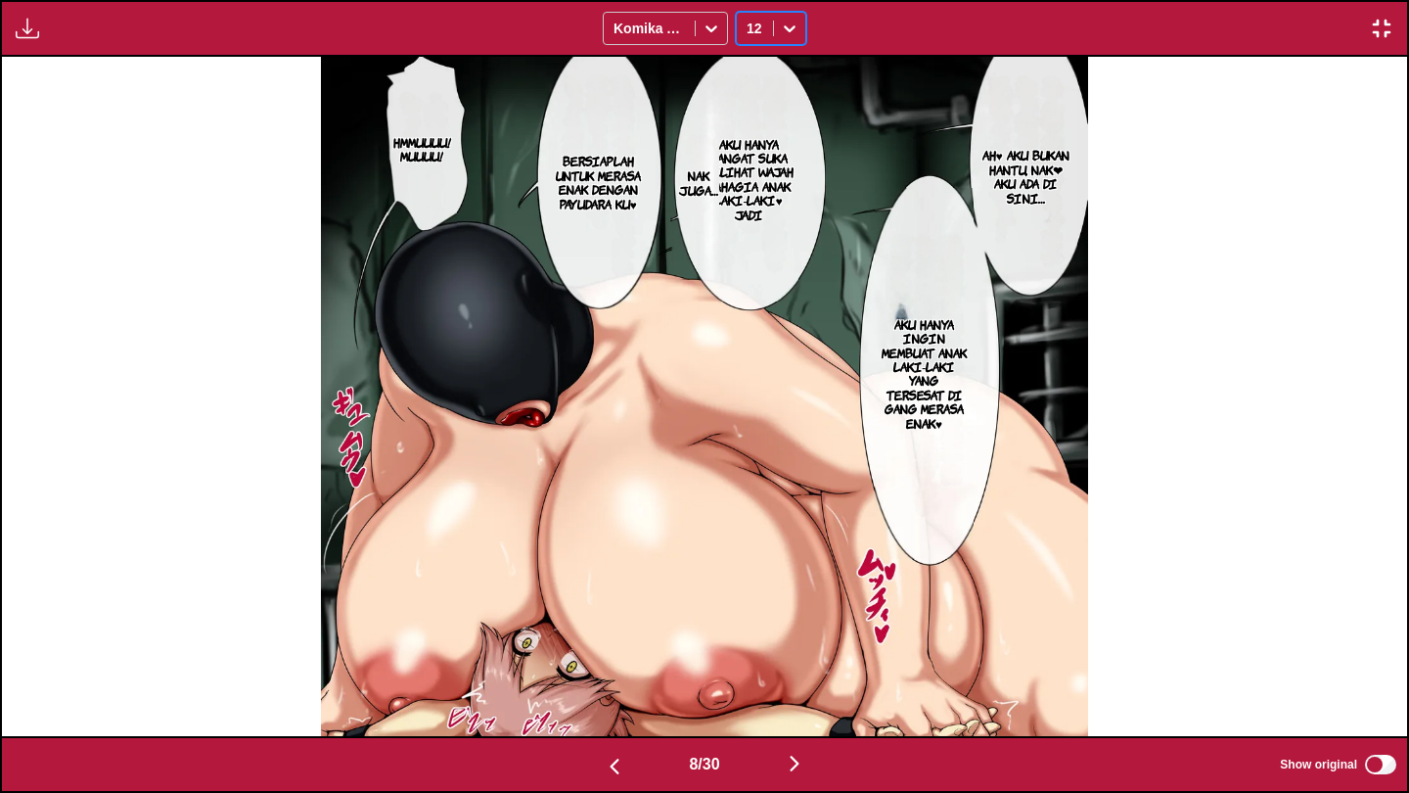
click at [765, 30] on div "12" at bounding box center [755, 28] width 36 height 27
click at [769, 140] on div "10" at bounding box center [771, 129] width 70 height 29
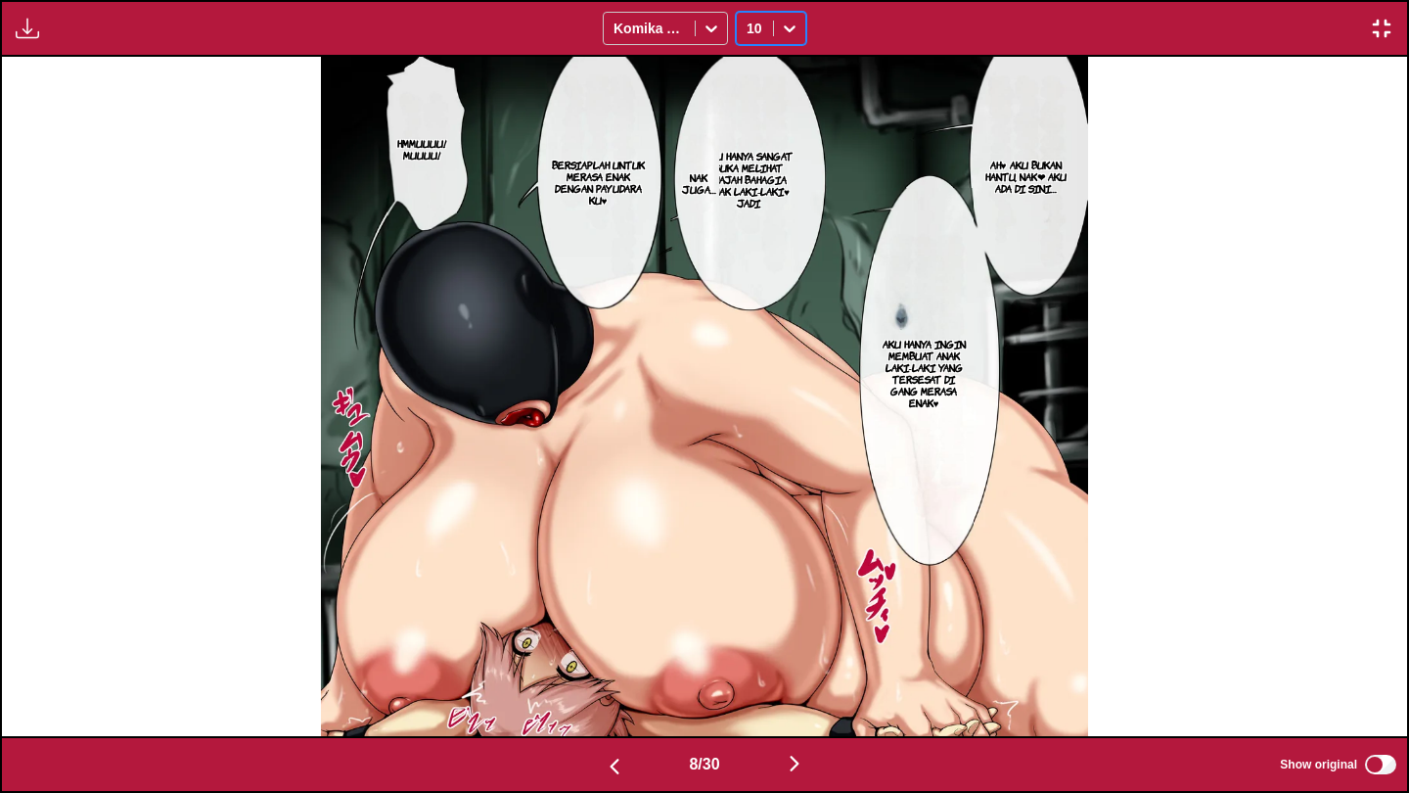
click at [771, 174] on p "Aku hanya sangat suka melihat wajah bahagia anak laki-laki♥ Jadi" at bounding box center [749, 179] width 100 height 67
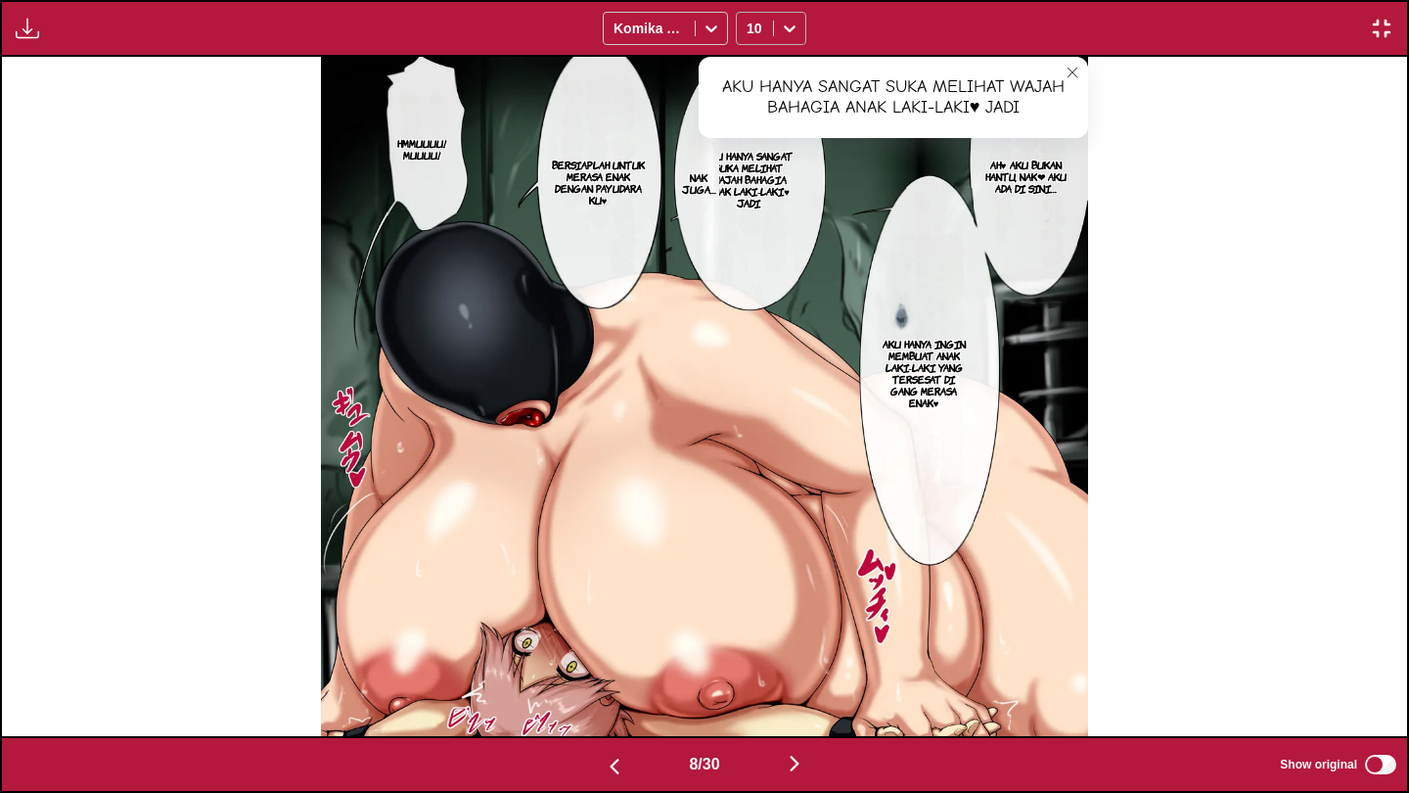
click at [780, 23] on icon at bounding box center [790, 29] width 20 height 20
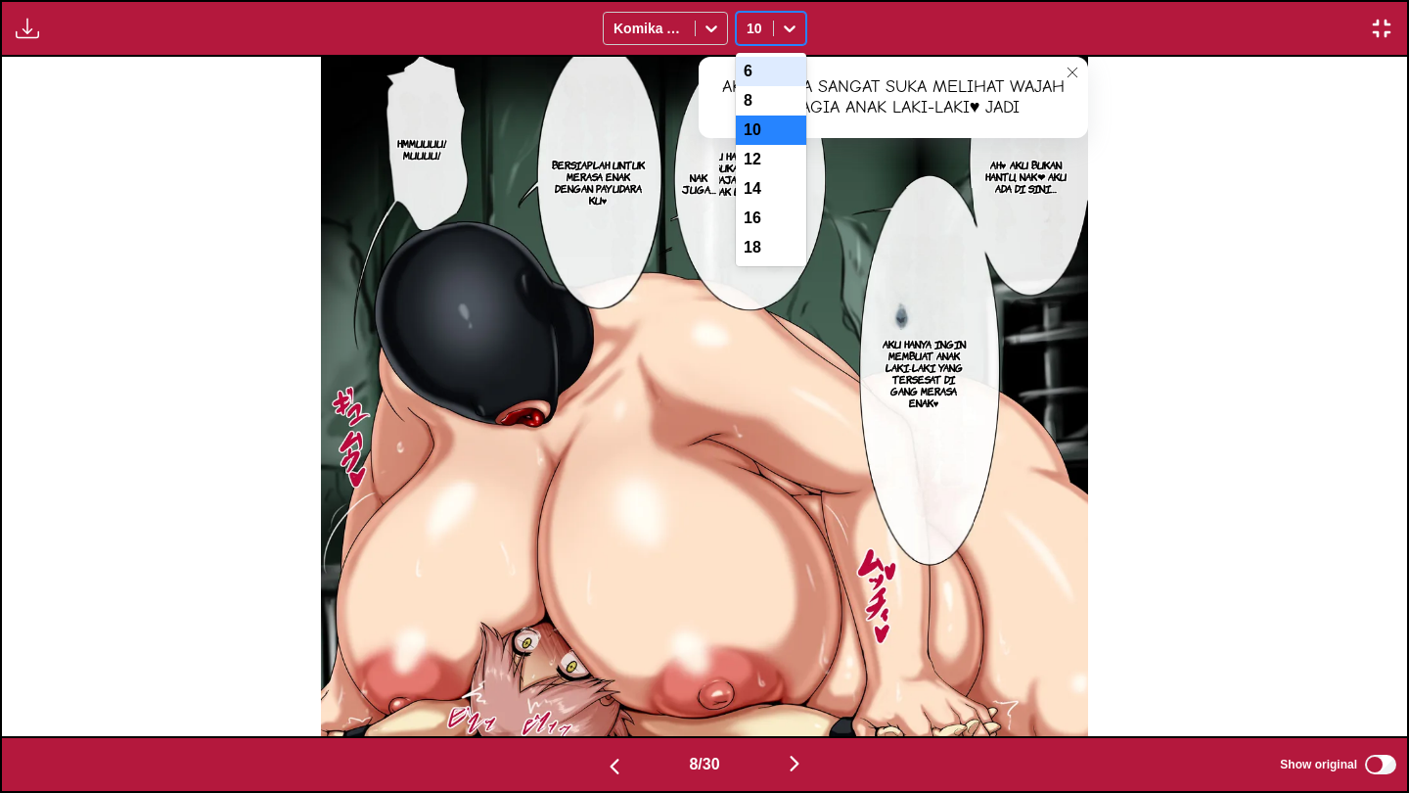
click at [783, 70] on div "6" at bounding box center [771, 71] width 70 height 29
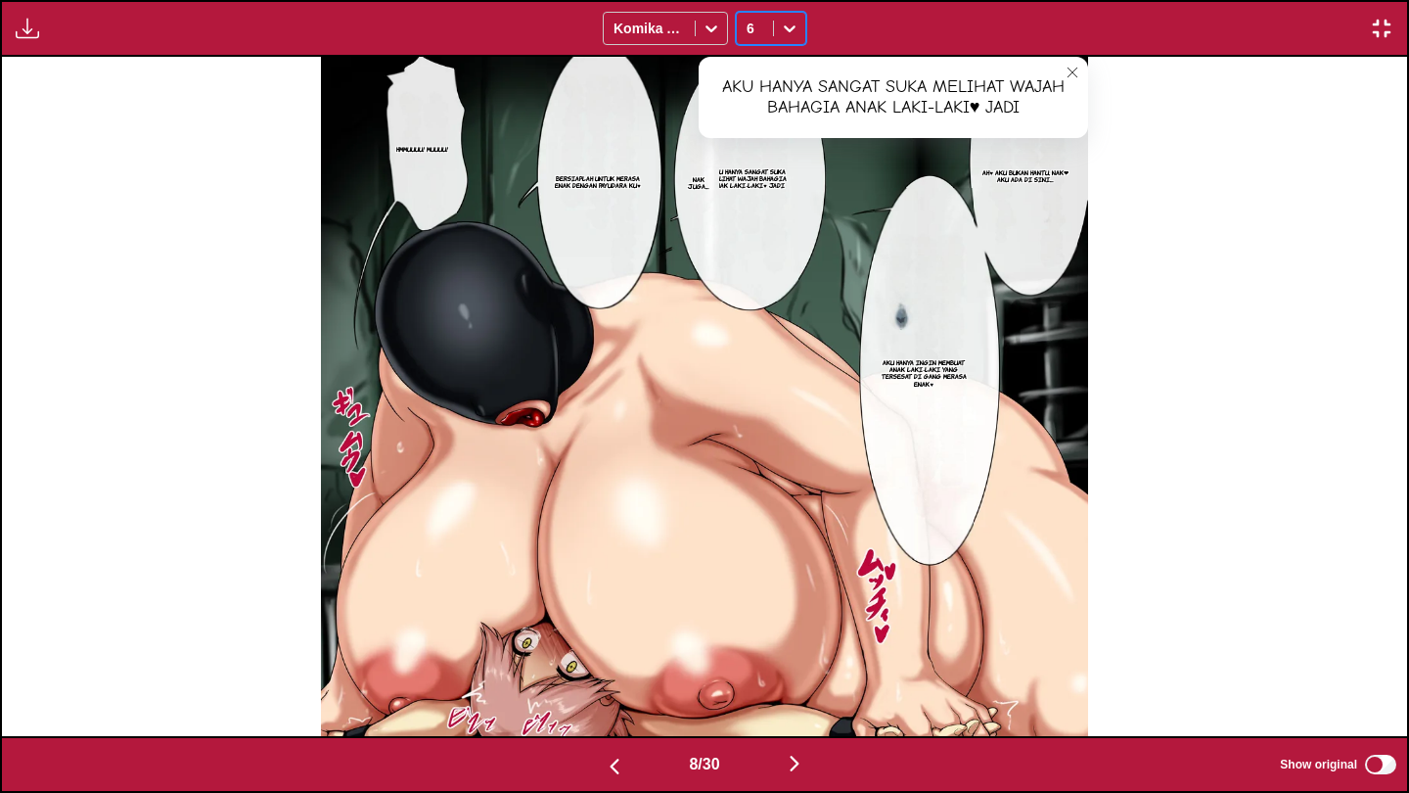
click at [783, 33] on icon at bounding box center [790, 29] width 20 height 20
click at [765, 204] on div "14" at bounding box center [771, 188] width 70 height 29
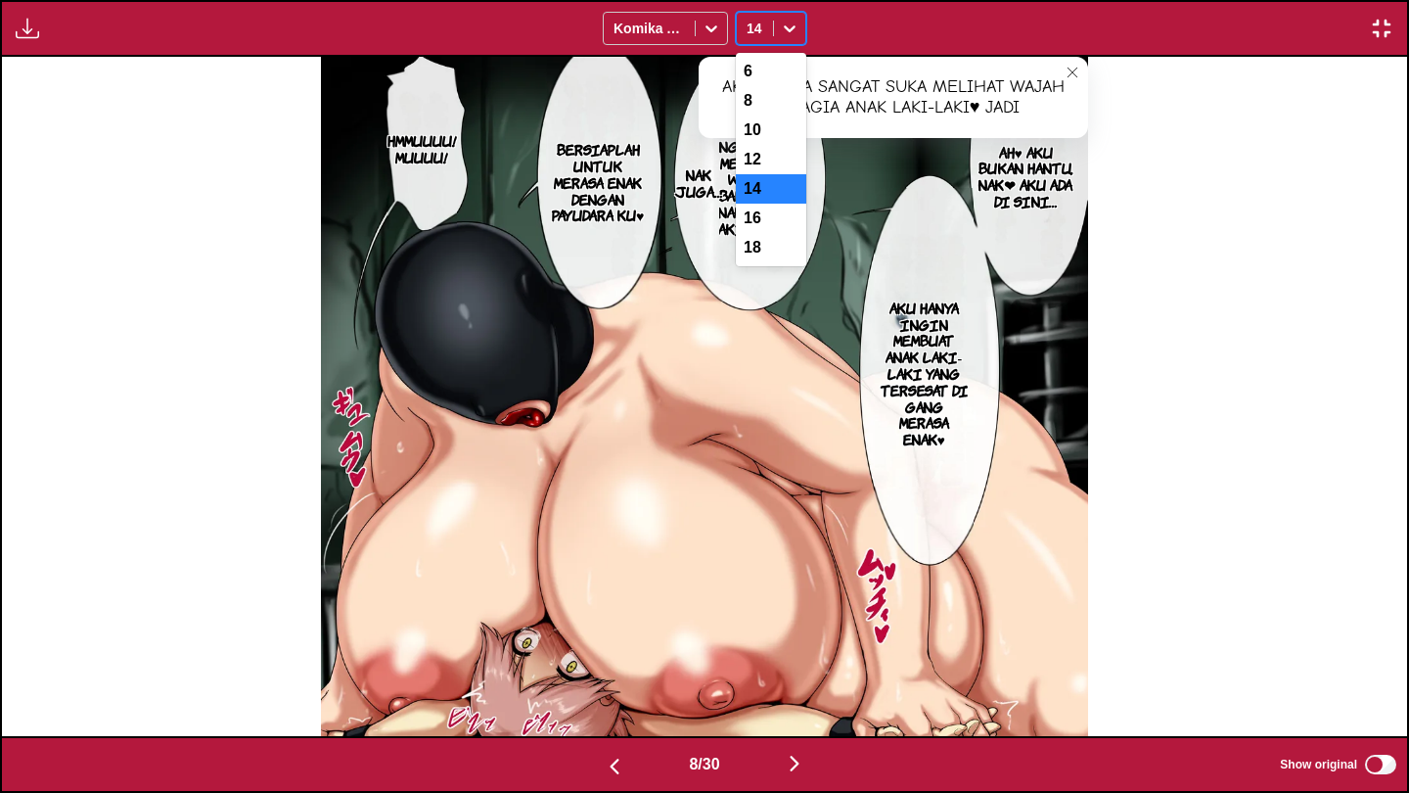
click at [781, 34] on icon at bounding box center [790, 29] width 20 height 20
click at [775, 161] on div "12" at bounding box center [771, 159] width 70 height 29
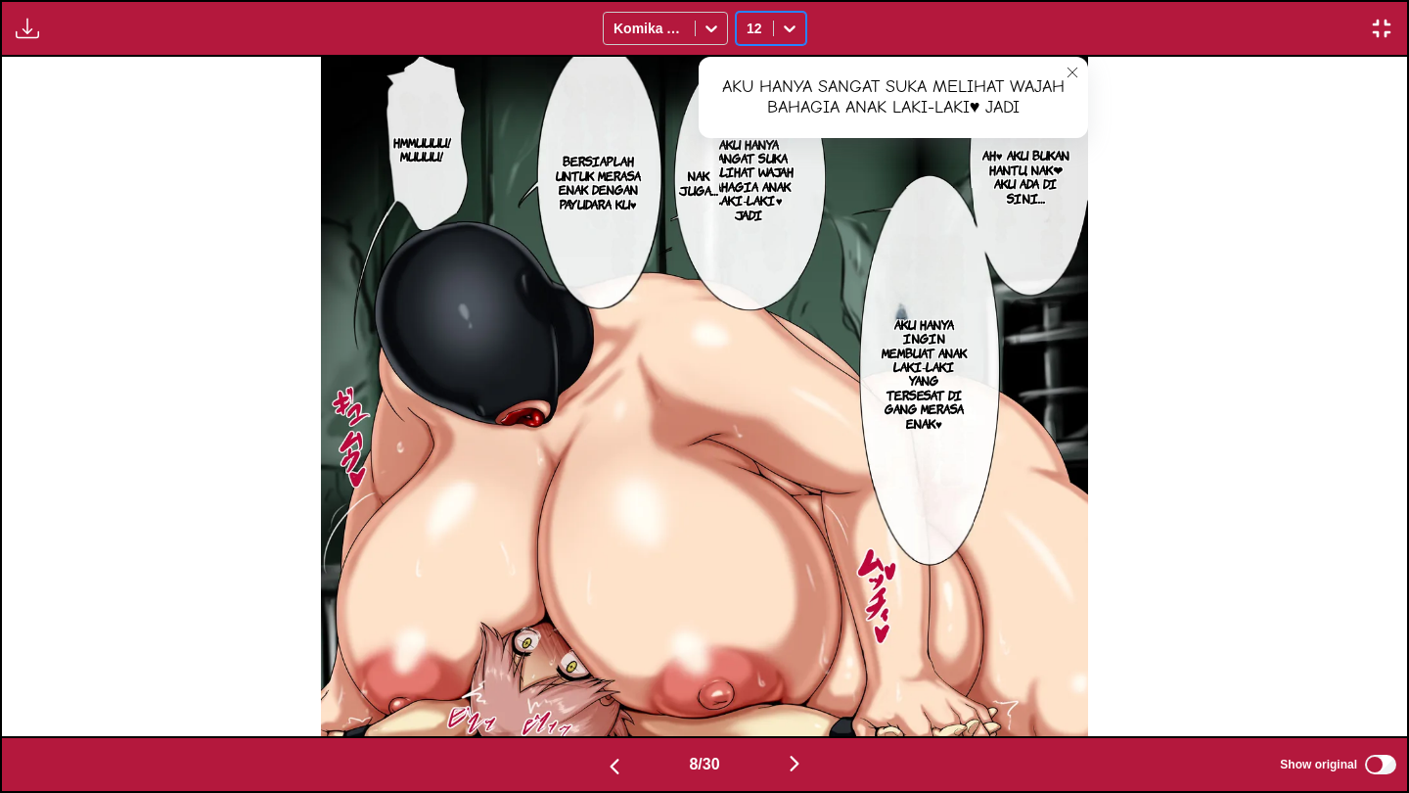
click at [710, 192] on p "Nak juga…" at bounding box center [698, 182] width 47 height 36
click at [793, 135] on icon "close-tooltip" at bounding box center [793, 130] width 14 height 14
click at [1067, 73] on icon "close-tooltip" at bounding box center [1073, 73] width 14 height 14
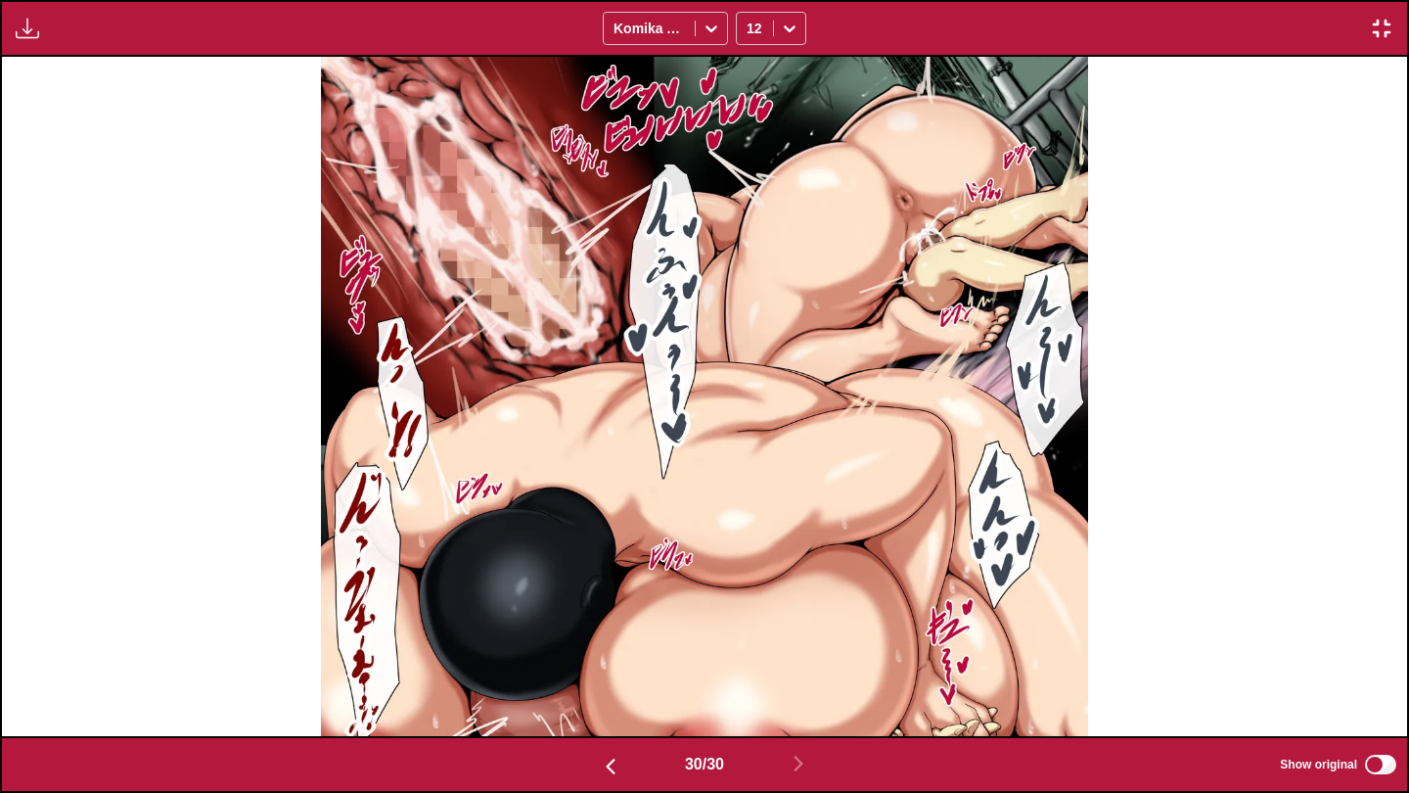
scroll to position [0, 40760]
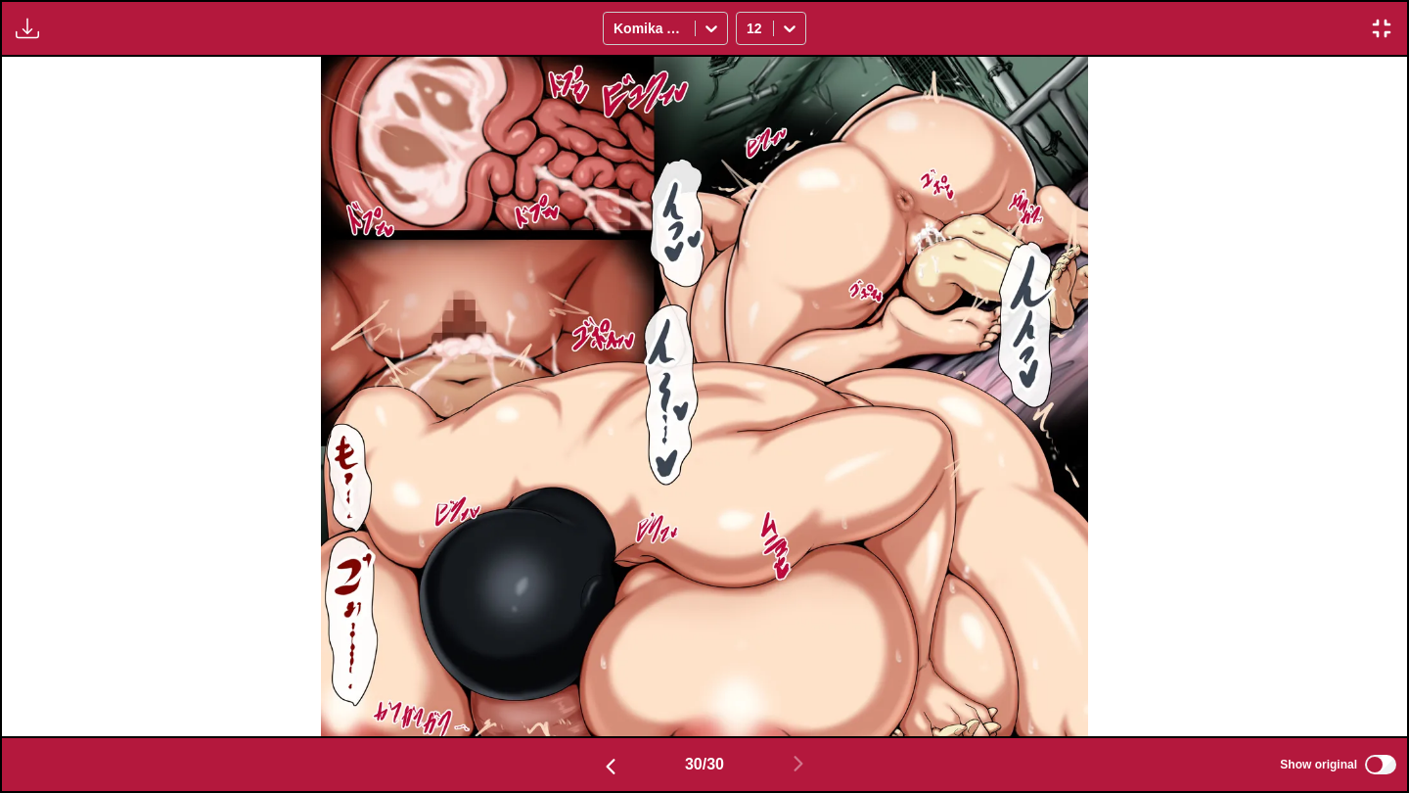
click at [26, 33] on img "button" at bounding box center [27, 28] width 23 height 23
drag, startPoint x: 26, startPoint y: 33, endPoint x: 834, endPoint y: 8, distance: 807.9
click at [34, 31] on small "Available for premium users only" at bounding box center [59, 73] width 83 height 100
click at [1375, 45] on div "Available for premium users only Komika Axis 12" at bounding box center [704, 28] width 1409 height 57
click at [1380, 32] on img "button" at bounding box center [1381, 28] width 23 height 23
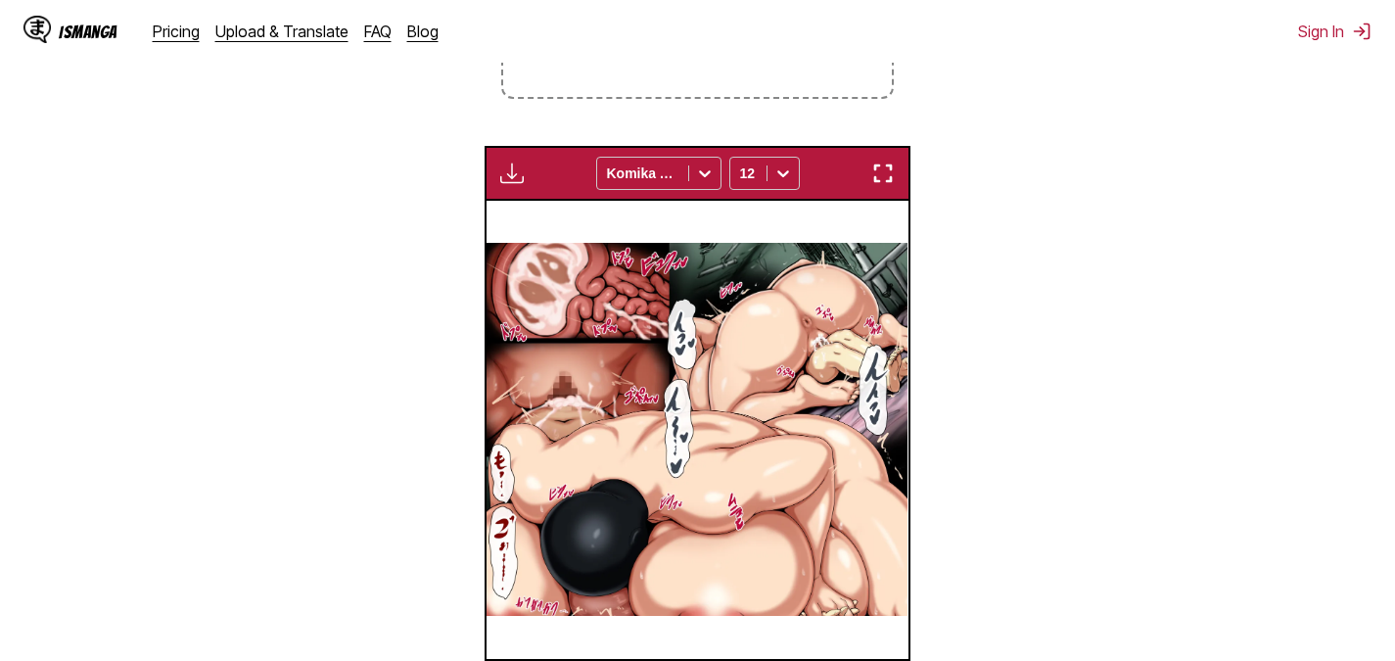
scroll to position [0, 12212]
